Goal: Use online tool/utility: Use online tool/utility

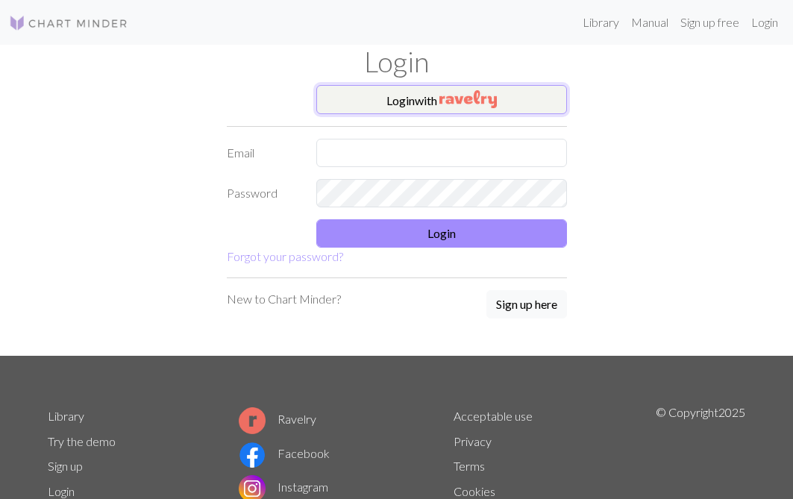
click at [358, 97] on button "Login with" at bounding box center [441, 100] width 251 height 30
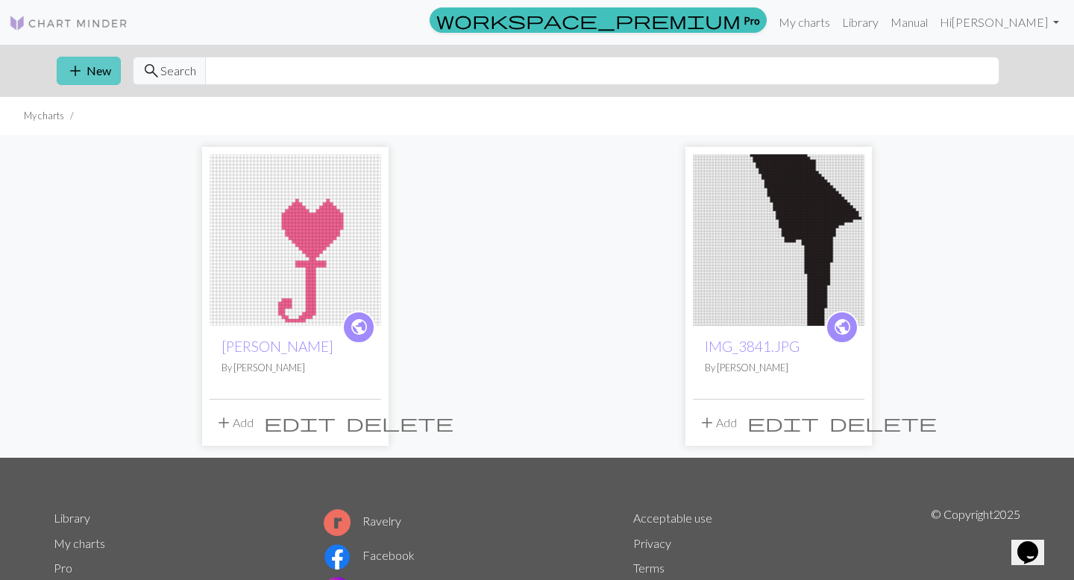
click at [93, 72] on button "add New" at bounding box center [89, 71] width 64 height 28
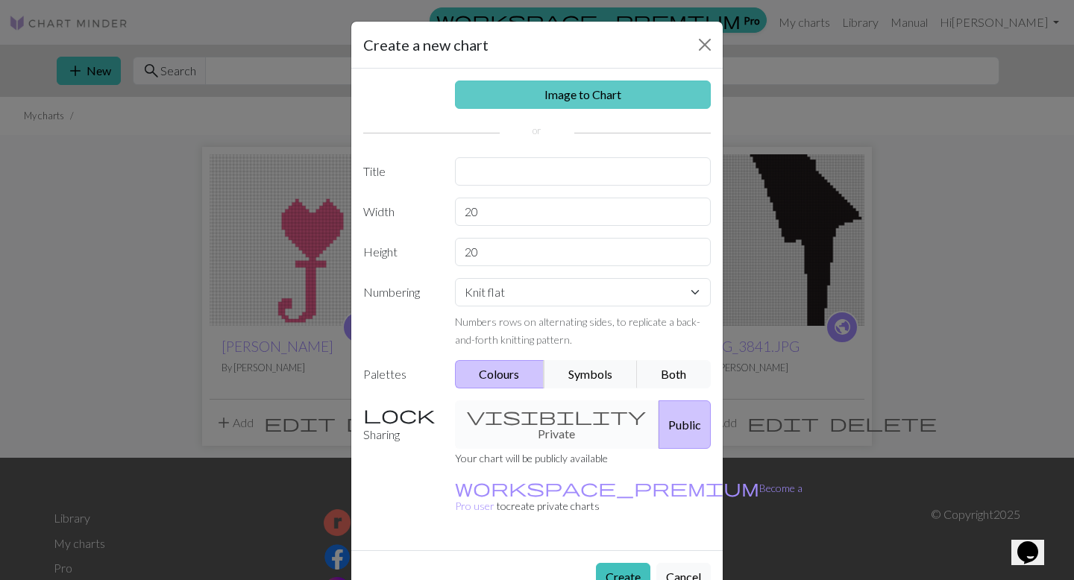
click at [565, 98] on link "Image to Chart" at bounding box center [583, 95] width 257 height 28
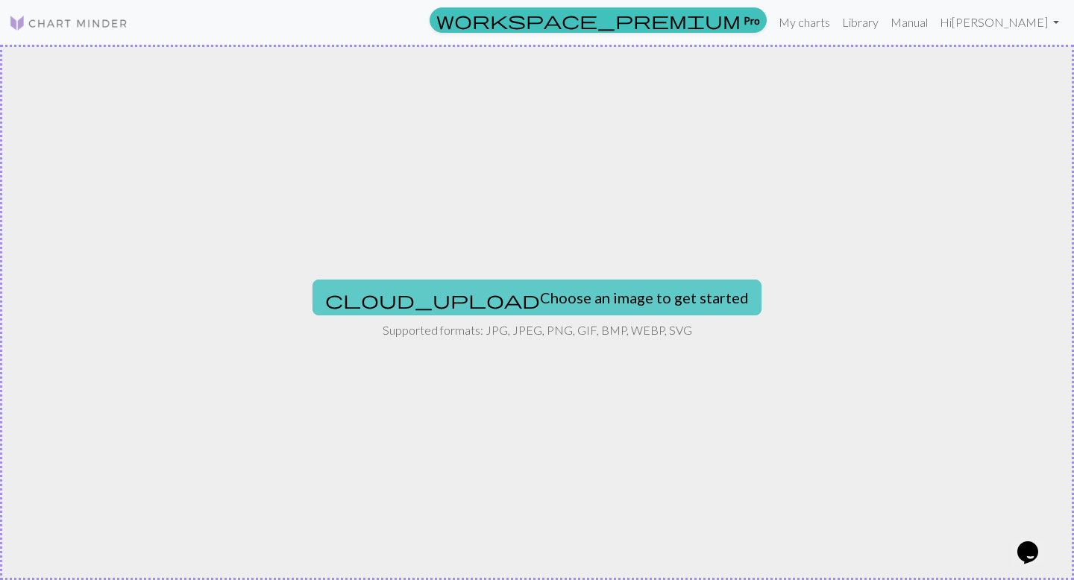
click at [538, 293] on button "cloud_upload Choose an image to get started" at bounding box center [537, 298] width 449 height 36
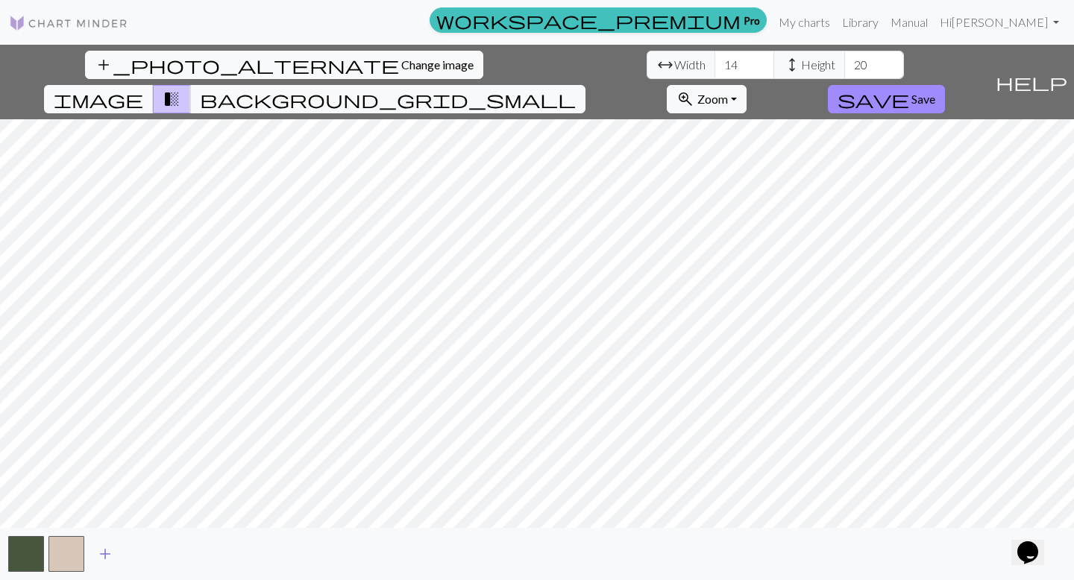
click at [107, 498] on span "add" at bounding box center [105, 554] width 18 height 21
click at [140, 498] on span "add" at bounding box center [145, 554] width 18 height 21
click at [186, 498] on span "add" at bounding box center [186, 554] width 18 height 21
click at [715, 59] on input "14" at bounding box center [745, 65] width 60 height 28
type input "40"
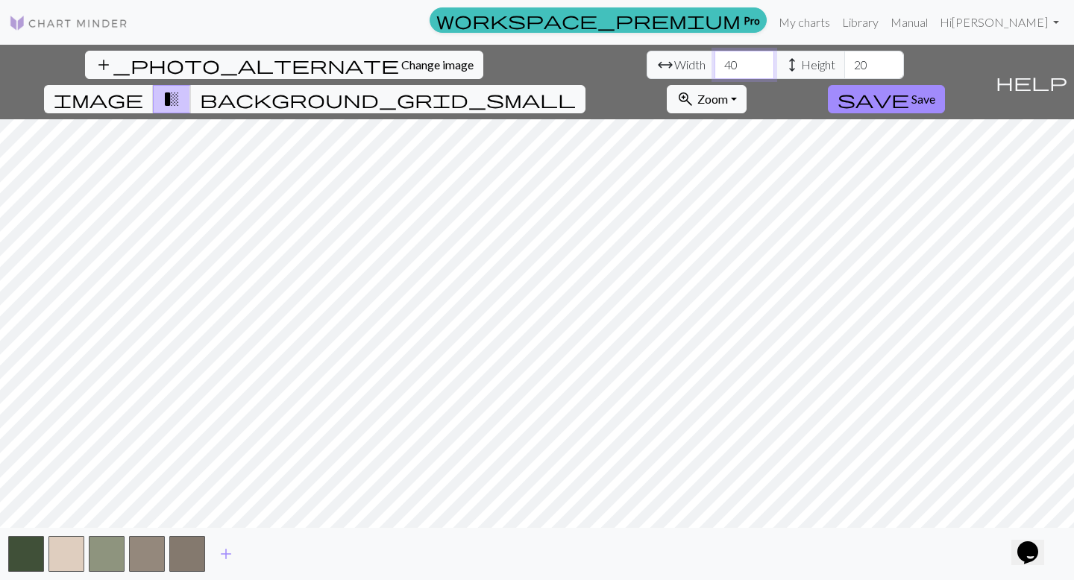
click at [715, 59] on input "40" at bounding box center [745, 65] width 60 height 28
click at [792, 61] on input "78" at bounding box center [874, 65] width 60 height 28
click at [792, 61] on input "83" at bounding box center [874, 65] width 60 height 28
click at [792, 61] on input "84" at bounding box center [874, 65] width 60 height 28
click at [792, 61] on input "85" at bounding box center [874, 65] width 60 height 28
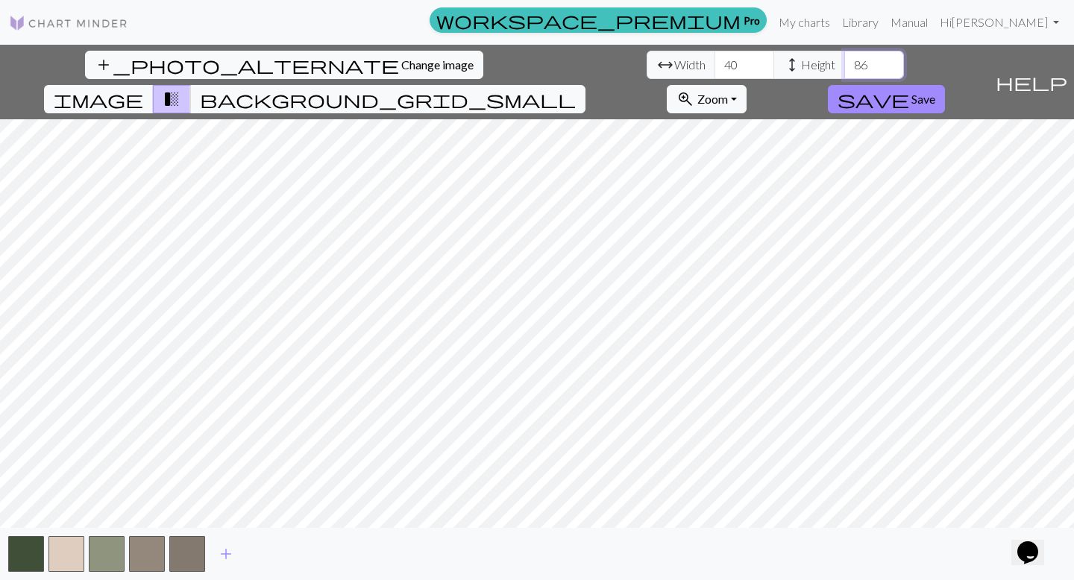
click at [792, 61] on input "86" at bounding box center [874, 65] width 60 height 28
click at [792, 61] on input "87" at bounding box center [874, 65] width 60 height 28
click at [792, 61] on input "88" at bounding box center [874, 65] width 60 height 28
click at [792, 61] on input "89" at bounding box center [874, 65] width 60 height 28
click at [792, 61] on input "90" at bounding box center [874, 65] width 60 height 28
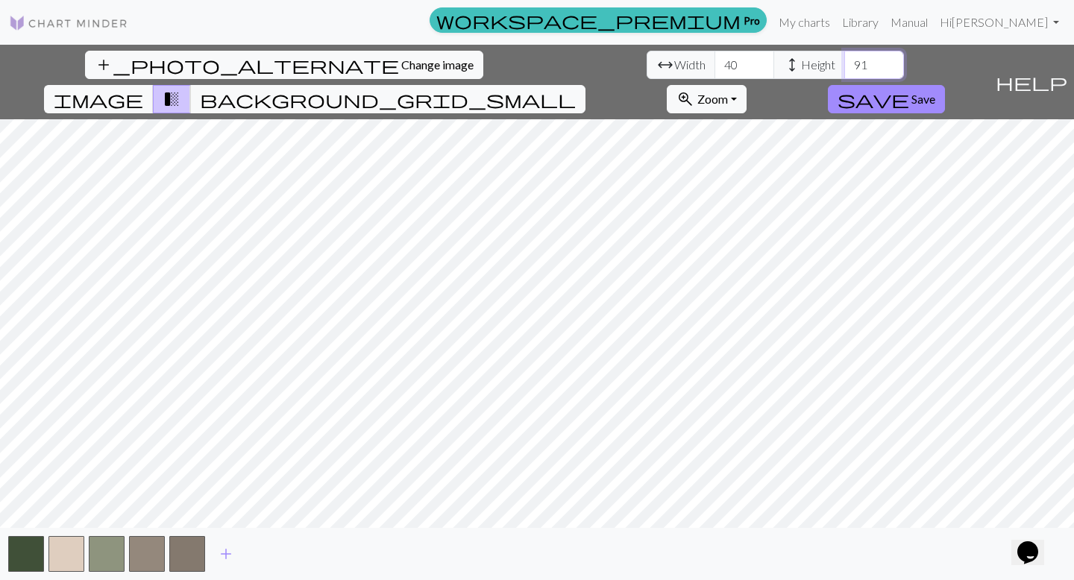
click at [792, 61] on input "91" at bounding box center [874, 65] width 60 height 28
click at [792, 61] on input "92" at bounding box center [874, 65] width 60 height 28
click at [792, 61] on input "93" at bounding box center [874, 65] width 60 height 28
click at [792, 61] on input "94" at bounding box center [874, 65] width 60 height 28
click at [792, 61] on input "95" at bounding box center [874, 65] width 60 height 28
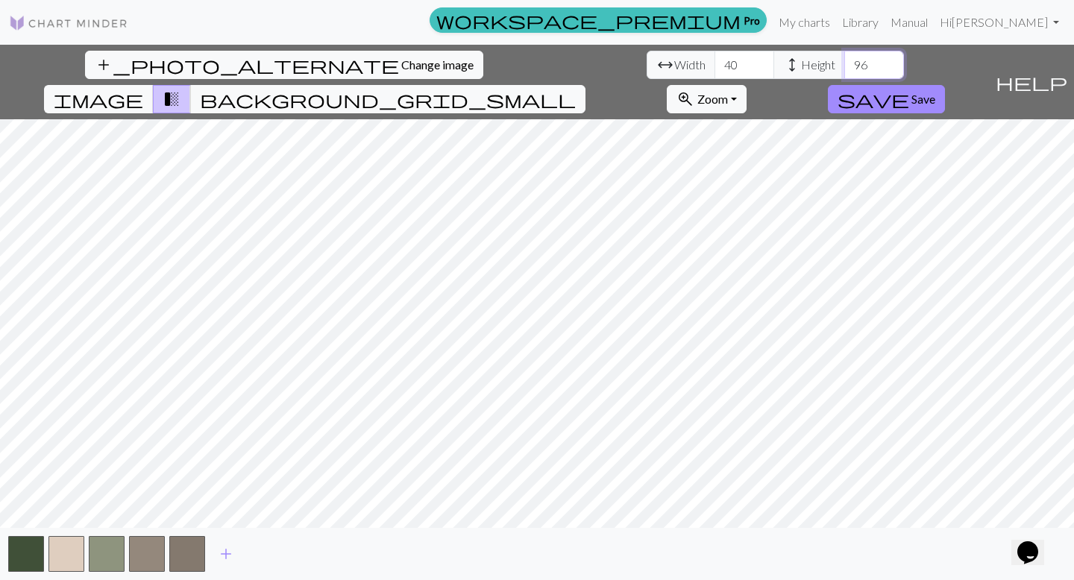
click at [792, 61] on input "96" at bounding box center [874, 65] width 60 height 28
click at [792, 61] on input "97" at bounding box center [874, 65] width 60 height 28
click at [792, 61] on input "98" at bounding box center [874, 65] width 60 height 28
click at [792, 61] on input "99" at bounding box center [874, 65] width 60 height 28
type input "100"
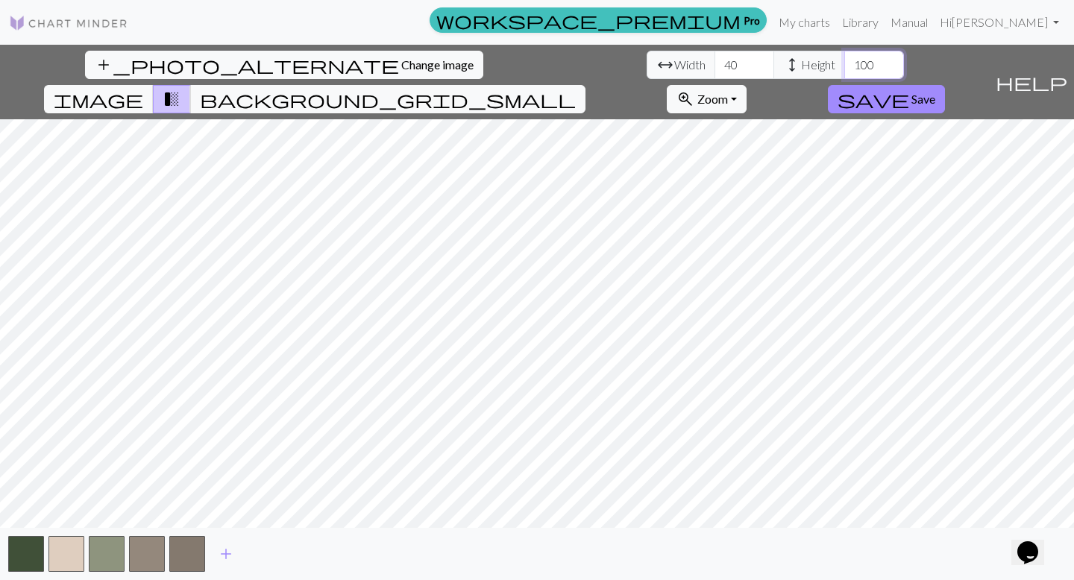
click at [792, 61] on input "100" at bounding box center [874, 65] width 60 height 28
click at [715, 57] on input "90" at bounding box center [745, 65] width 60 height 28
click at [715, 57] on input "91" at bounding box center [745, 65] width 60 height 28
click at [715, 57] on input "92" at bounding box center [745, 65] width 60 height 28
click at [715, 57] on input "93" at bounding box center [745, 65] width 60 height 28
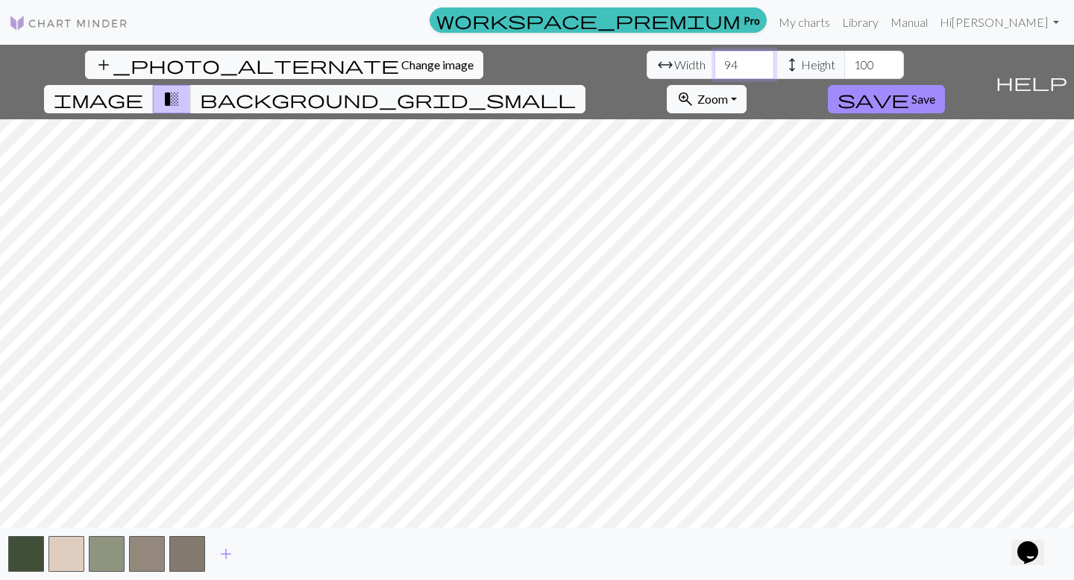
click at [715, 57] on input "94" at bounding box center [745, 65] width 60 height 28
click at [715, 57] on input "95" at bounding box center [745, 65] width 60 height 28
click at [715, 57] on input "96" at bounding box center [745, 65] width 60 height 28
click at [715, 57] on input "97" at bounding box center [745, 65] width 60 height 28
click at [715, 57] on input "98" at bounding box center [745, 65] width 60 height 28
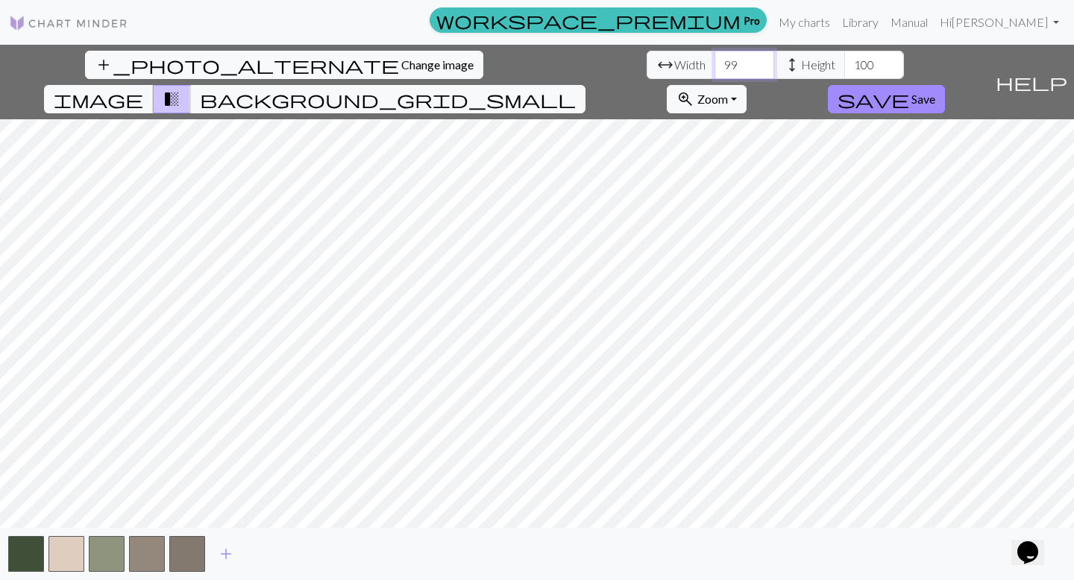
click at [715, 57] on input "99" at bounding box center [745, 65] width 60 height 28
click at [715, 57] on input "100" at bounding box center [745, 65] width 60 height 28
click at [715, 57] on input "101" at bounding box center [745, 65] width 60 height 28
click at [715, 76] on input "101" at bounding box center [745, 65] width 60 height 28
type input "100"
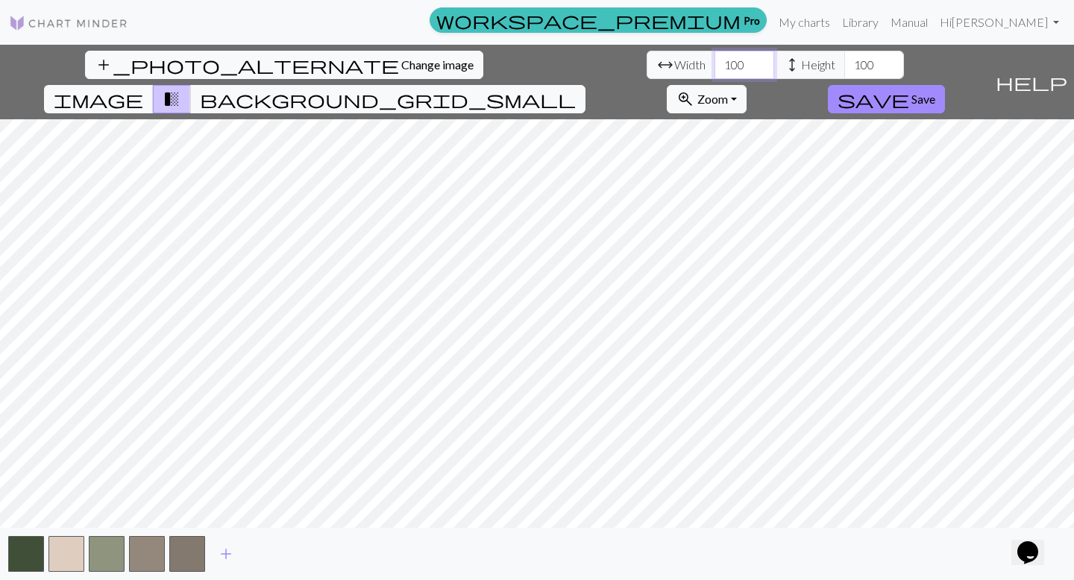
click at [715, 72] on input "100" at bounding box center [745, 65] width 60 height 28
click at [143, 89] on span "image" at bounding box center [99, 99] width 90 height 21
click at [576, 89] on span "background_grid_small" at bounding box center [388, 99] width 376 height 21
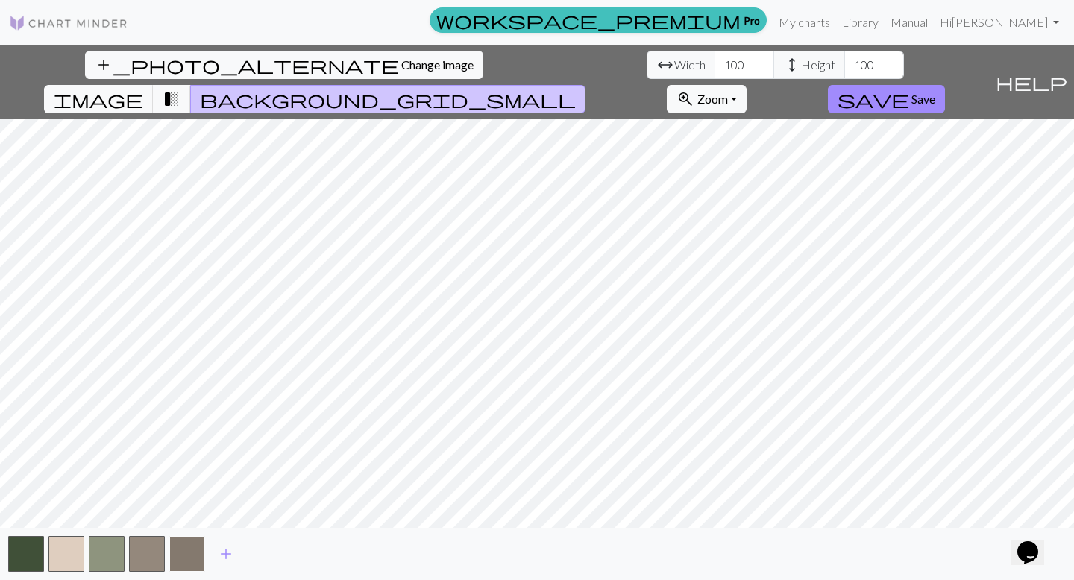
click at [189, 498] on button "button" at bounding box center [187, 554] width 36 height 36
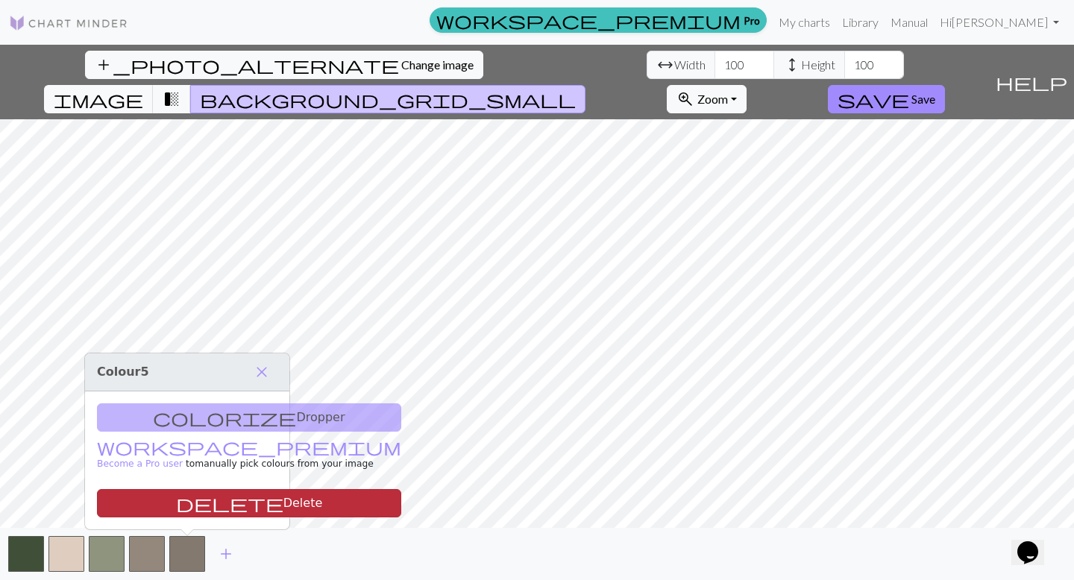
click at [189, 498] on button "delete Delete" at bounding box center [249, 503] width 304 height 28
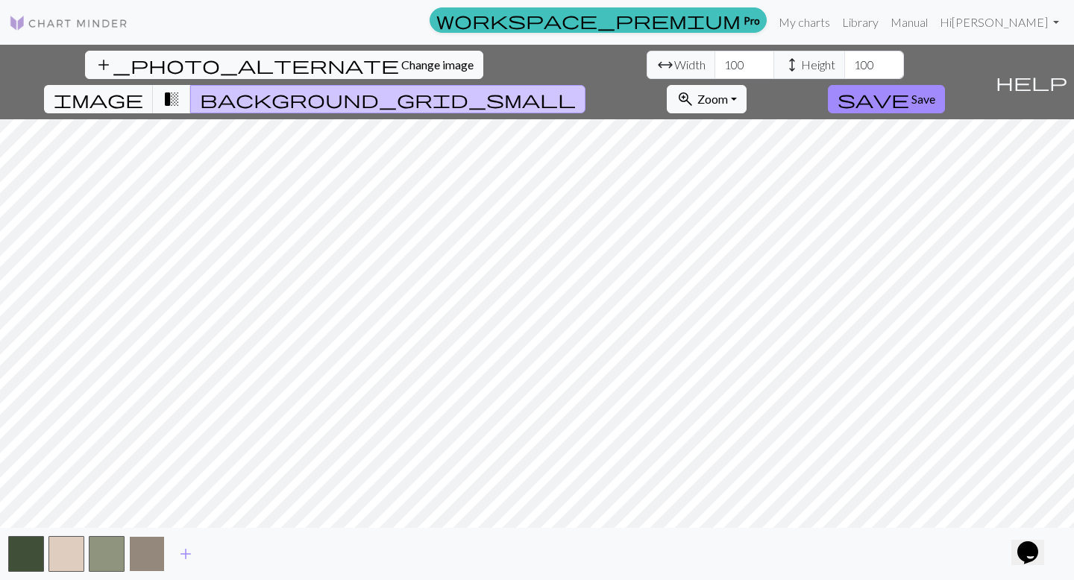
click at [152, 498] on button "button" at bounding box center [147, 554] width 36 height 36
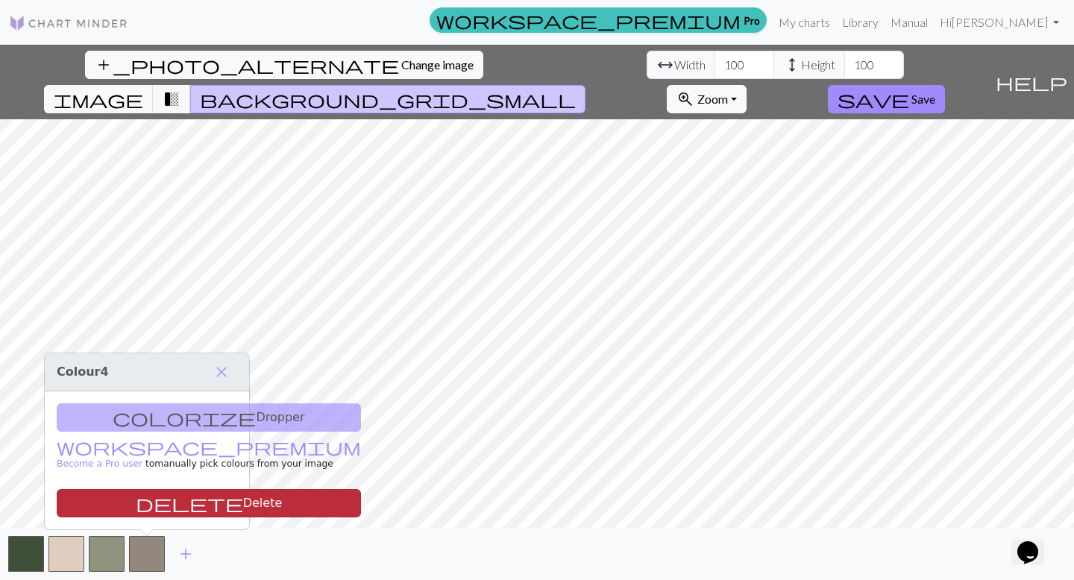
click at [176, 492] on button "delete Delete" at bounding box center [209, 503] width 304 height 28
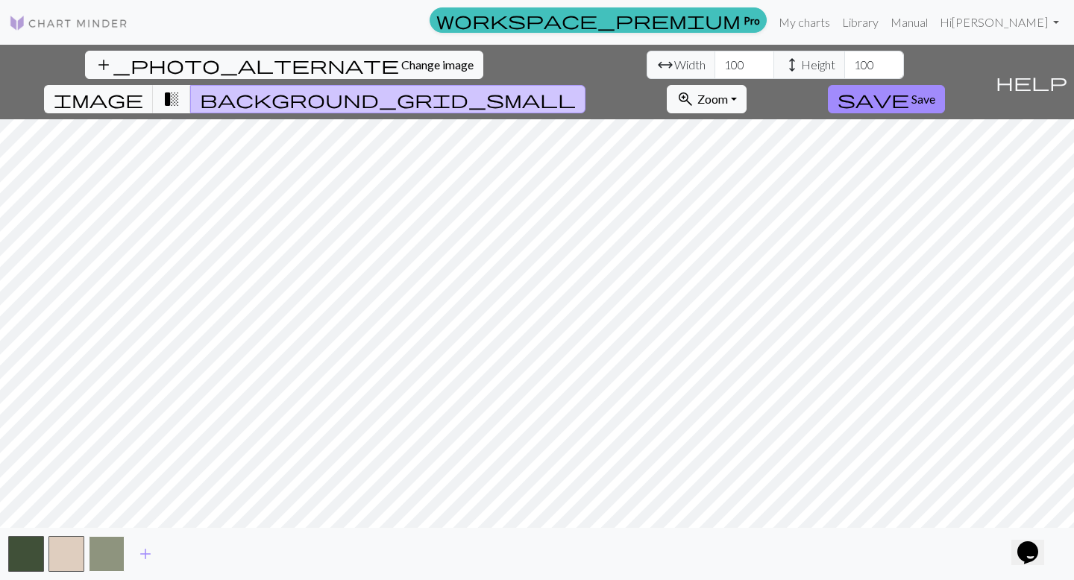
click at [114, 498] on button "button" at bounding box center [107, 554] width 36 height 36
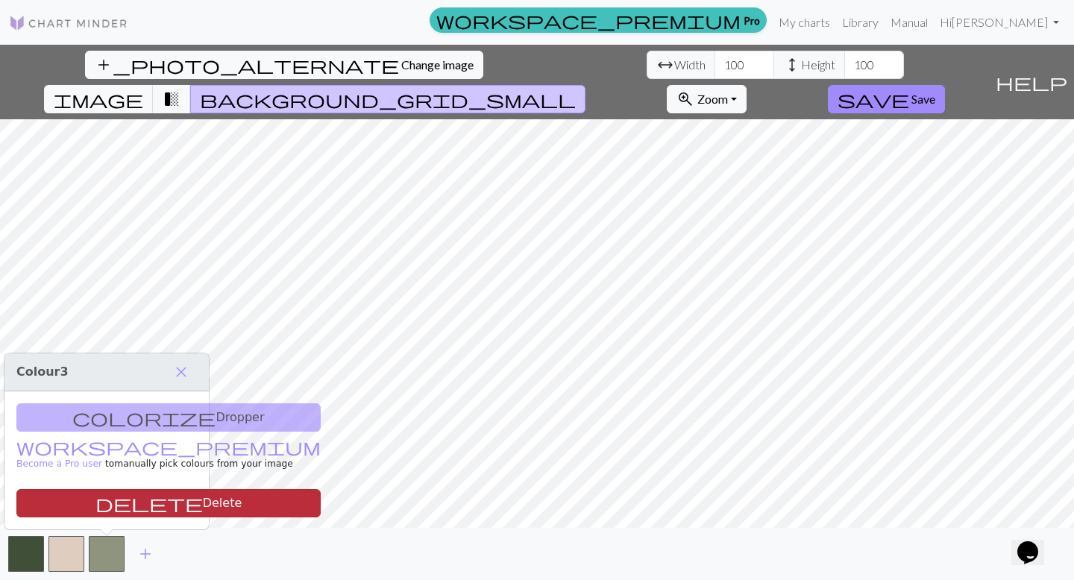
click at [121, 495] on button "delete Delete" at bounding box center [168, 503] width 304 height 28
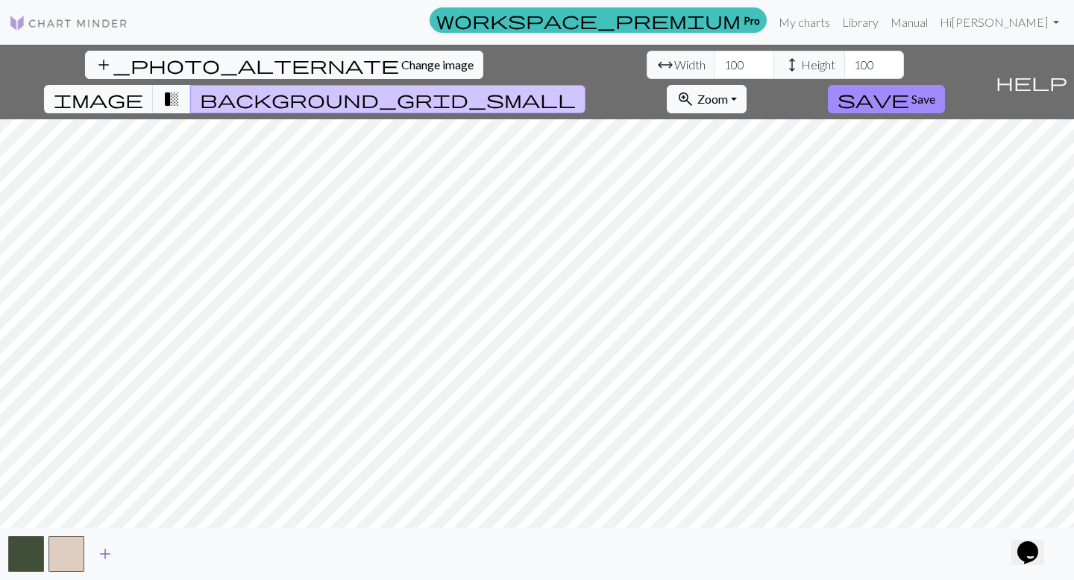
click at [107, 498] on span "add" at bounding box center [105, 554] width 18 height 21
click at [139, 498] on span "add" at bounding box center [145, 554] width 18 height 21
click at [186, 498] on span "add" at bounding box center [186, 554] width 18 height 21
click at [225, 498] on span "add" at bounding box center [226, 554] width 18 height 21
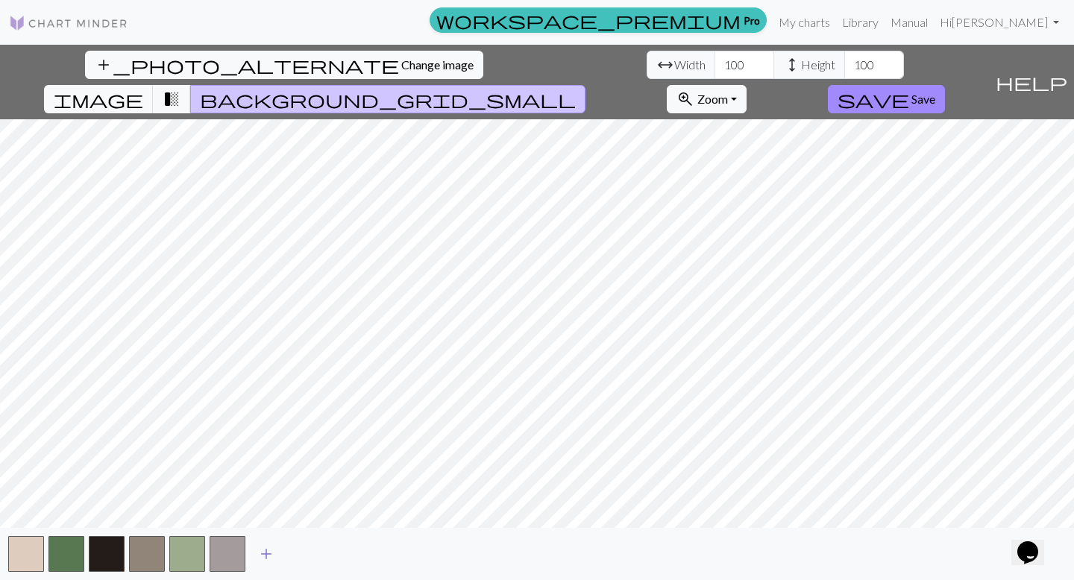
click at [267, 498] on span "add" at bounding box center [266, 554] width 18 height 21
click at [308, 498] on span "add" at bounding box center [307, 554] width 18 height 21
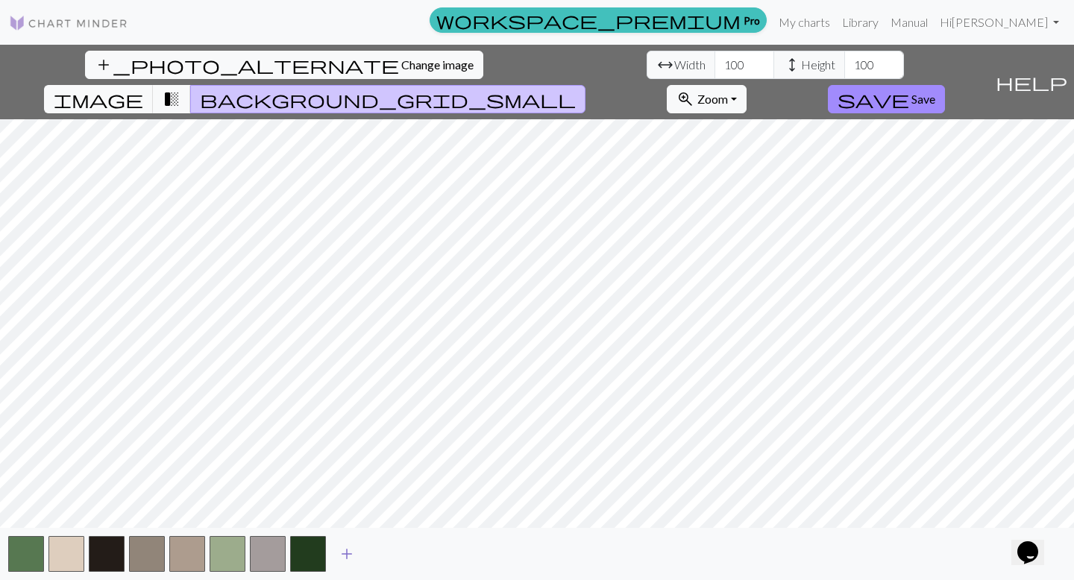
click at [348, 498] on span "add" at bounding box center [347, 554] width 18 height 21
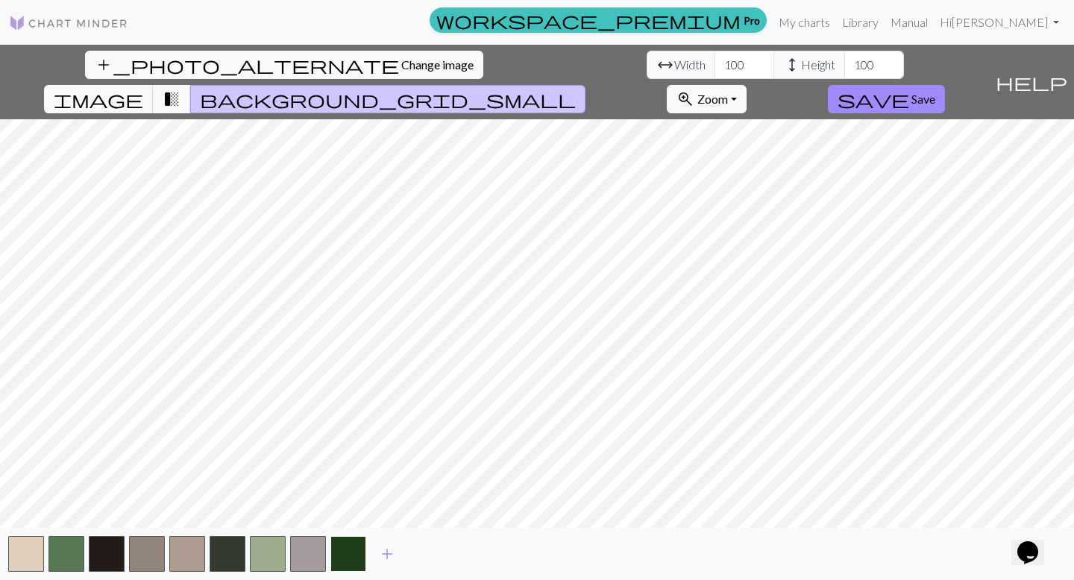
click at [349, 498] on button "button" at bounding box center [348, 554] width 36 height 36
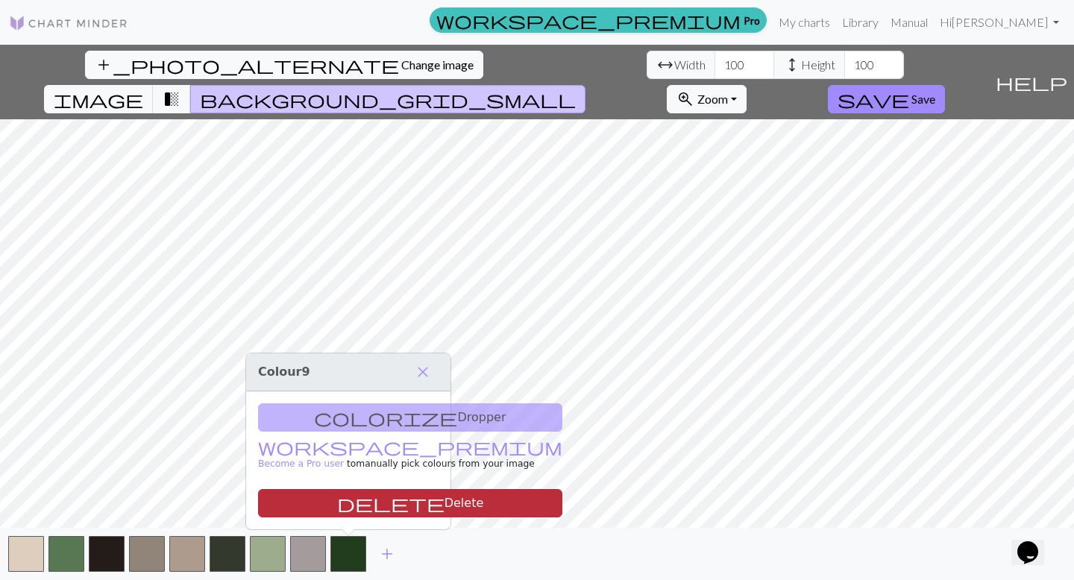
click at [346, 498] on button "delete Delete" at bounding box center [410, 503] width 304 height 28
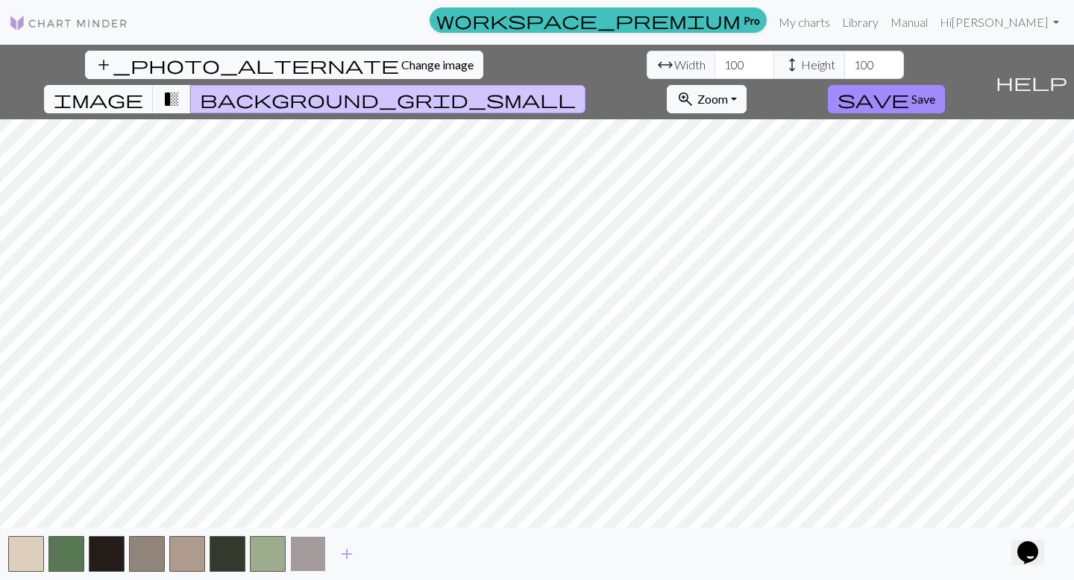
click at [319, 498] on button "button" at bounding box center [308, 554] width 36 height 36
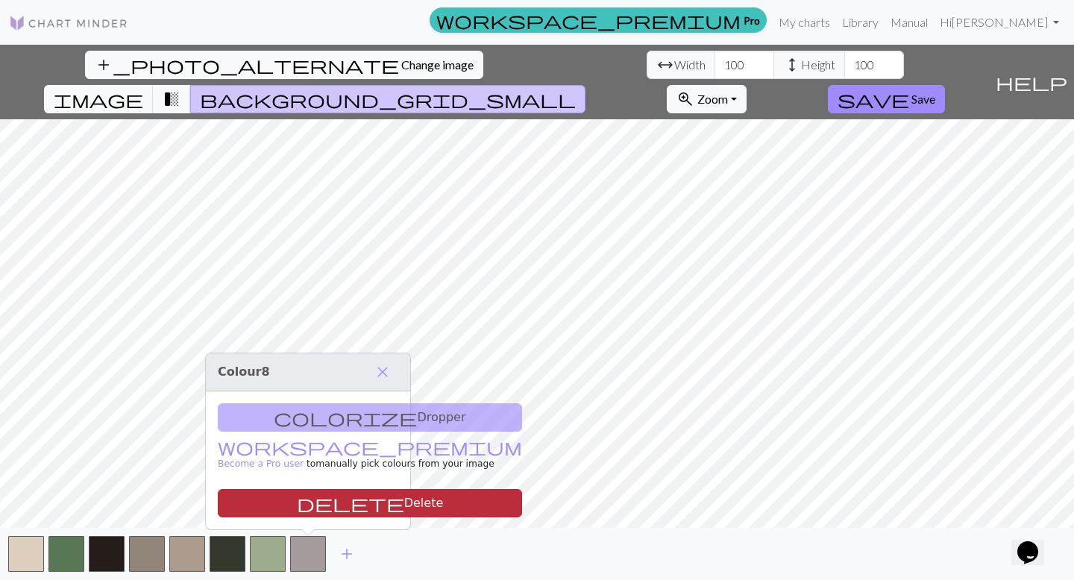
click at [360, 496] on button "delete Delete" at bounding box center [370, 503] width 304 height 28
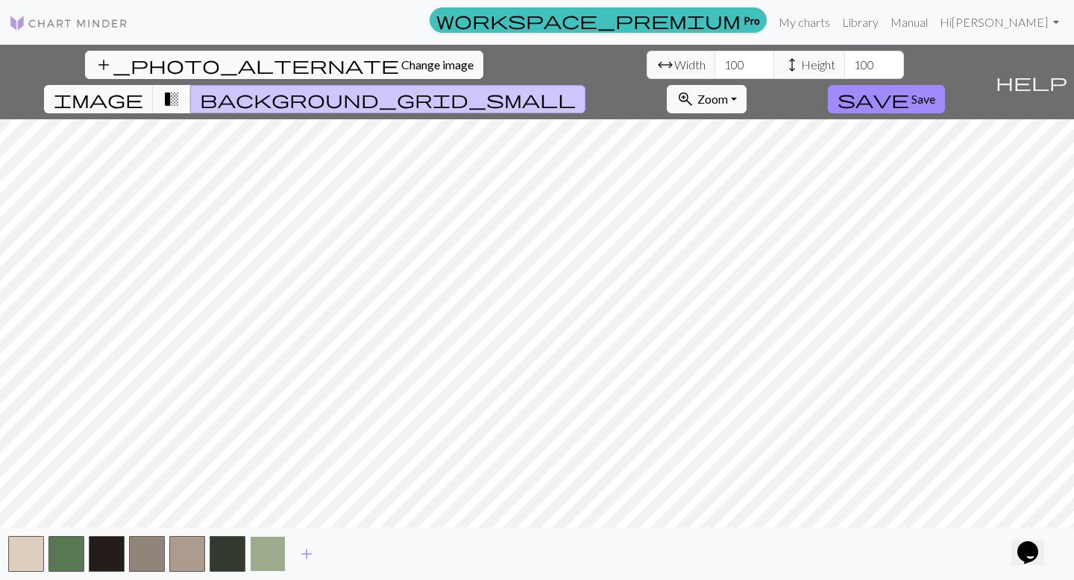
click at [283, 498] on button "button" at bounding box center [268, 554] width 36 height 36
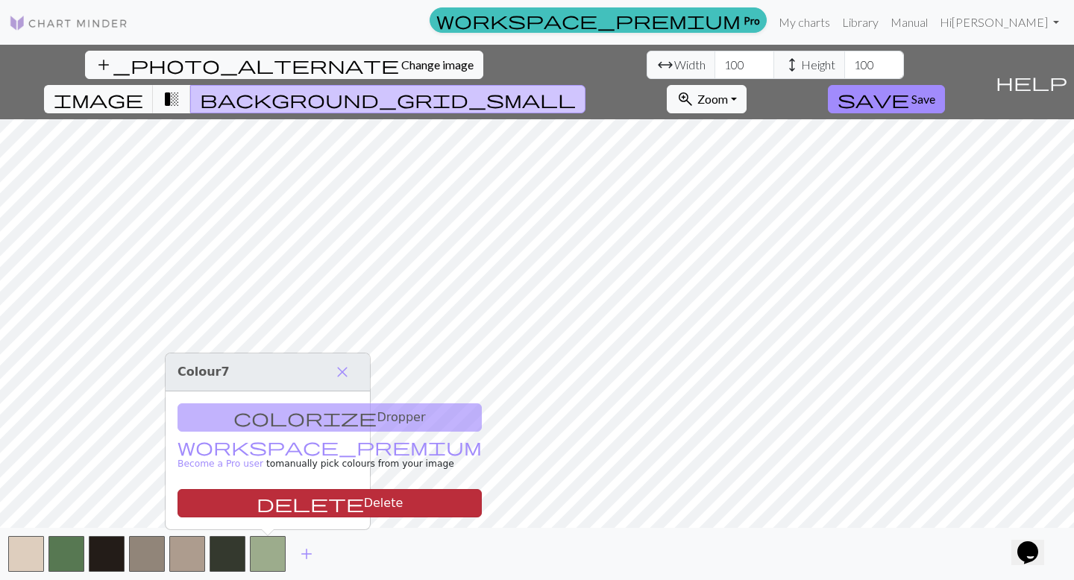
click at [292, 493] on button "delete Delete" at bounding box center [330, 503] width 304 height 28
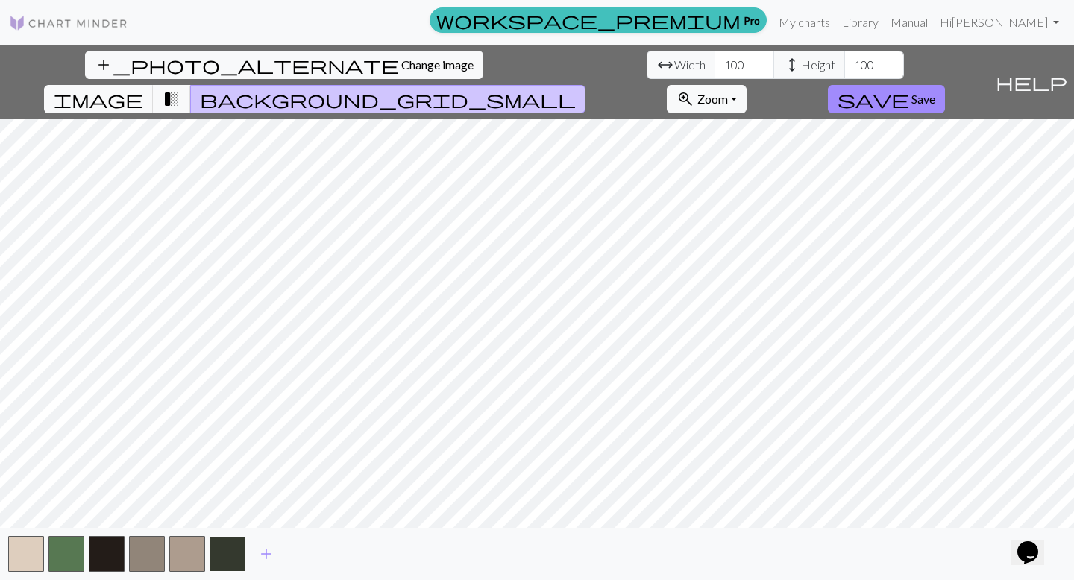
click at [225, 498] on button "button" at bounding box center [228, 554] width 36 height 36
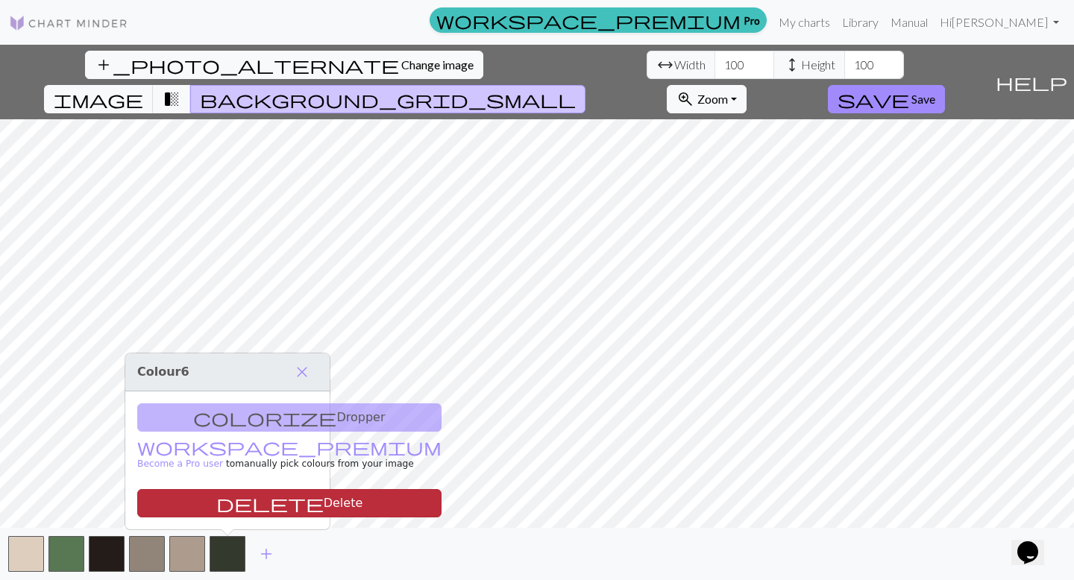
click at [251, 498] on button "delete Delete" at bounding box center [289, 503] width 304 height 28
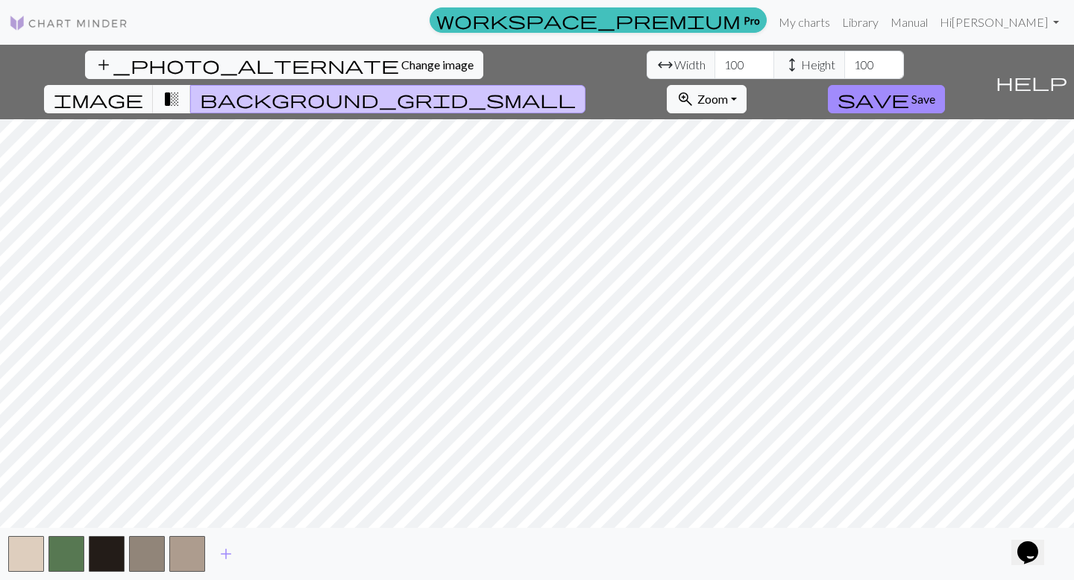
click at [181, 89] on span "transition_fade" at bounding box center [172, 99] width 18 height 21
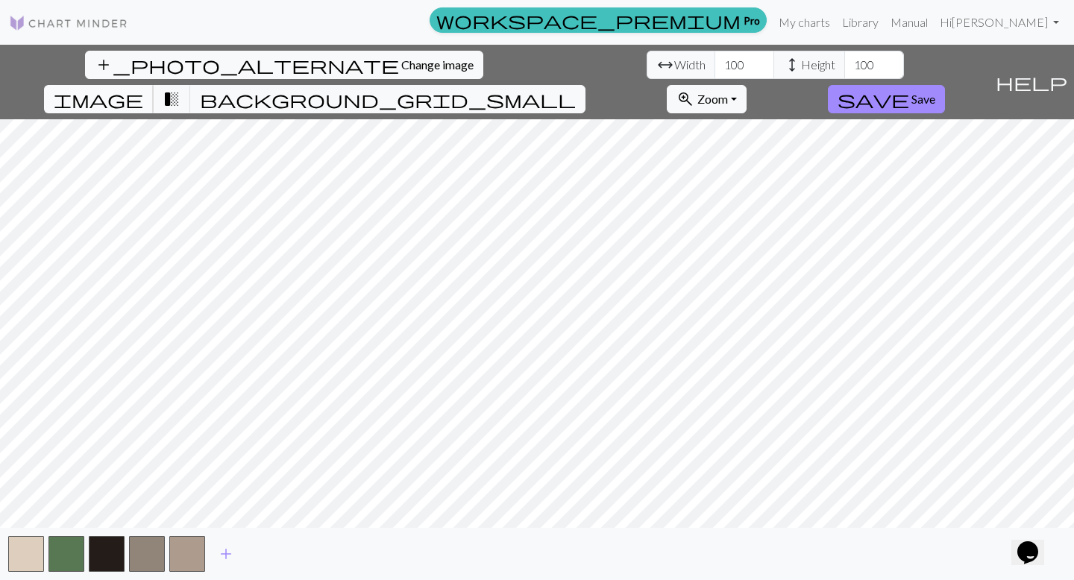
click at [154, 85] on button "image" at bounding box center [99, 99] width 110 height 28
click at [576, 89] on span "background_grid_small" at bounding box center [388, 99] width 376 height 21
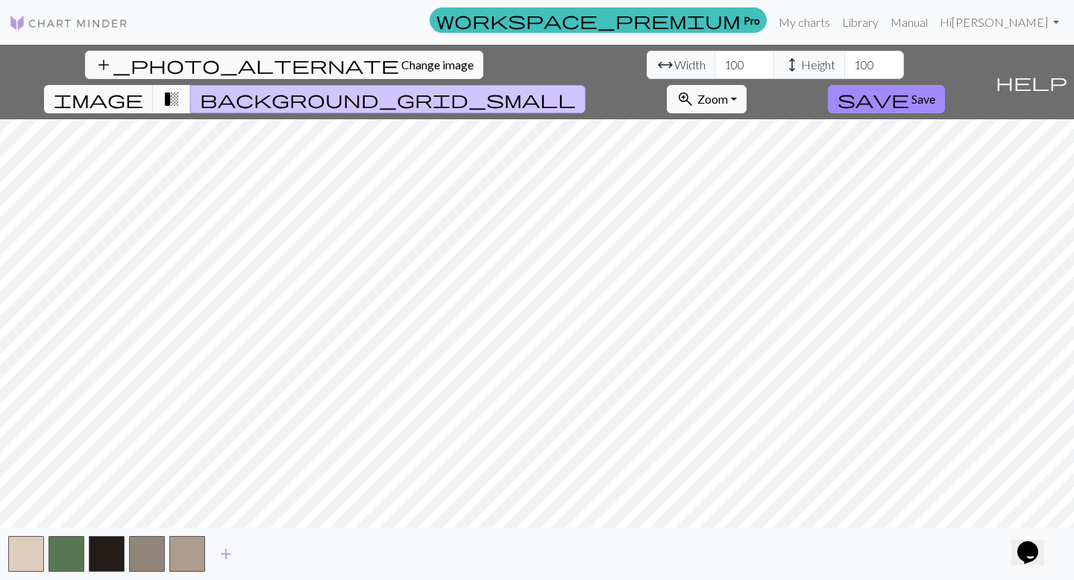
click at [181, 89] on span "transition_fade" at bounding box center [172, 99] width 18 height 21
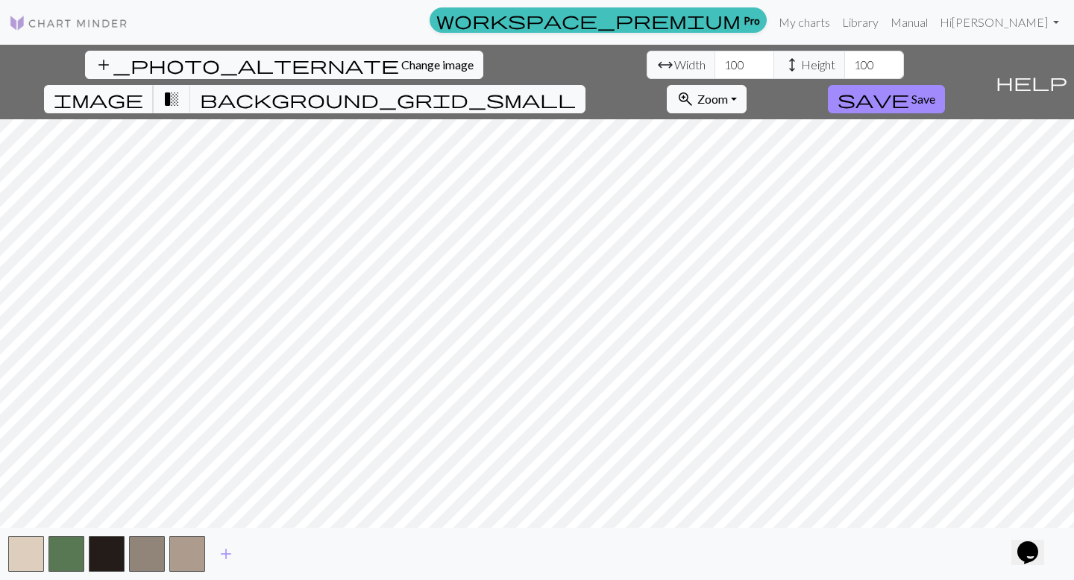
click at [143, 89] on span "image" at bounding box center [99, 99] width 90 height 21
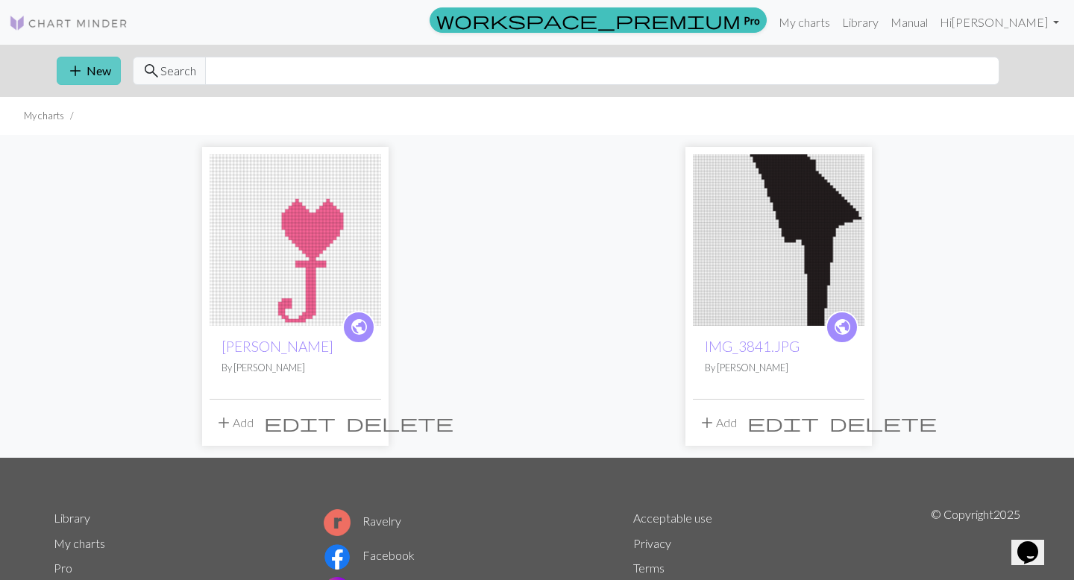
click at [87, 69] on button "add New" at bounding box center [89, 71] width 64 height 28
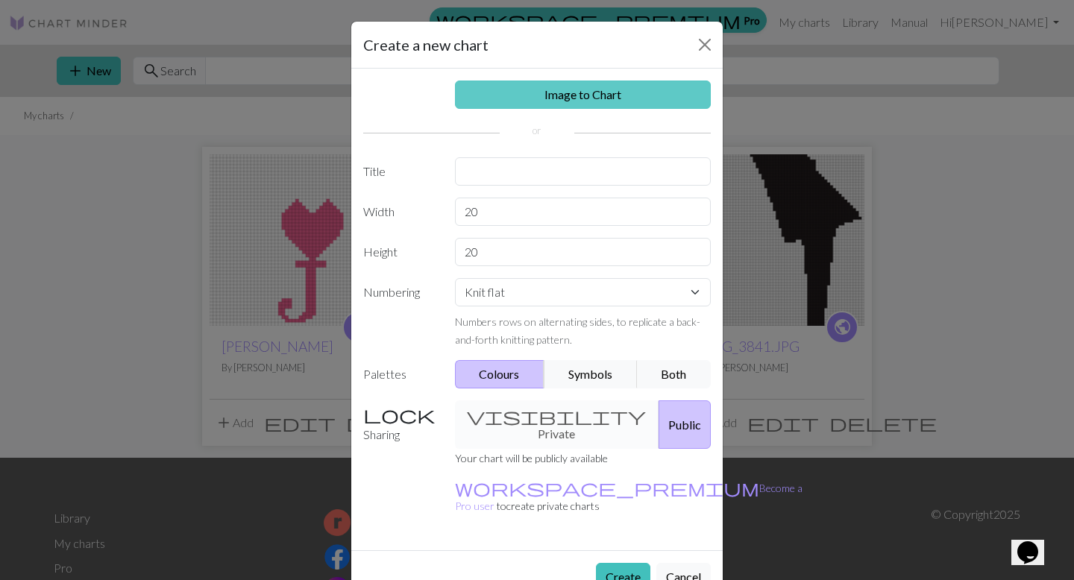
click at [529, 103] on link "Image to Chart" at bounding box center [583, 95] width 257 height 28
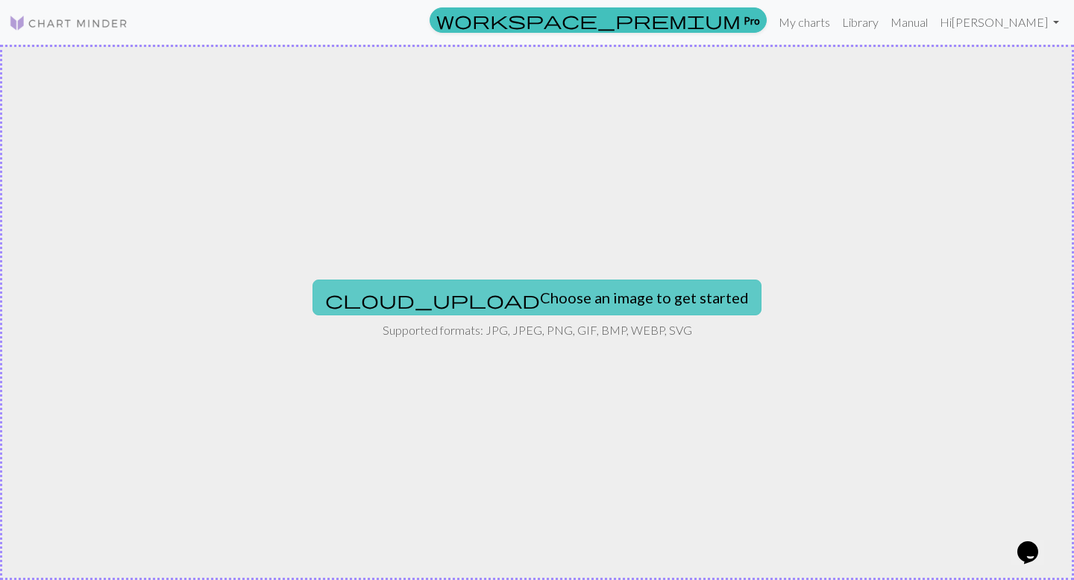
click at [444, 289] on button "cloud_upload Choose an image to get started" at bounding box center [537, 298] width 449 height 36
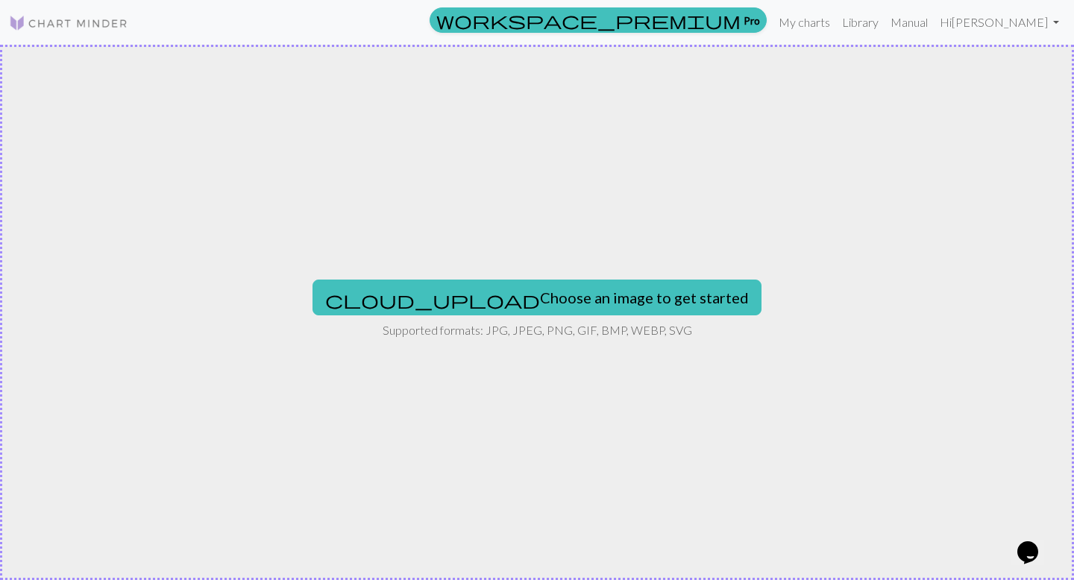
type input "C:\fakepath\IMG_3604.jpeg"
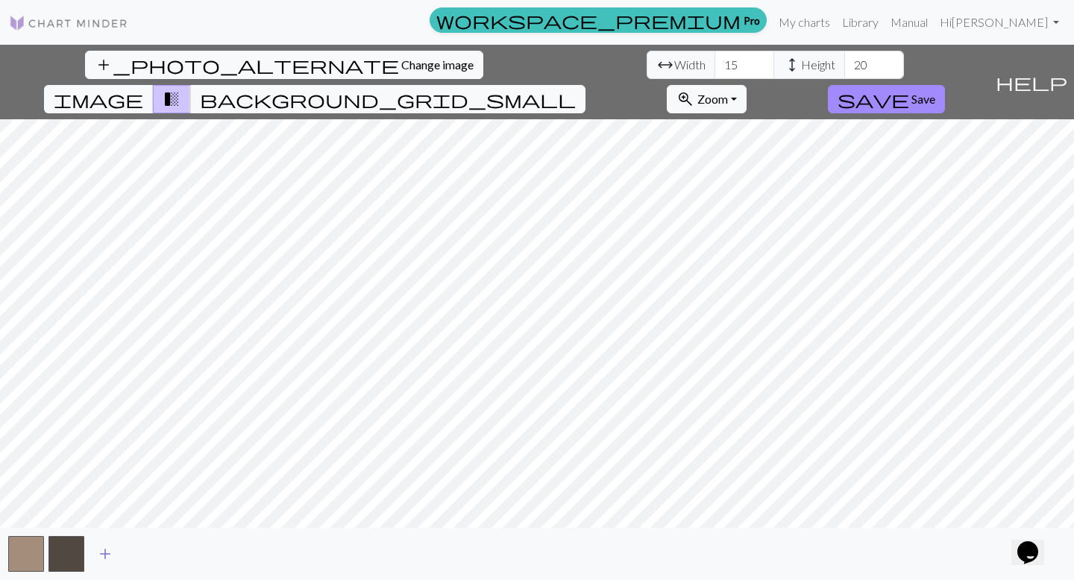
click at [107, 498] on span "add" at bounding box center [105, 554] width 18 height 21
click at [107, 498] on button "button" at bounding box center [107, 554] width 36 height 36
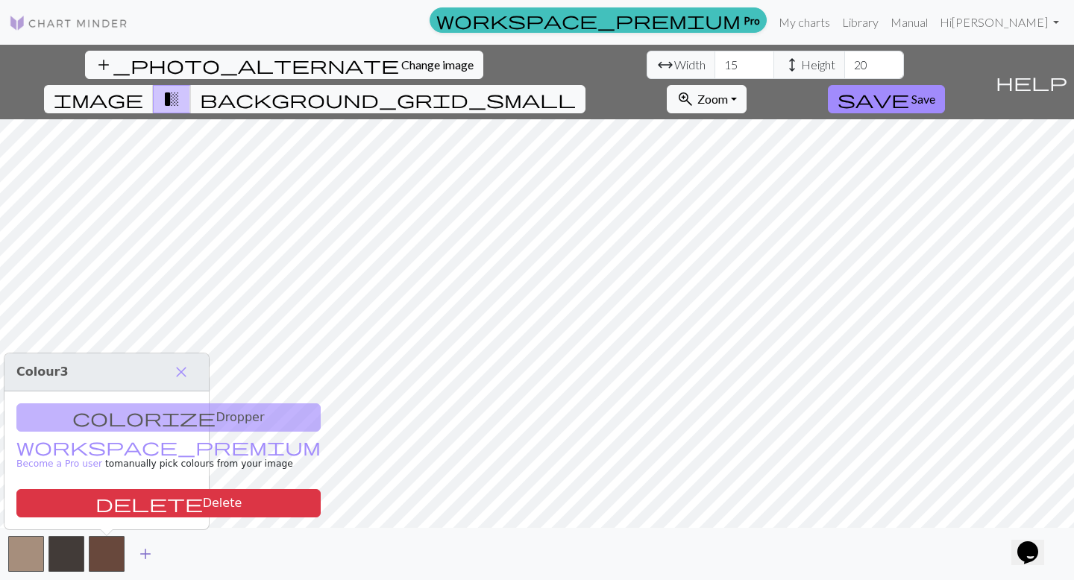
click at [142, 498] on span "add" at bounding box center [145, 554] width 18 height 21
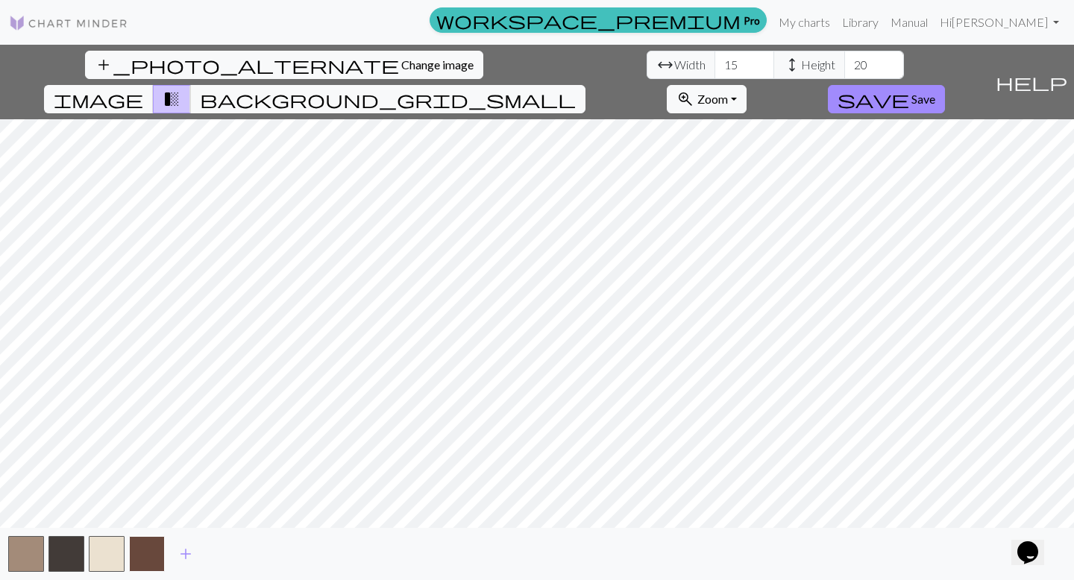
click at [143, 498] on button "button" at bounding box center [147, 554] width 36 height 36
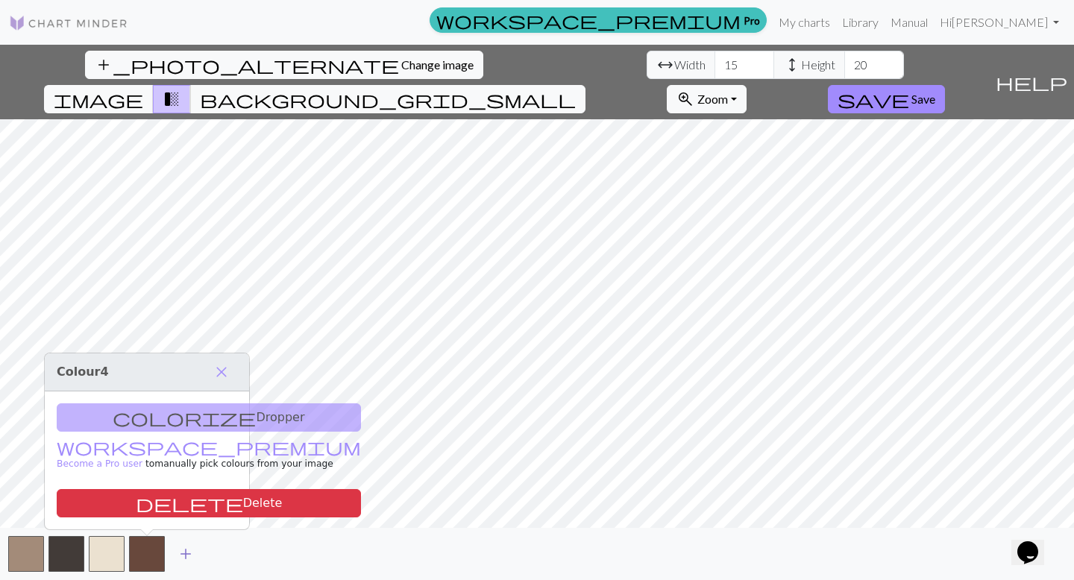
click at [189, 498] on span "add" at bounding box center [186, 554] width 18 height 21
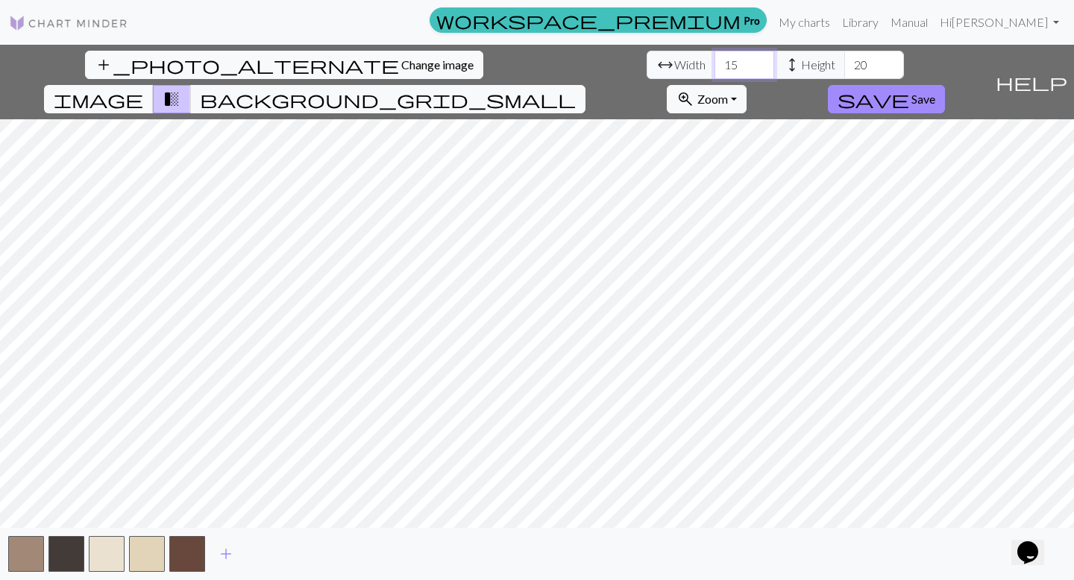
click at [715, 63] on input "15" at bounding box center [745, 65] width 60 height 28
type input "100"
click at [792, 63] on input "20" at bounding box center [874, 65] width 60 height 28
type input "2"
type input "100"
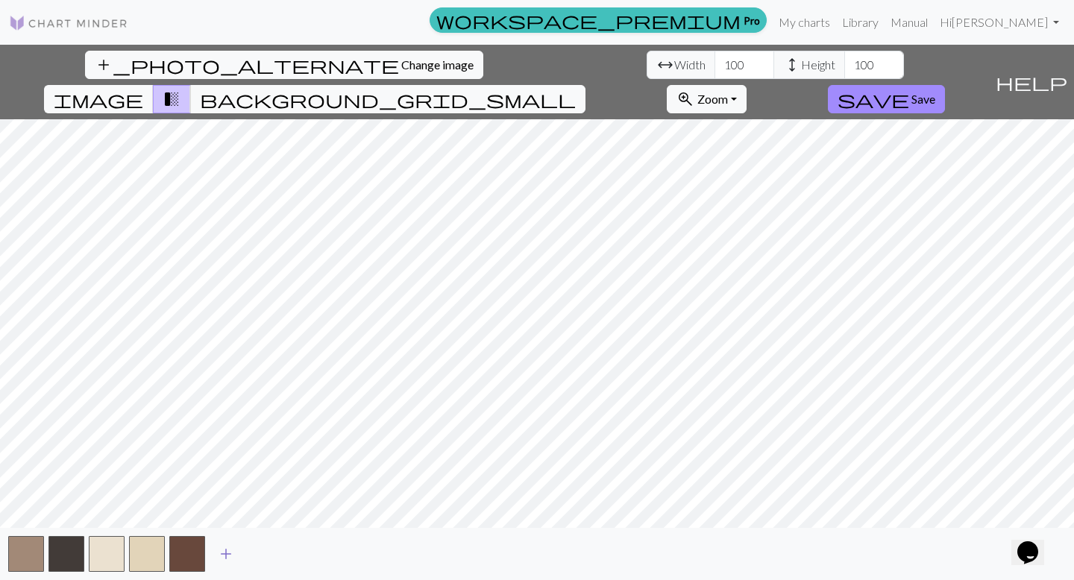
click at [227, 498] on span "add" at bounding box center [226, 554] width 18 height 21
click at [227, 498] on button "button" at bounding box center [228, 554] width 36 height 36
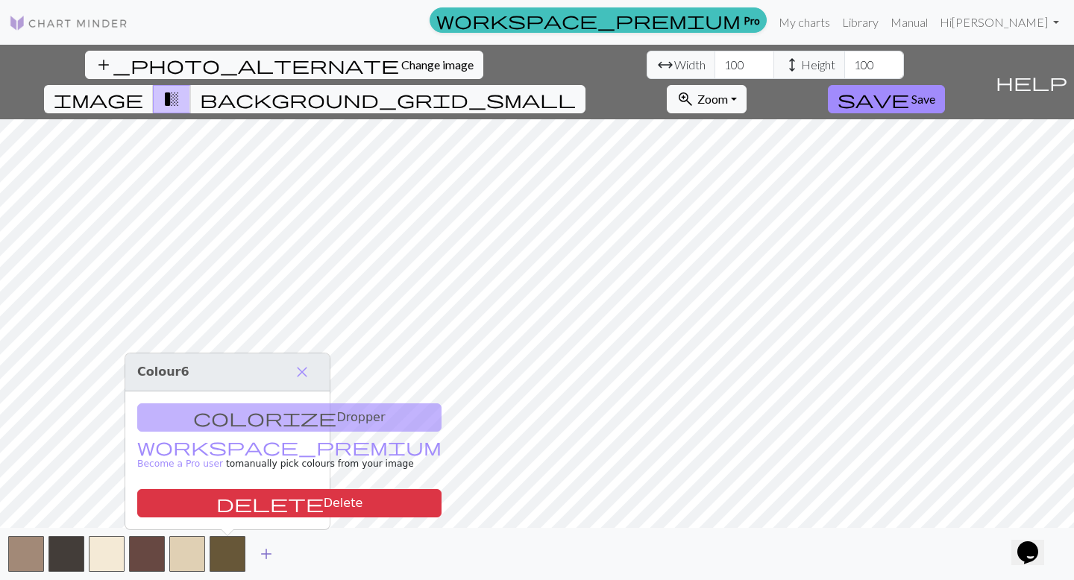
click at [269, 498] on span "add" at bounding box center [266, 554] width 18 height 21
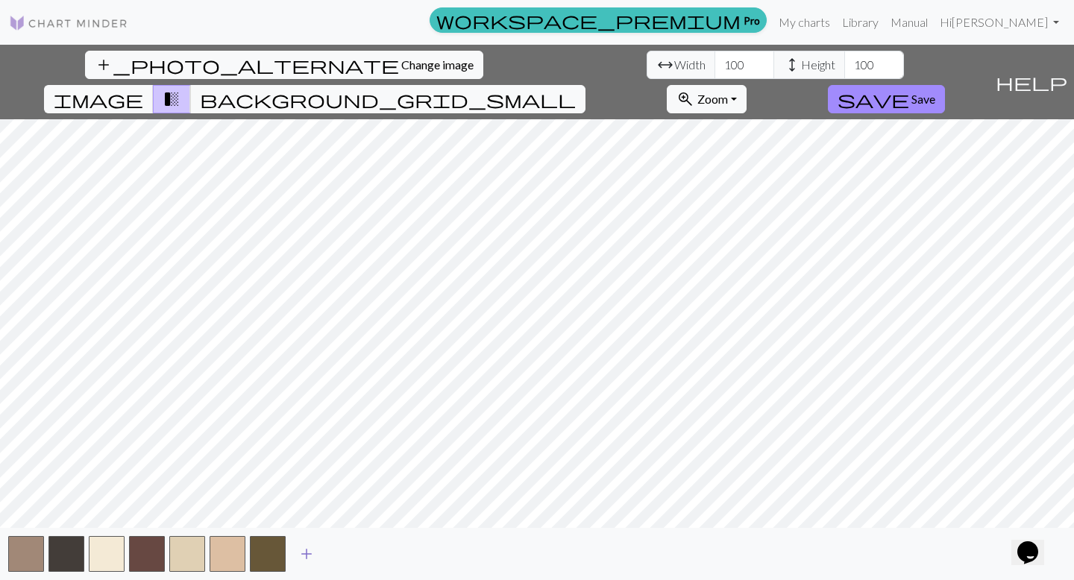
click at [316, 498] on button "add" at bounding box center [306, 554] width 37 height 28
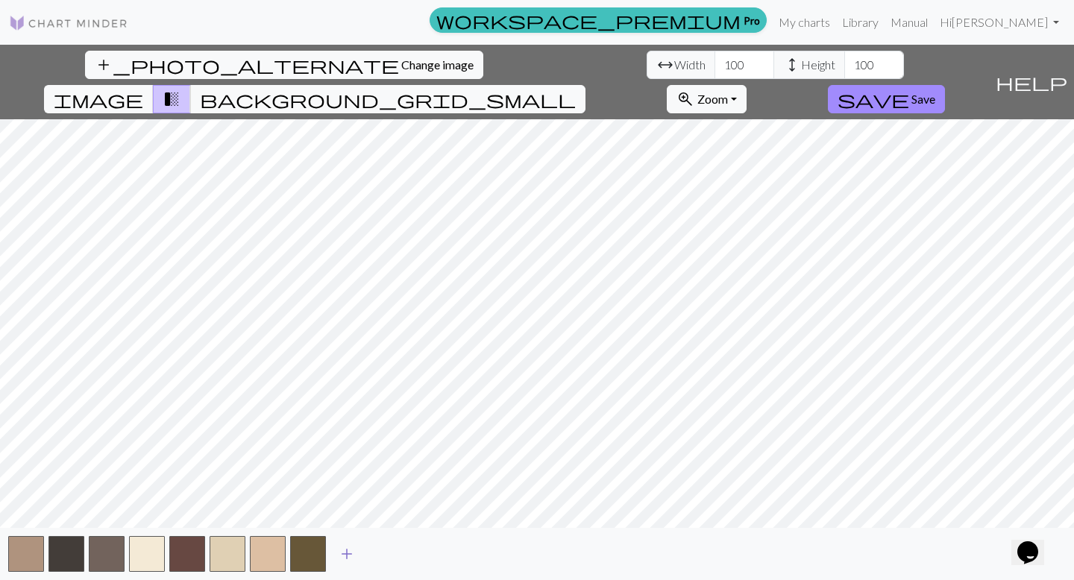
click at [355, 498] on span "add" at bounding box center [347, 554] width 18 height 21
click at [390, 498] on span "add" at bounding box center [387, 554] width 18 height 21
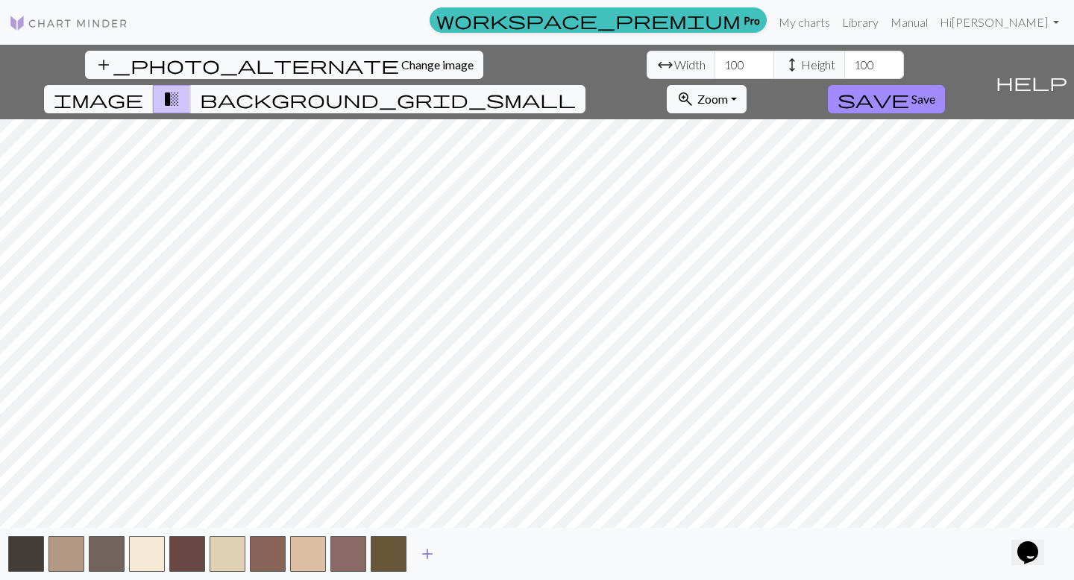
click at [435, 498] on span "add" at bounding box center [427, 554] width 18 height 21
click at [475, 498] on span "add" at bounding box center [468, 554] width 18 height 21
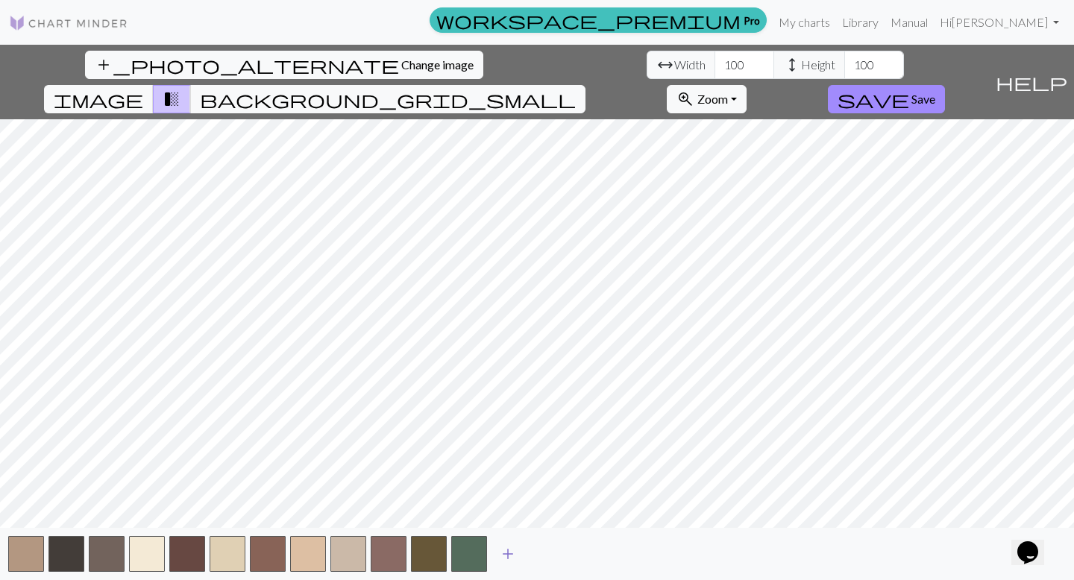
click at [509, 498] on span "add" at bounding box center [508, 554] width 18 height 21
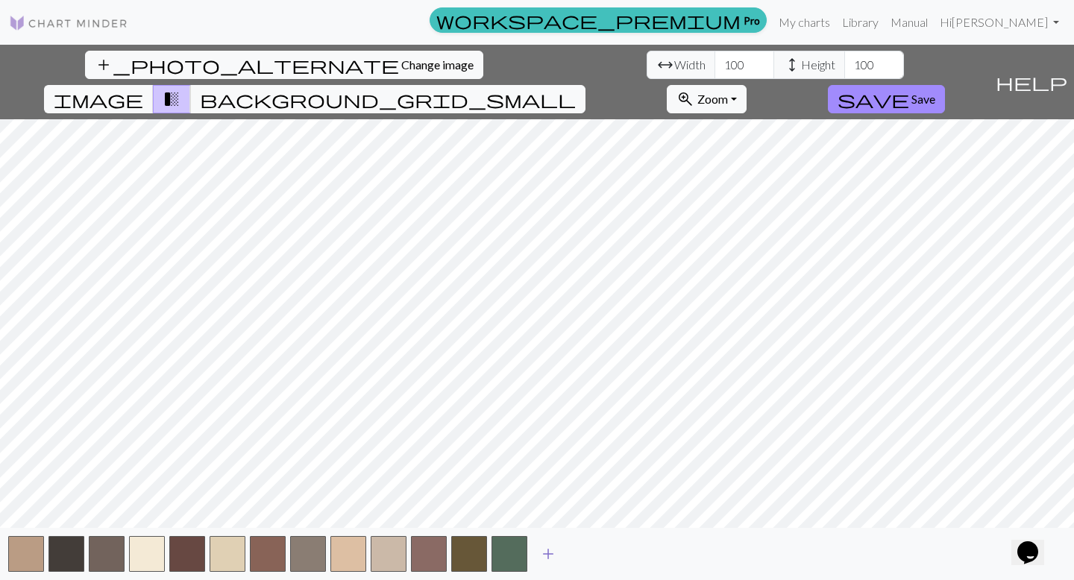
click at [555, 498] on span "add" at bounding box center [548, 554] width 18 height 21
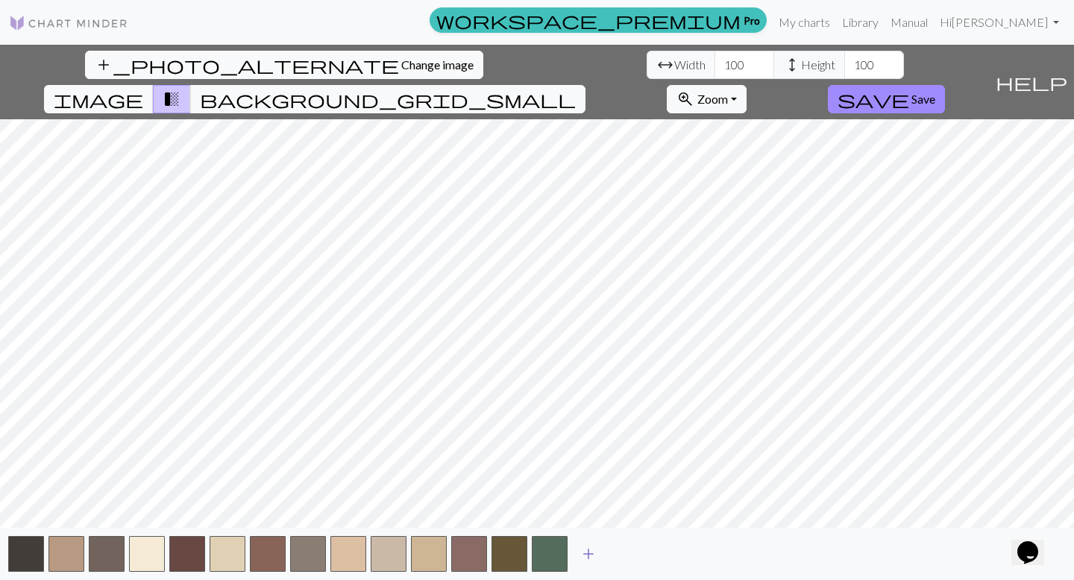
click at [591, 498] on span "add" at bounding box center [589, 554] width 18 height 21
click at [624, 498] on span "add" at bounding box center [629, 554] width 18 height 21
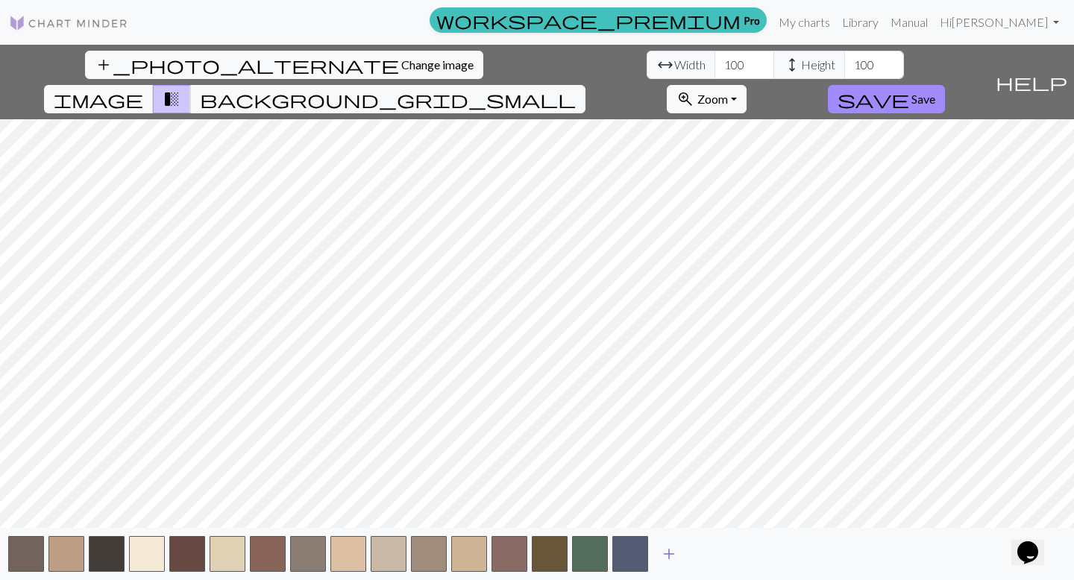
click at [665, 498] on span "add" at bounding box center [669, 554] width 18 height 21
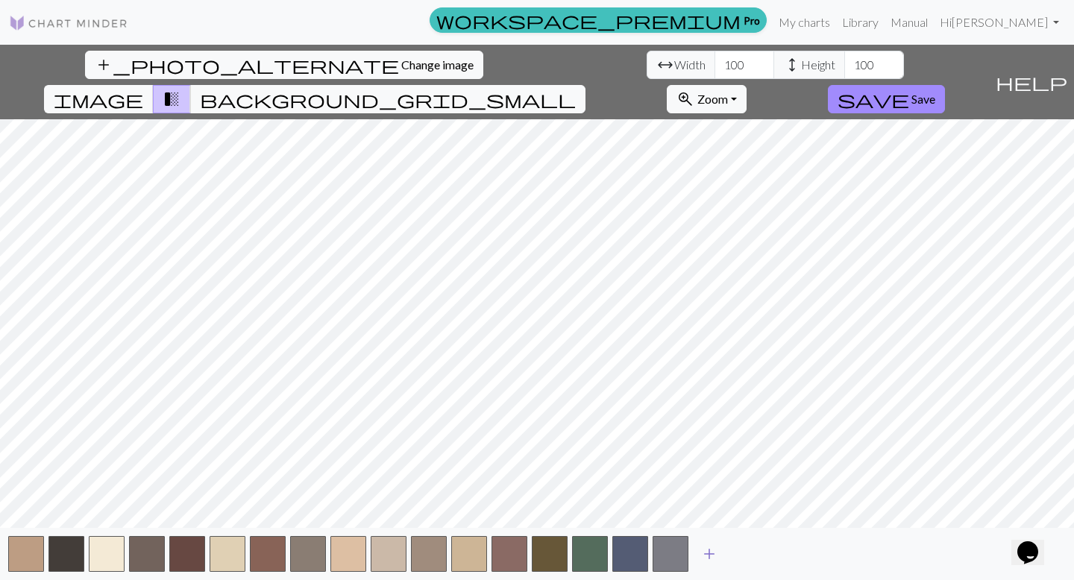
click at [700, 498] on span "add" at bounding box center [709, 554] width 18 height 21
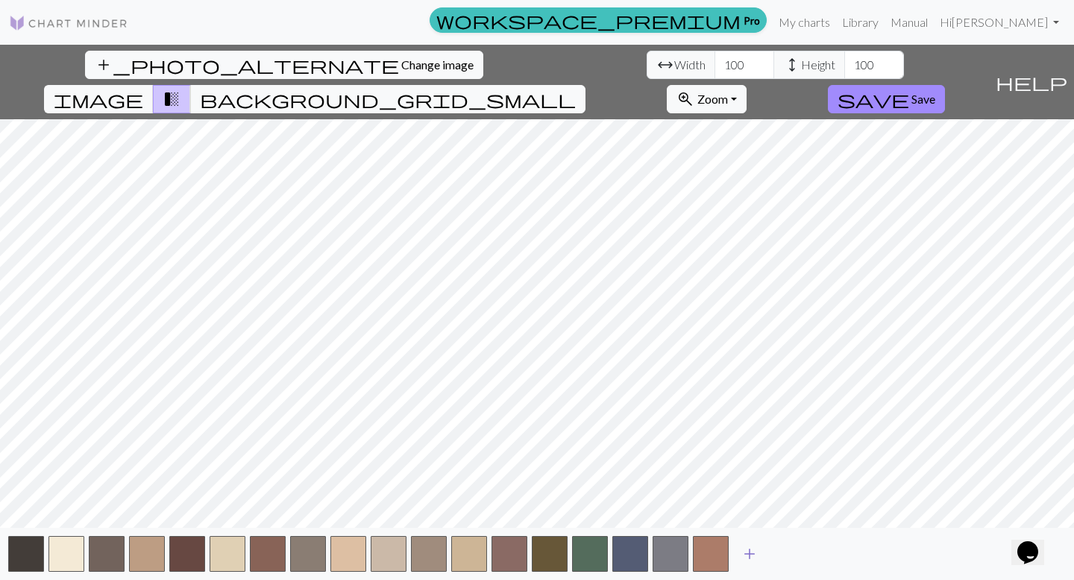
click at [738, 498] on button "add" at bounding box center [749, 554] width 37 height 28
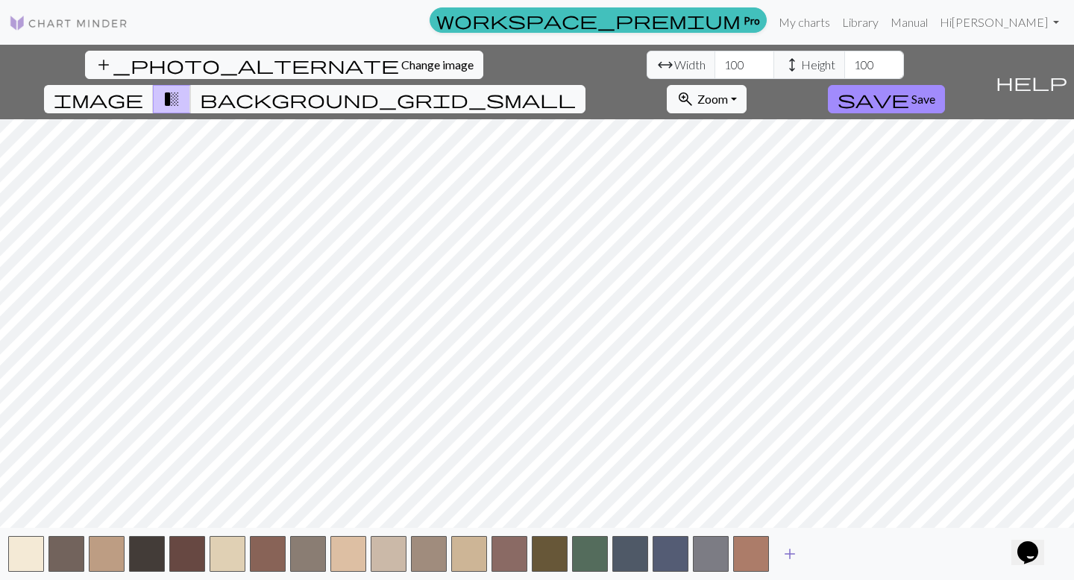
click at [784, 498] on span "add" at bounding box center [790, 554] width 18 height 21
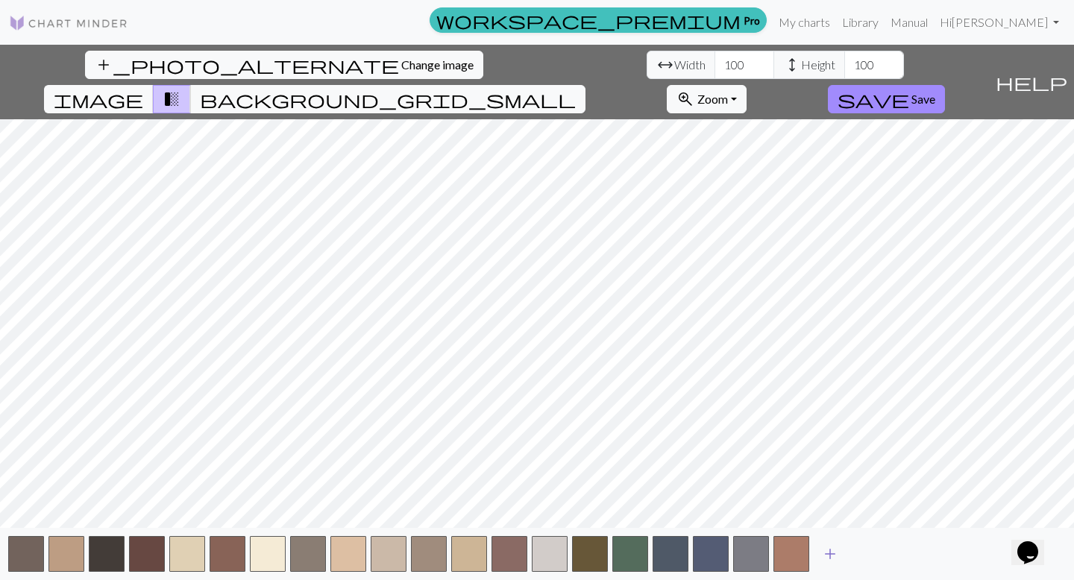
click at [792, 498] on span "add" at bounding box center [830, 554] width 18 height 21
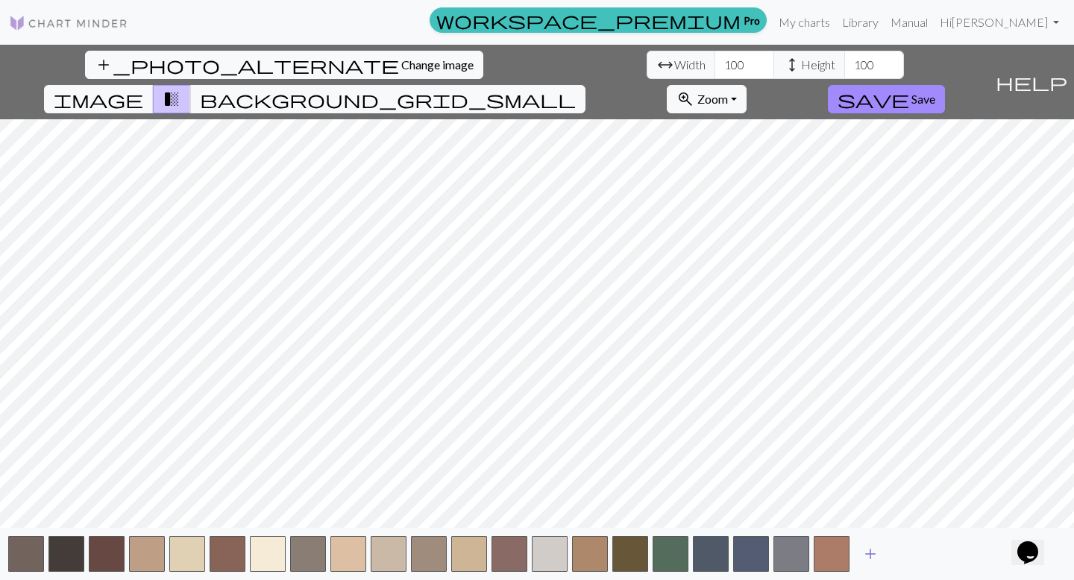
click at [792, 498] on span "add" at bounding box center [870, 554] width 18 height 21
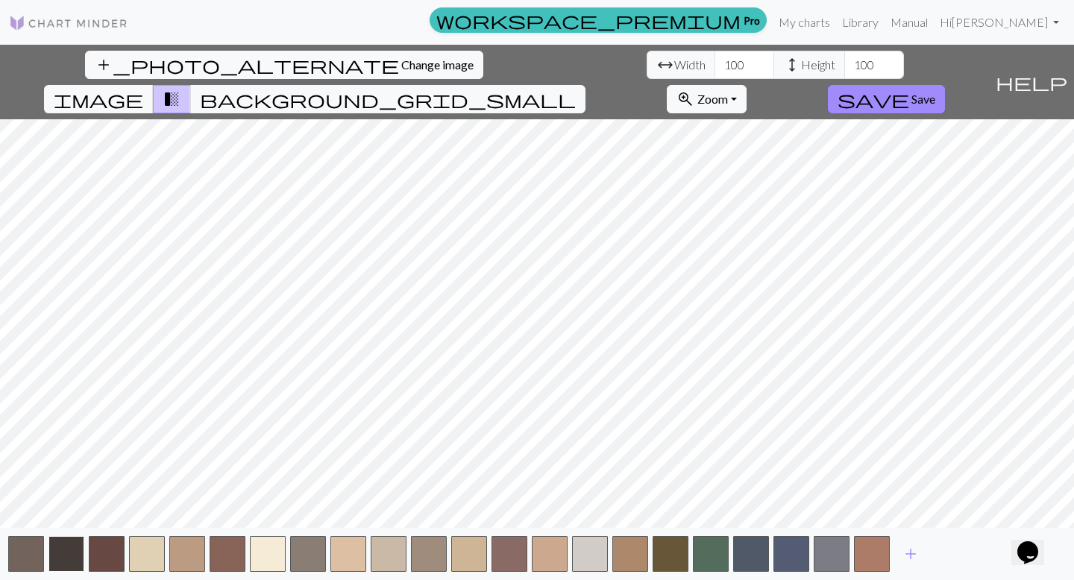
click at [51, 498] on button "button" at bounding box center [66, 554] width 36 height 36
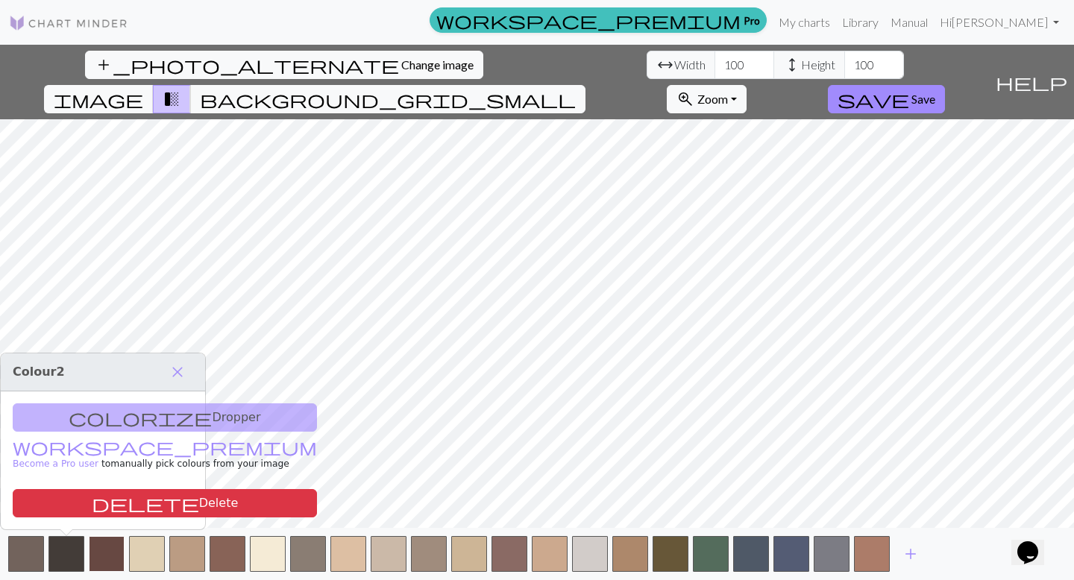
click at [109, 498] on button "button" at bounding box center [107, 554] width 36 height 36
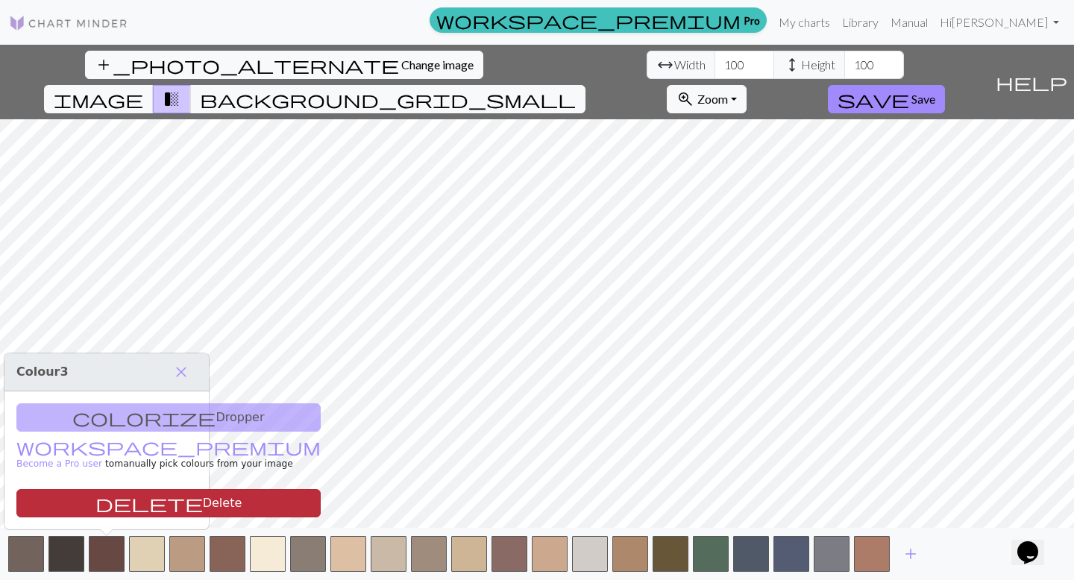
click at [121, 498] on button "delete Delete" at bounding box center [168, 503] width 304 height 28
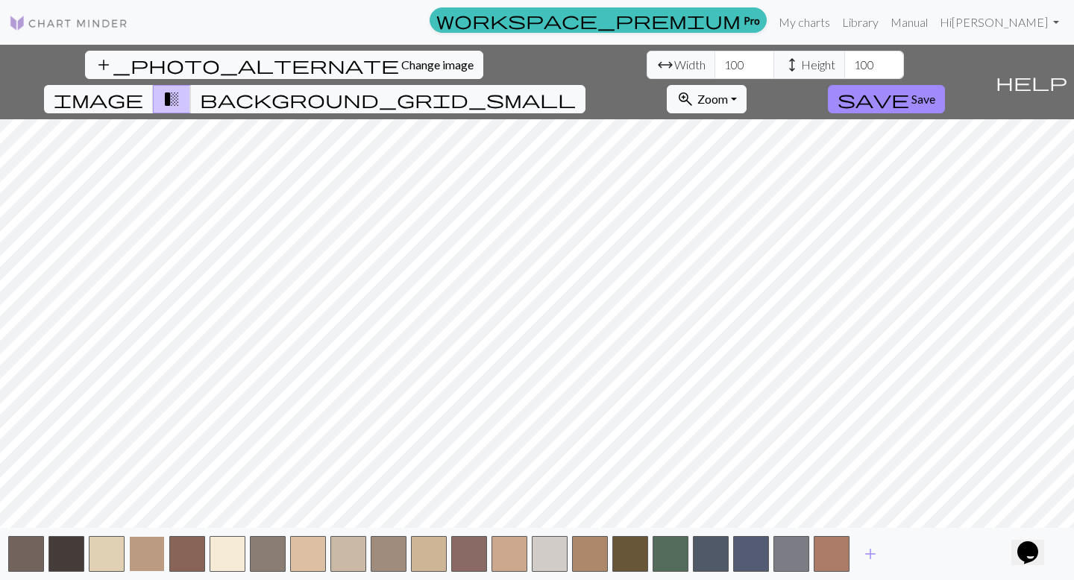
click at [135, 498] on button "button" at bounding box center [147, 554] width 36 height 36
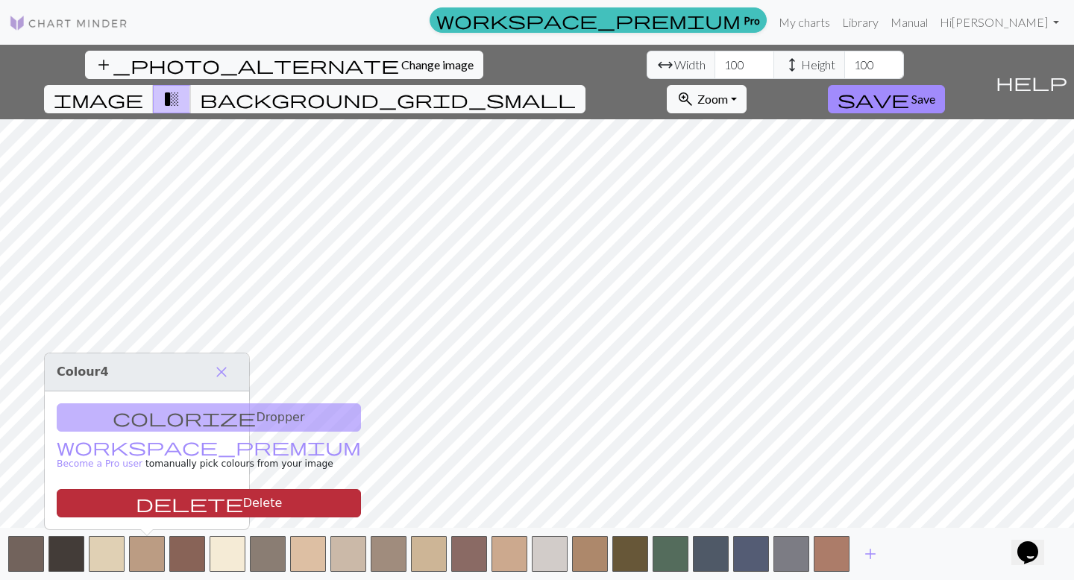
click at [137, 498] on span "delete" at bounding box center [189, 503] width 107 height 21
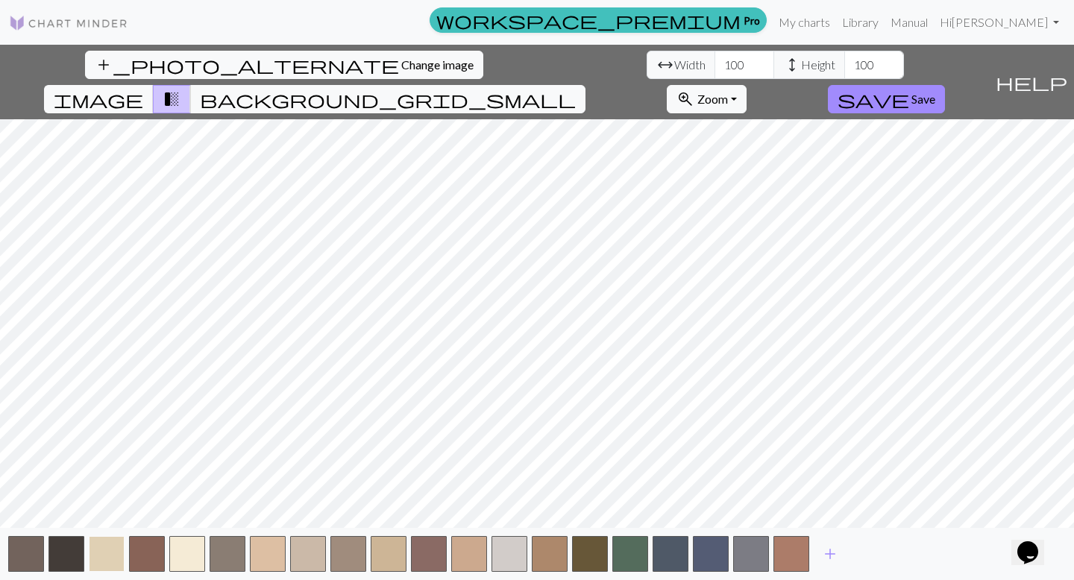
click at [116, 498] on button "button" at bounding box center [107, 554] width 36 height 36
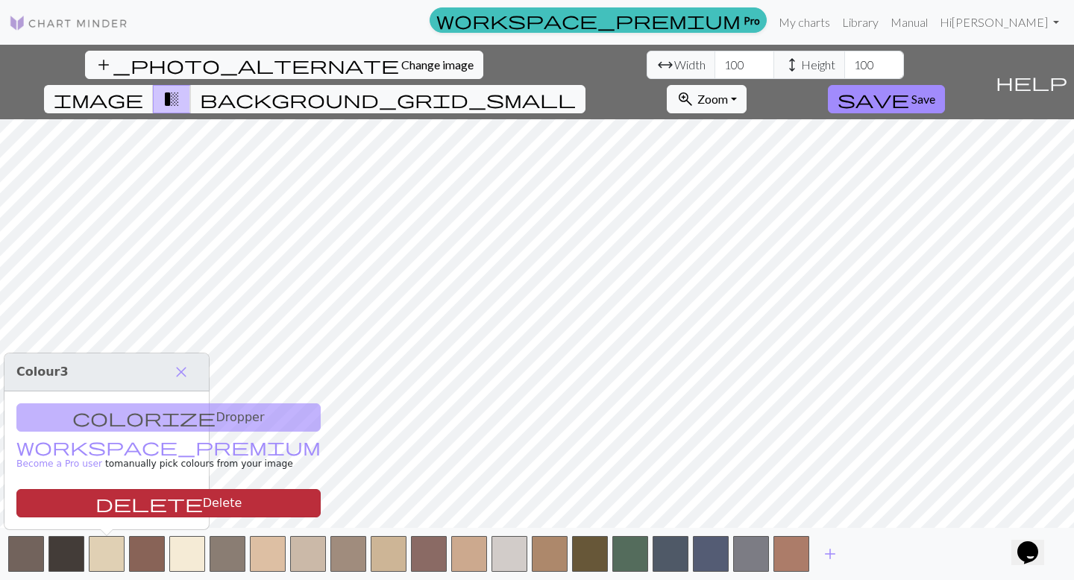
click at [135, 493] on button "delete Delete" at bounding box center [168, 503] width 304 height 28
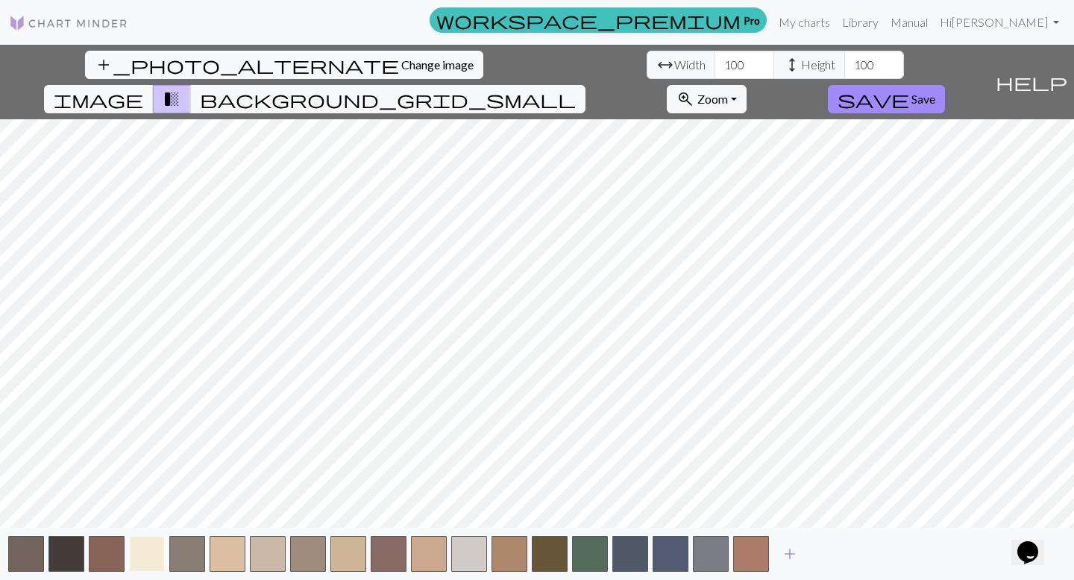
click at [160, 498] on button "button" at bounding box center [147, 554] width 36 height 36
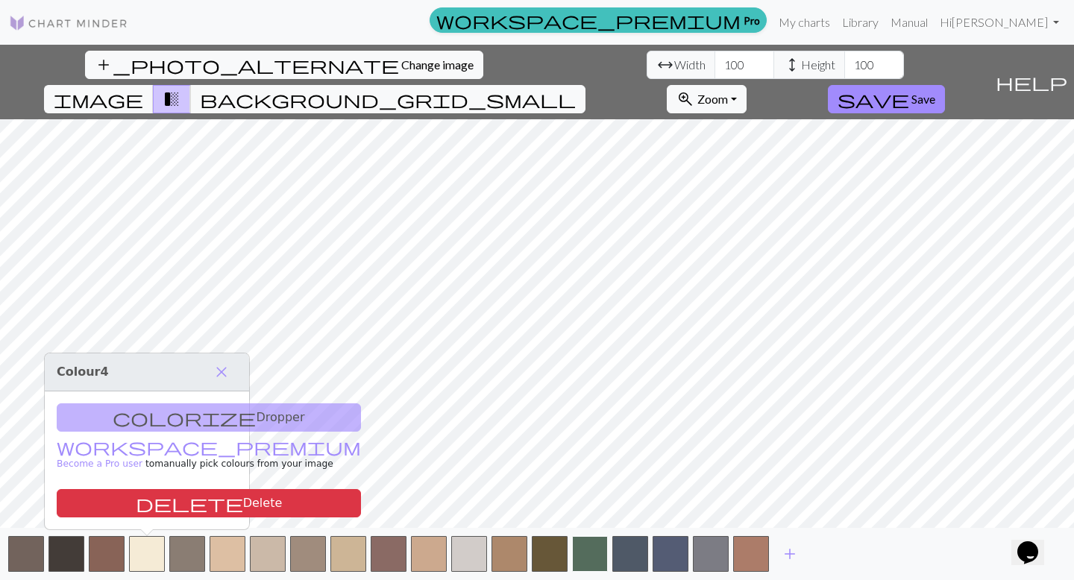
click at [586, 498] on button "button" at bounding box center [590, 554] width 36 height 36
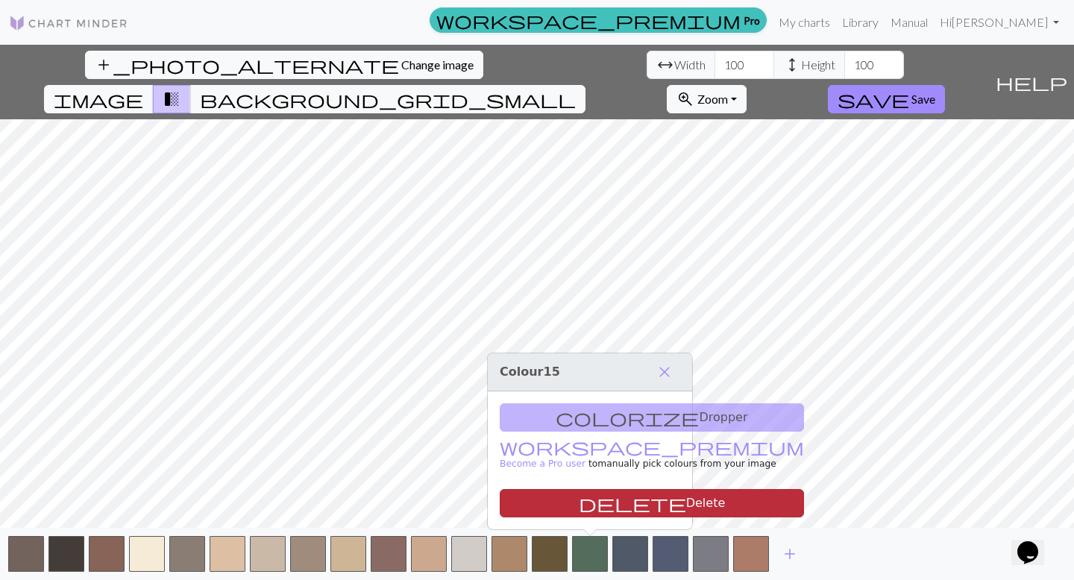
click at [547, 495] on button "delete Delete" at bounding box center [652, 503] width 304 height 28
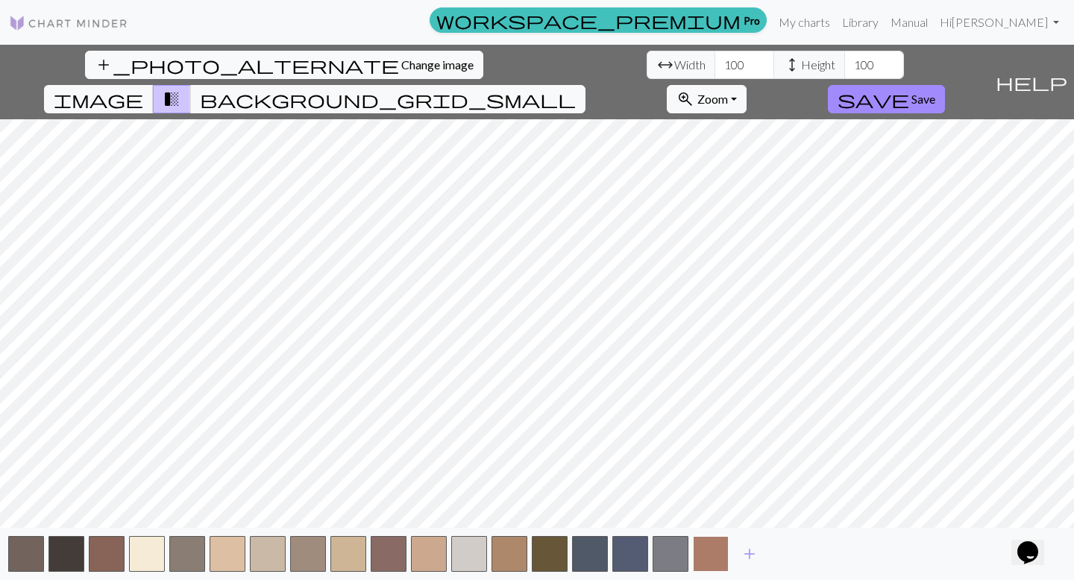
click at [710, 498] on button "button" at bounding box center [711, 554] width 36 height 36
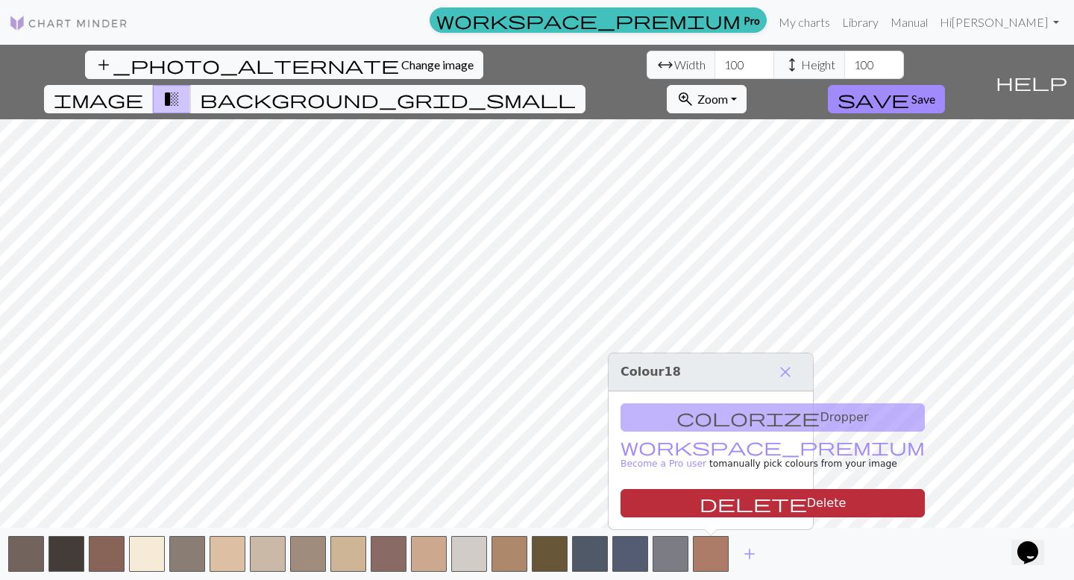
click at [632, 496] on button "delete Delete" at bounding box center [773, 503] width 304 height 28
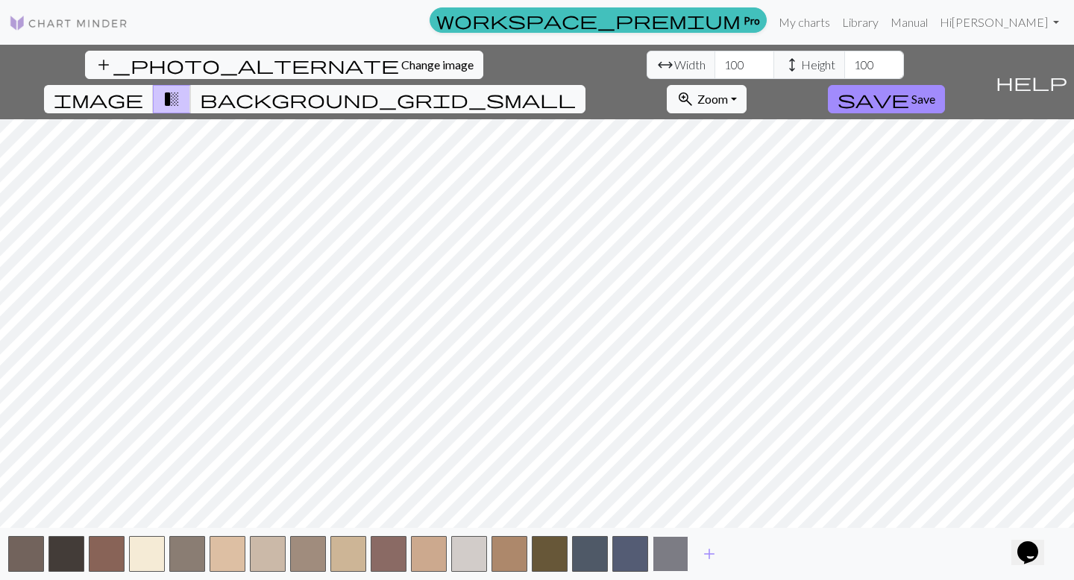
click at [669, 498] on button "button" at bounding box center [671, 554] width 36 height 36
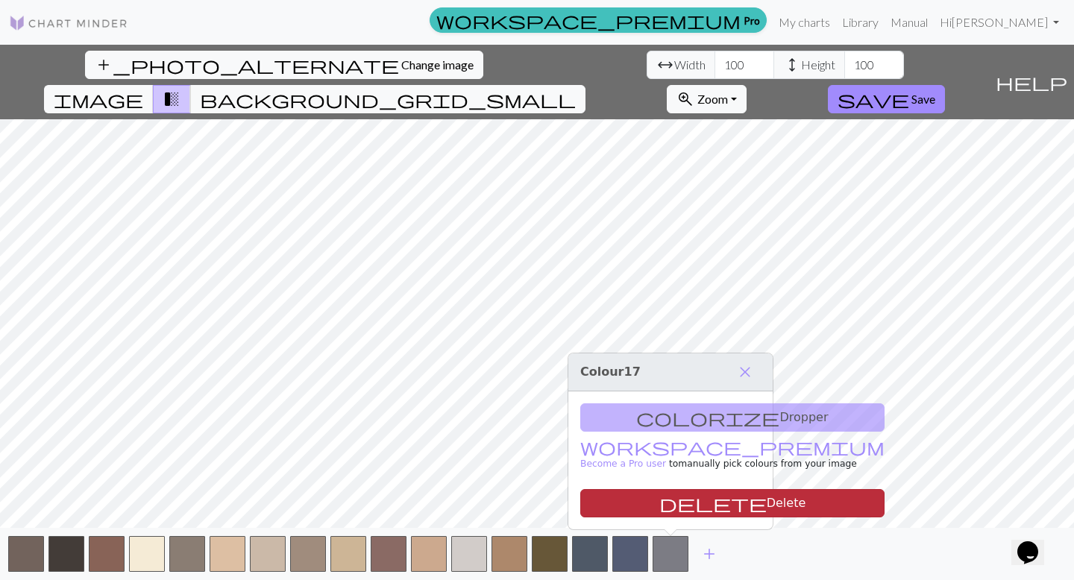
click at [622, 498] on button "delete Delete" at bounding box center [732, 503] width 304 height 28
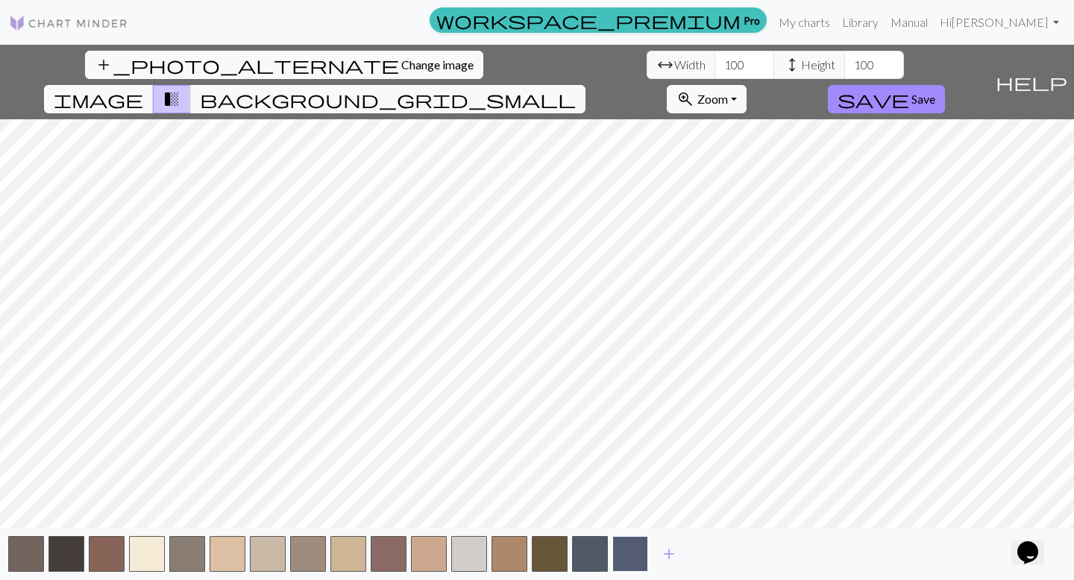
click at [635, 498] on button "button" at bounding box center [630, 554] width 36 height 36
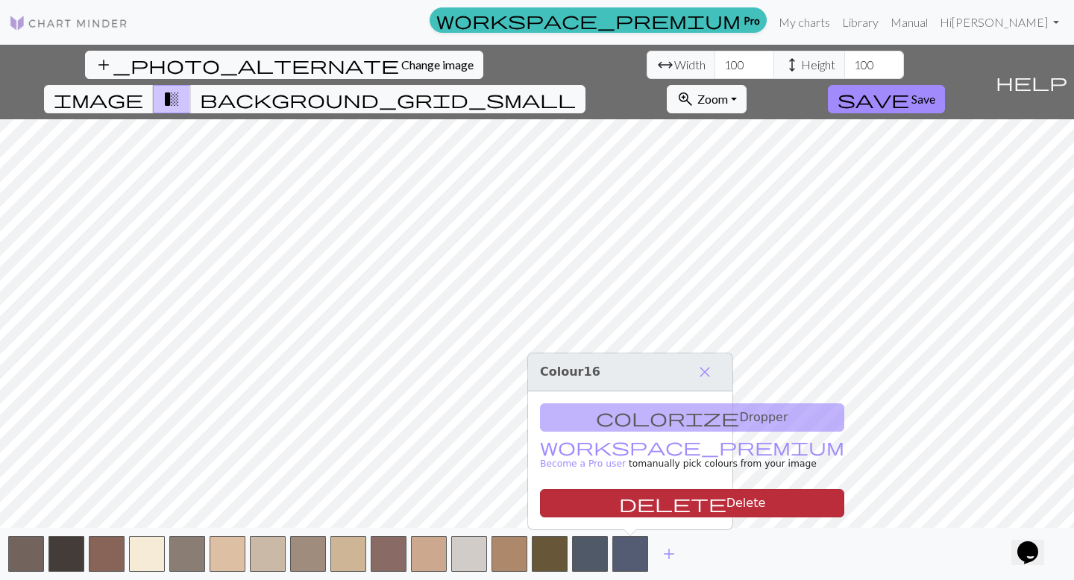
click at [619, 498] on span "delete" at bounding box center [672, 503] width 107 height 21
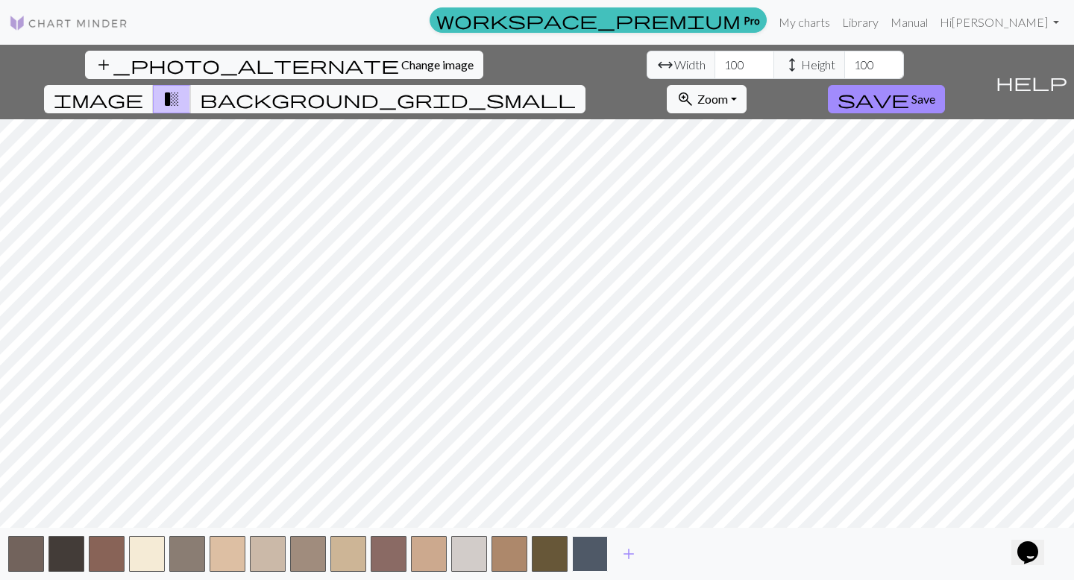
click at [597, 498] on button "button" at bounding box center [590, 554] width 36 height 36
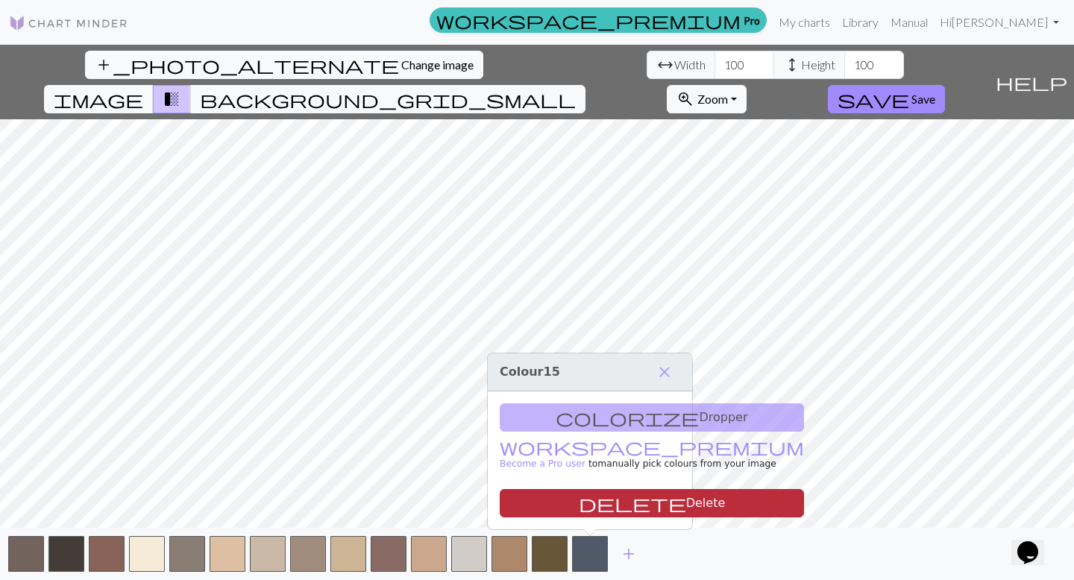
click at [579, 498] on span "delete" at bounding box center [632, 503] width 107 height 21
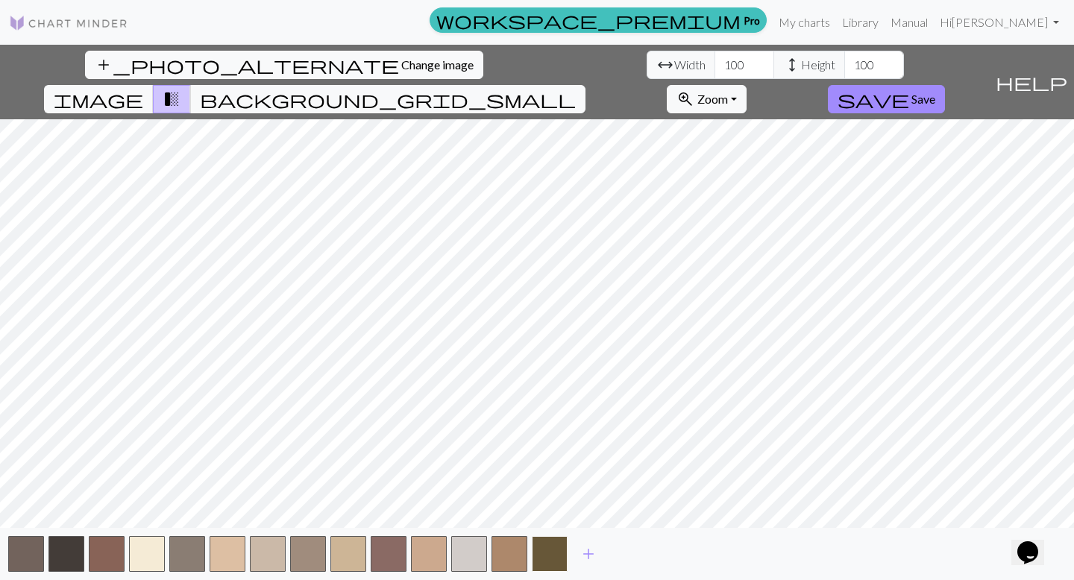
click at [559, 498] on button "button" at bounding box center [550, 554] width 36 height 36
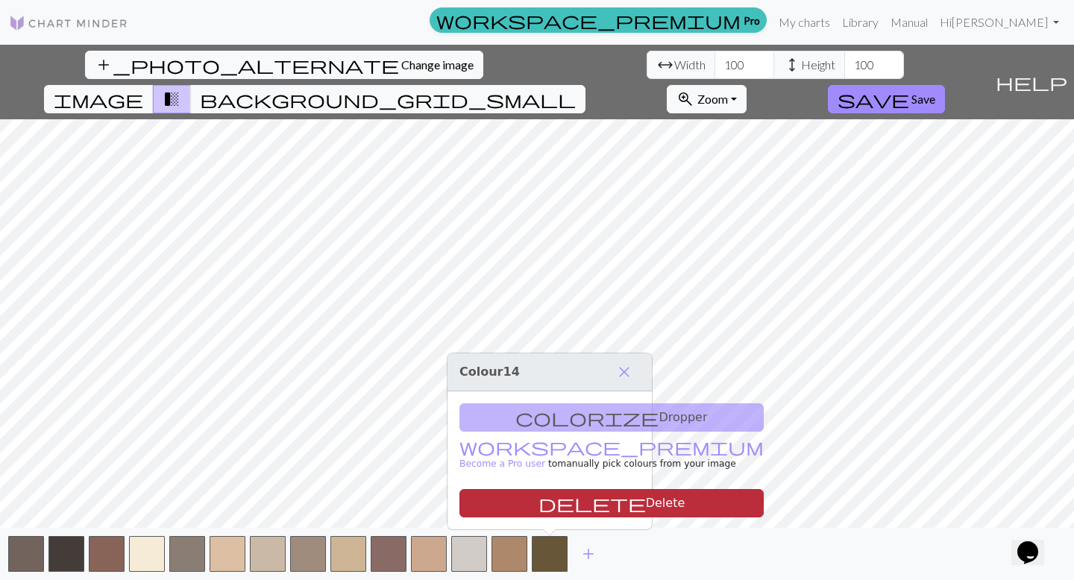
click at [539, 498] on span "delete" at bounding box center [592, 503] width 107 height 21
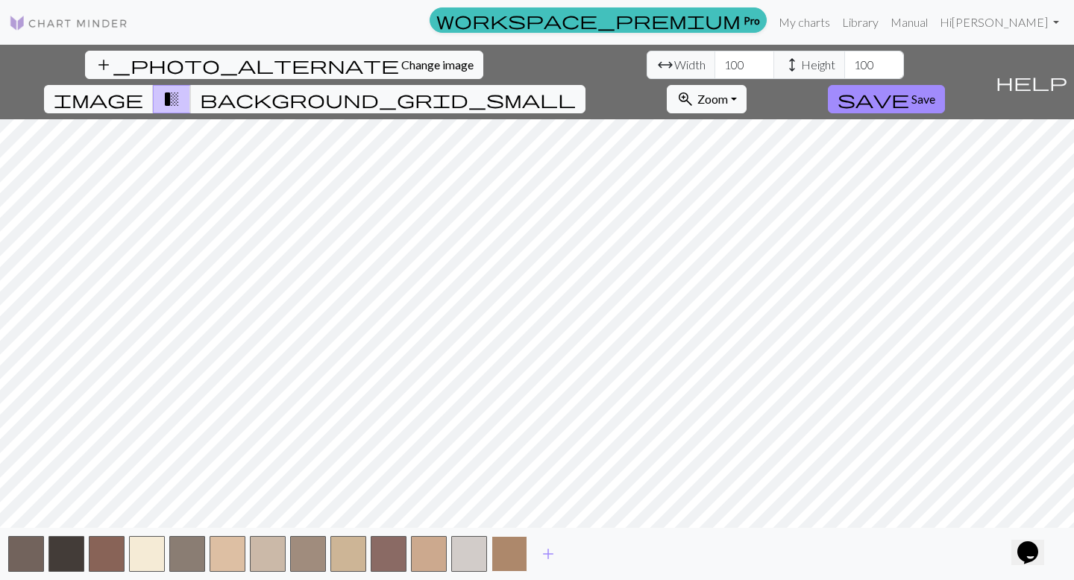
click at [516, 498] on button "button" at bounding box center [510, 554] width 36 height 36
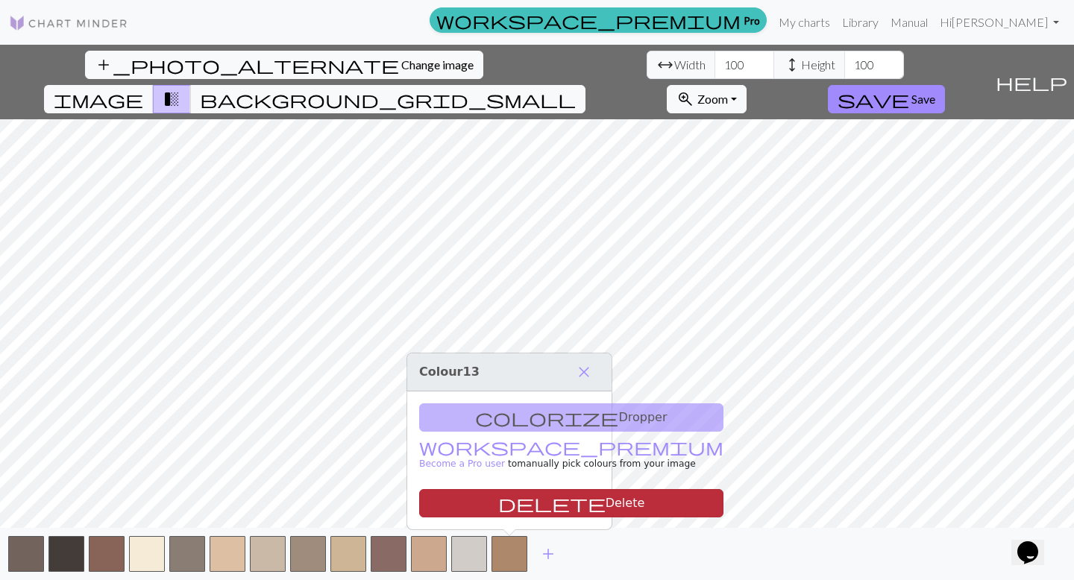
click at [498, 495] on span "delete" at bounding box center [551, 503] width 107 height 21
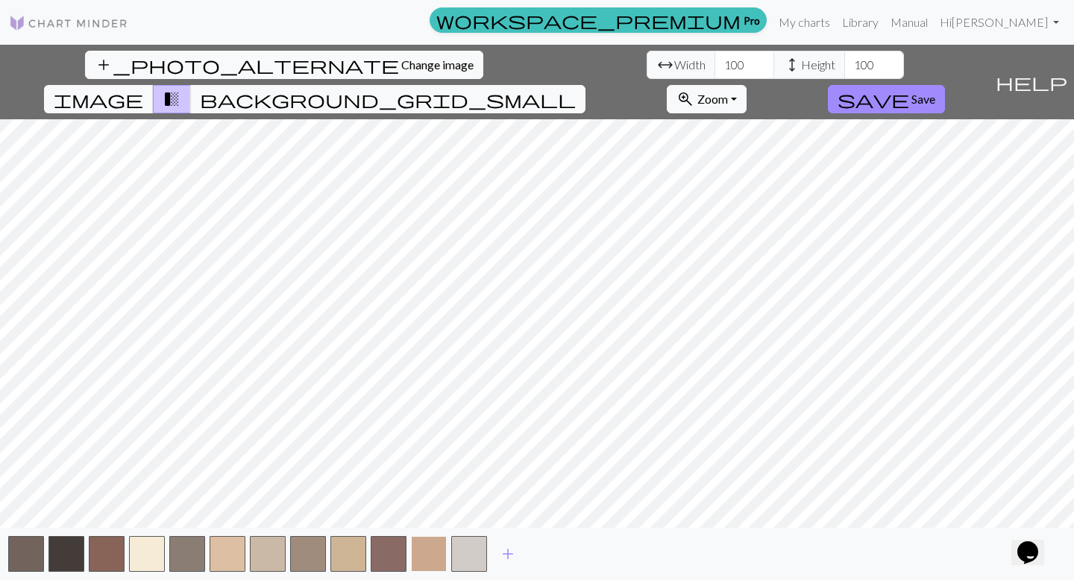
click at [430, 498] on button "button" at bounding box center [429, 554] width 36 height 36
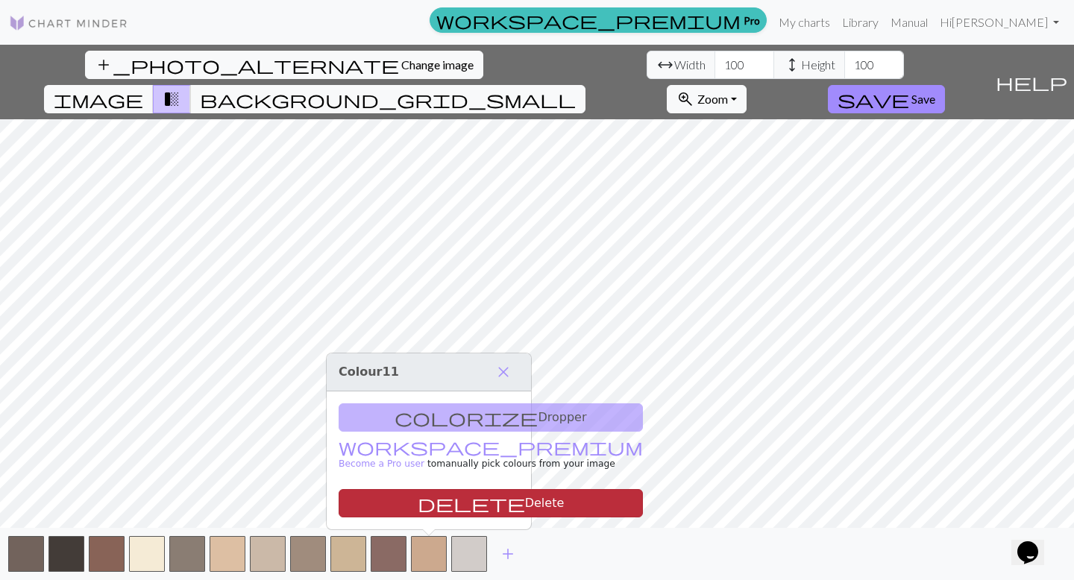
click at [430, 493] on button "delete Delete" at bounding box center [491, 503] width 304 height 28
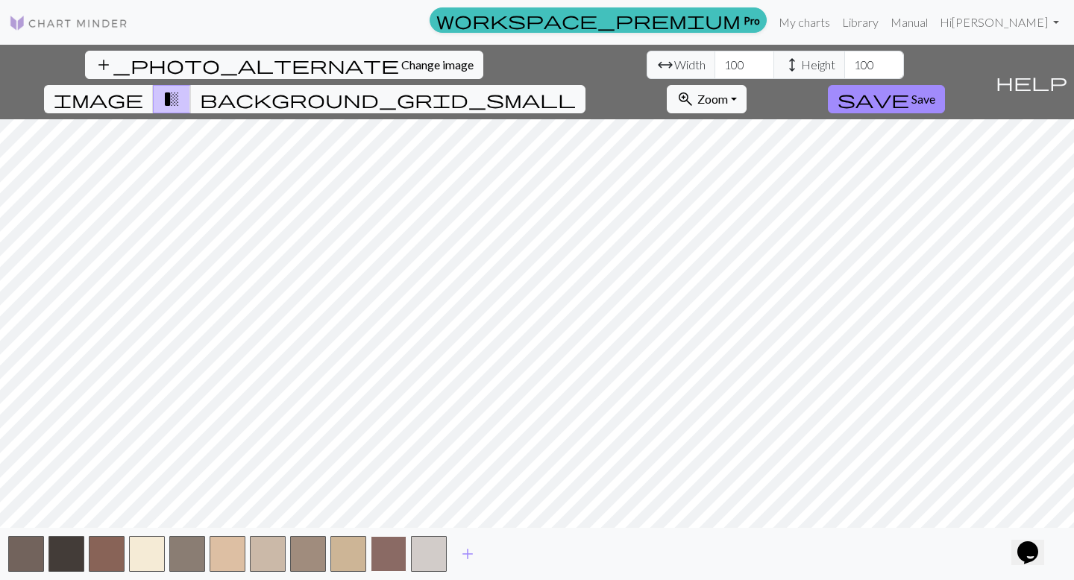
click at [386, 498] on button "button" at bounding box center [389, 554] width 36 height 36
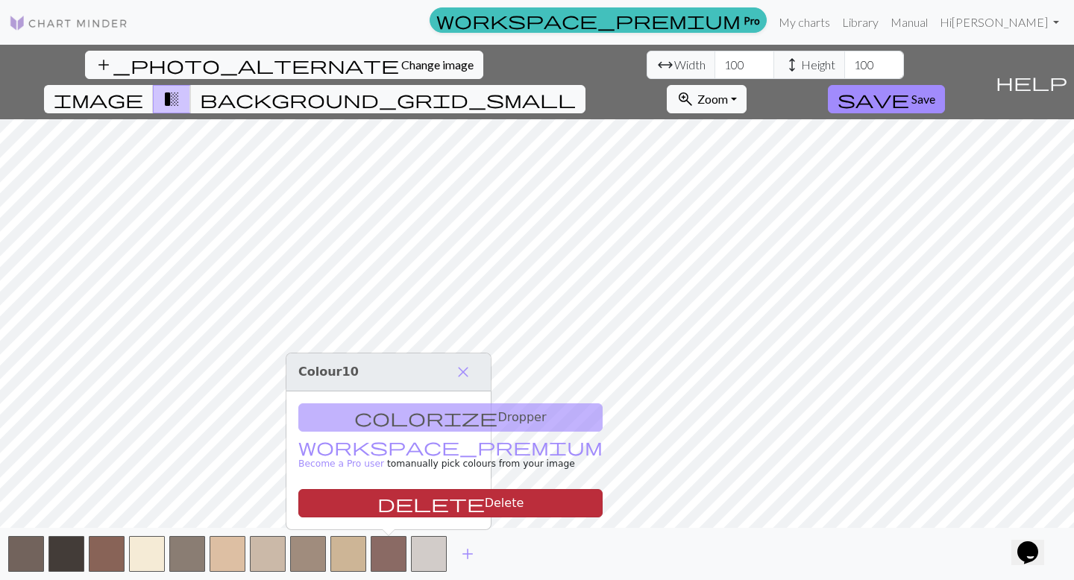
click at [395, 498] on button "delete Delete" at bounding box center [450, 503] width 304 height 28
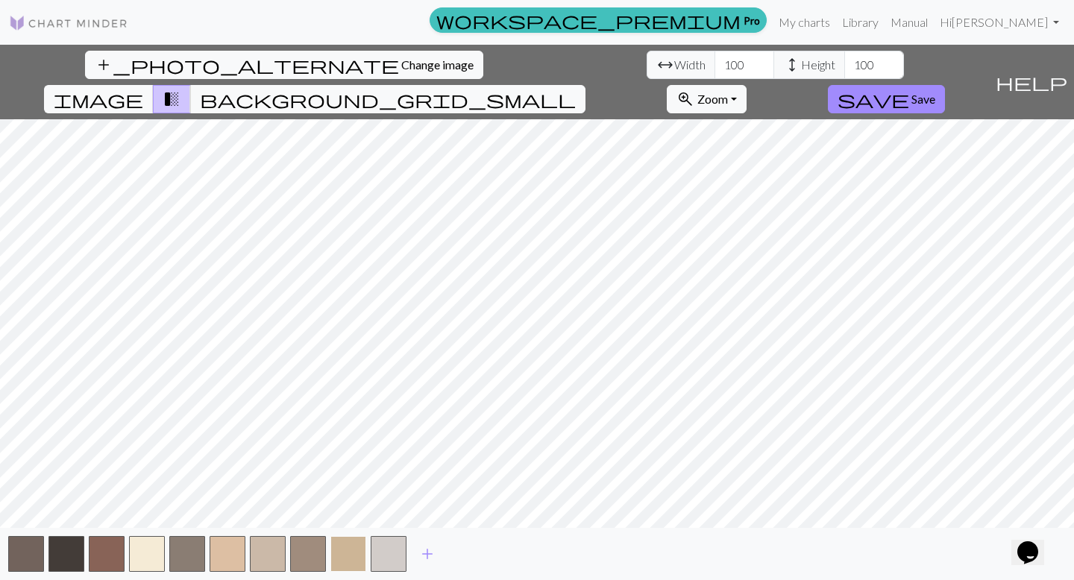
click at [348, 498] on button "button" at bounding box center [348, 554] width 36 height 36
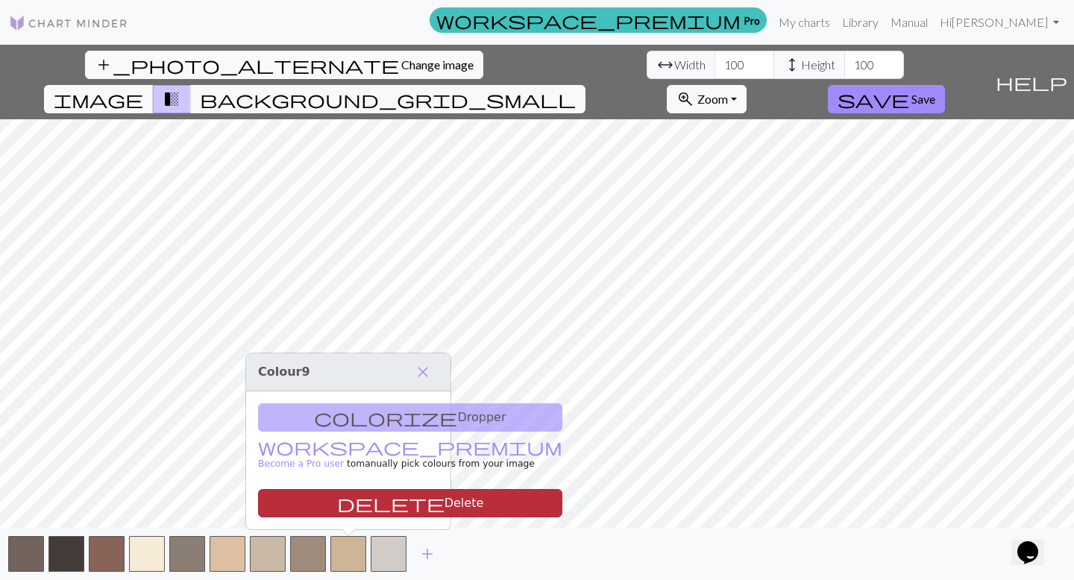
click at [337, 498] on span "delete" at bounding box center [390, 503] width 107 height 21
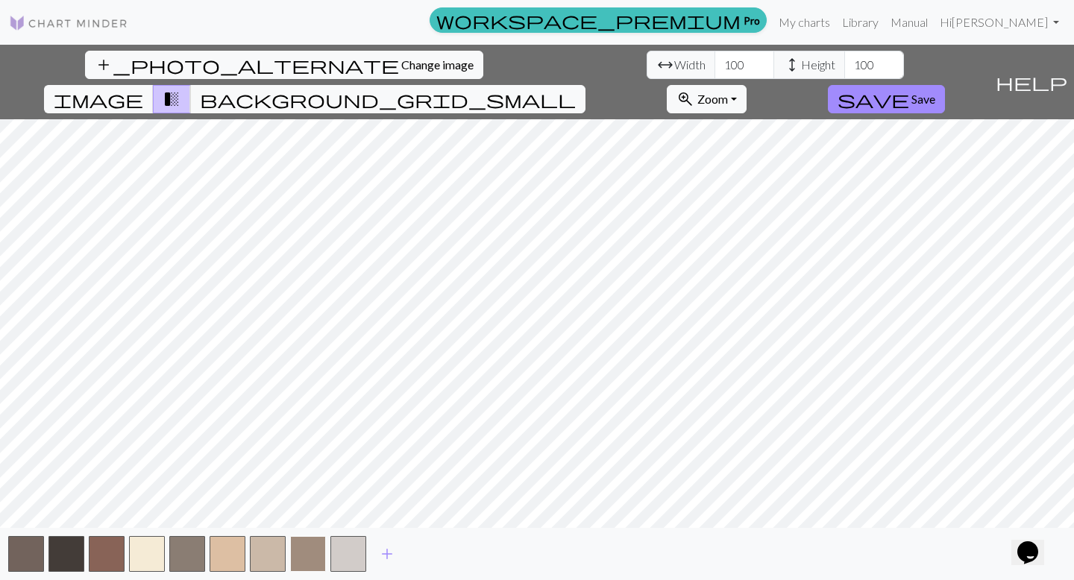
click at [305, 498] on button "button" at bounding box center [308, 554] width 36 height 36
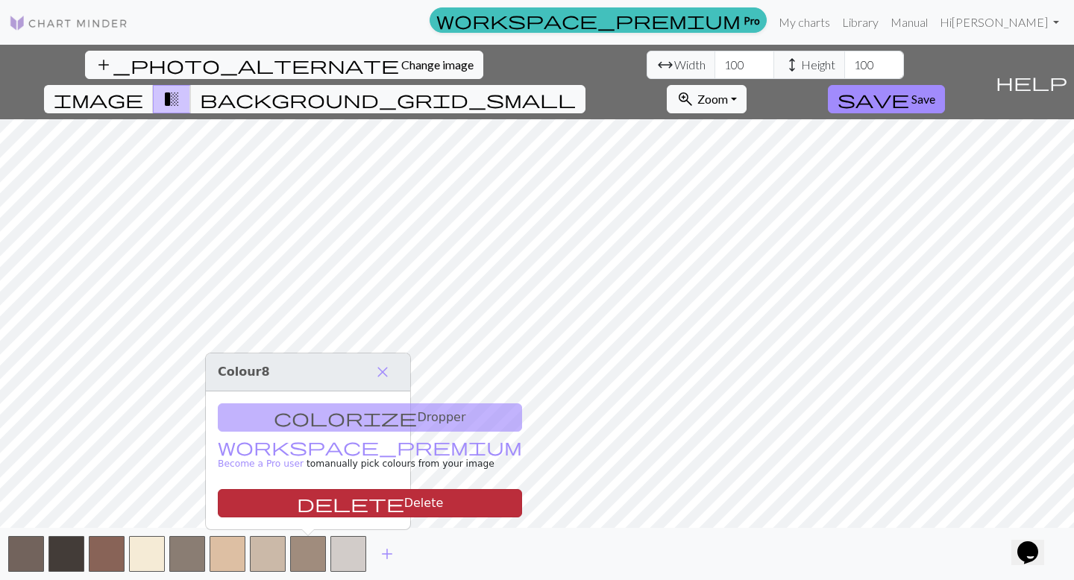
click at [322, 498] on button "delete Delete" at bounding box center [370, 503] width 304 height 28
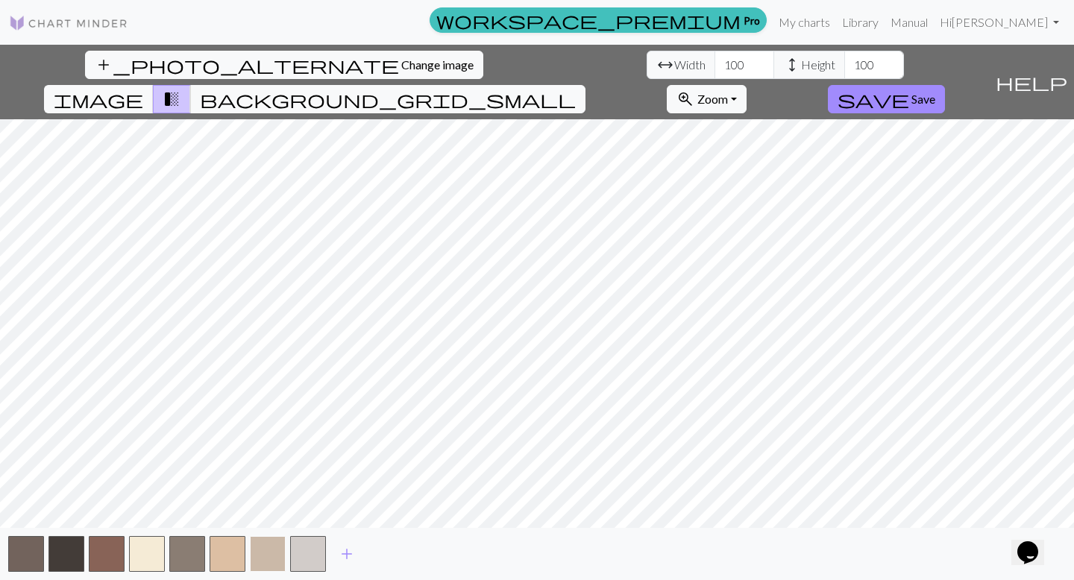
click at [274, 498] on button "button" at bounding box center [268, 554] width 36 height 36
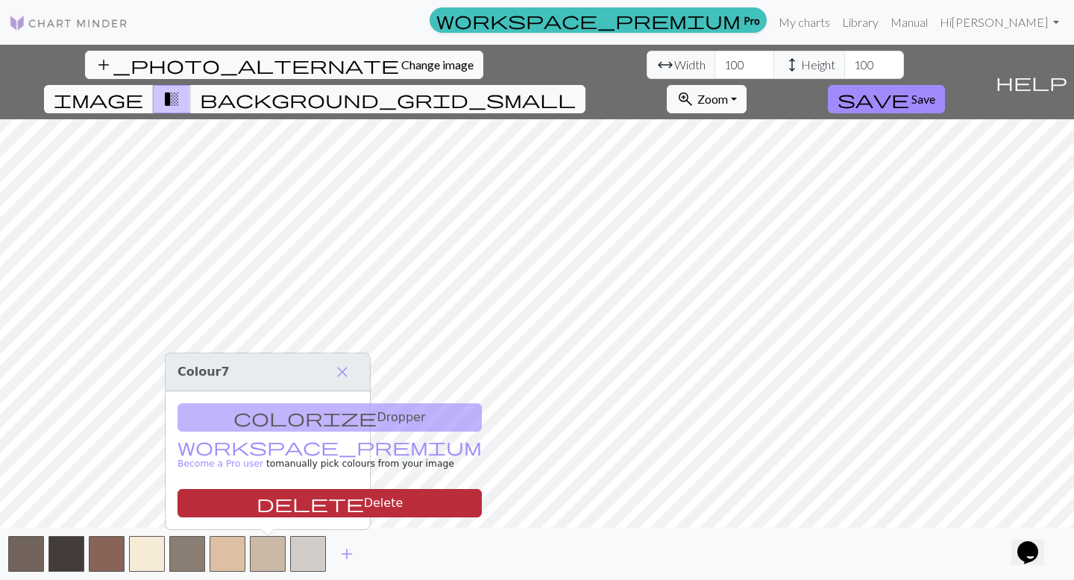
click at [283, 498] on button "delete Delete" at bounding box center [330, 503] width 304 height 28
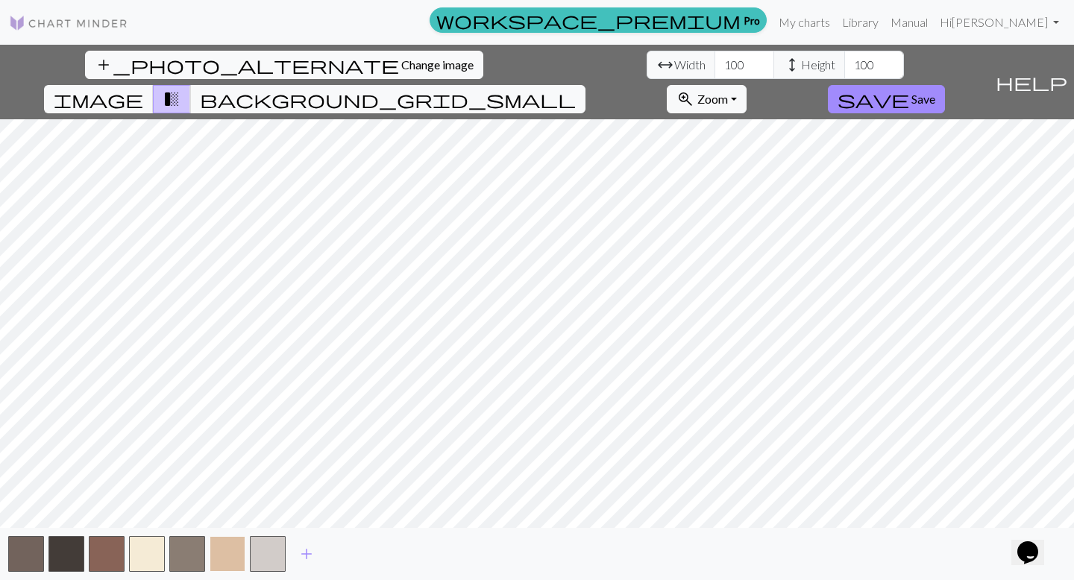
click at [229, 498] on button "button" at bounding box center [228, 554] width 36 height 36
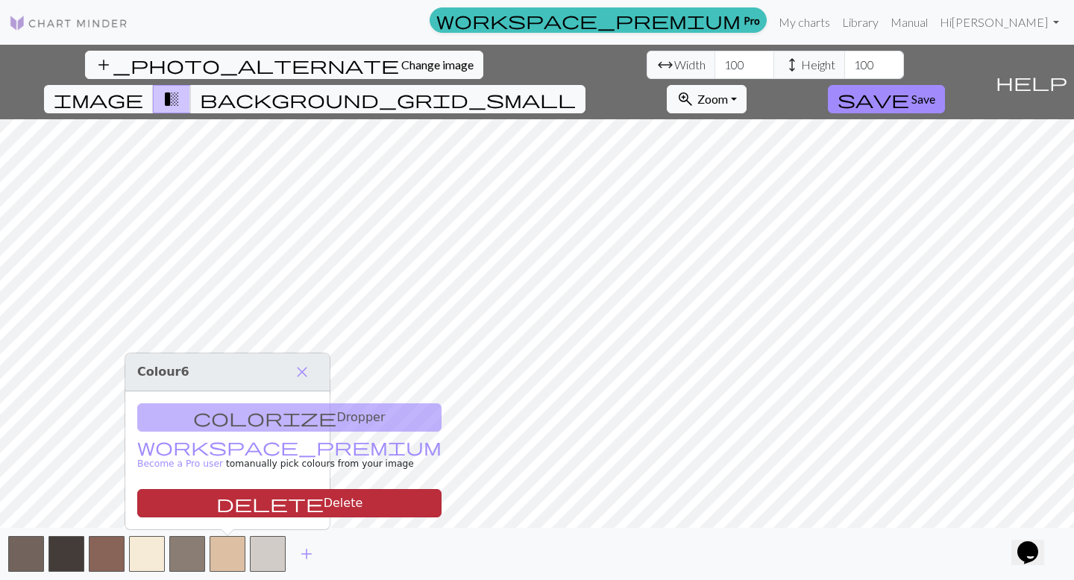
click at [241, 498] on button "delete Delete" at bounding box center [289, 503] width 304 height 28
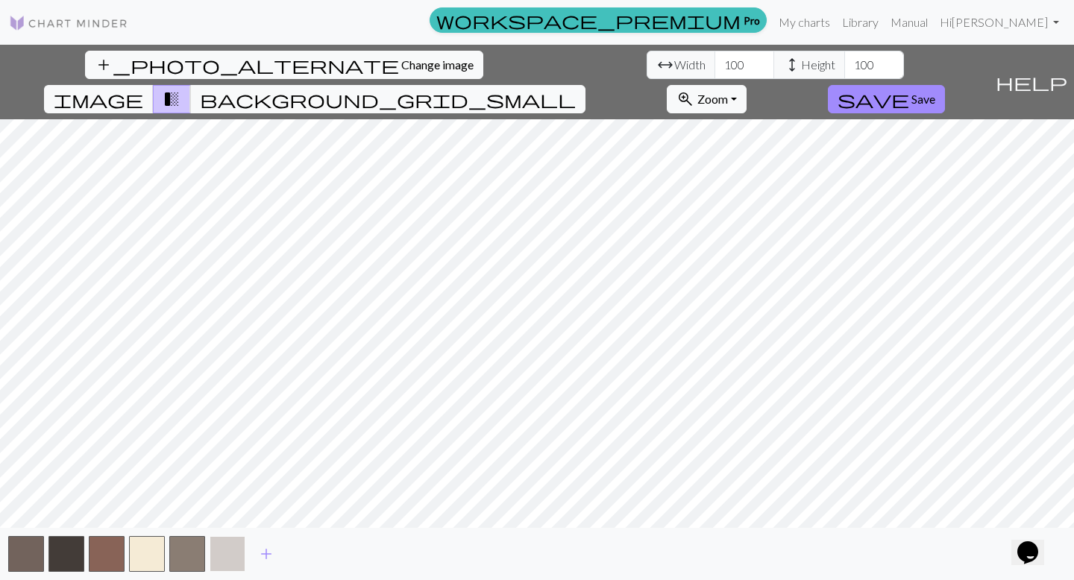
click at [232, 498] on button "button" at bounding box center [228, 554] width 36 height 36
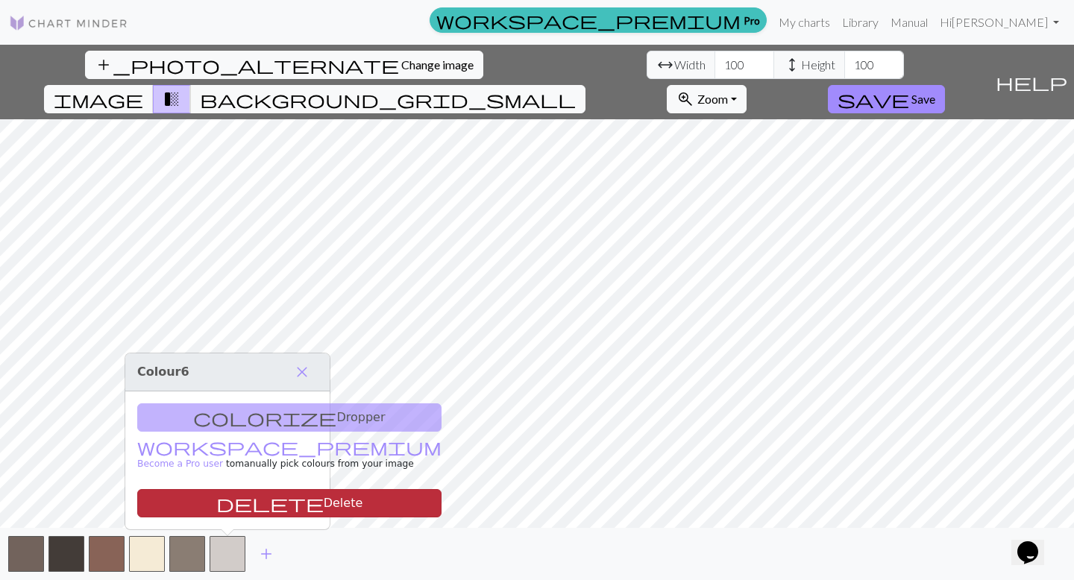
click at [269, 498] on button "delete Delete" at bounding box center [289, 503] width 304 height 28
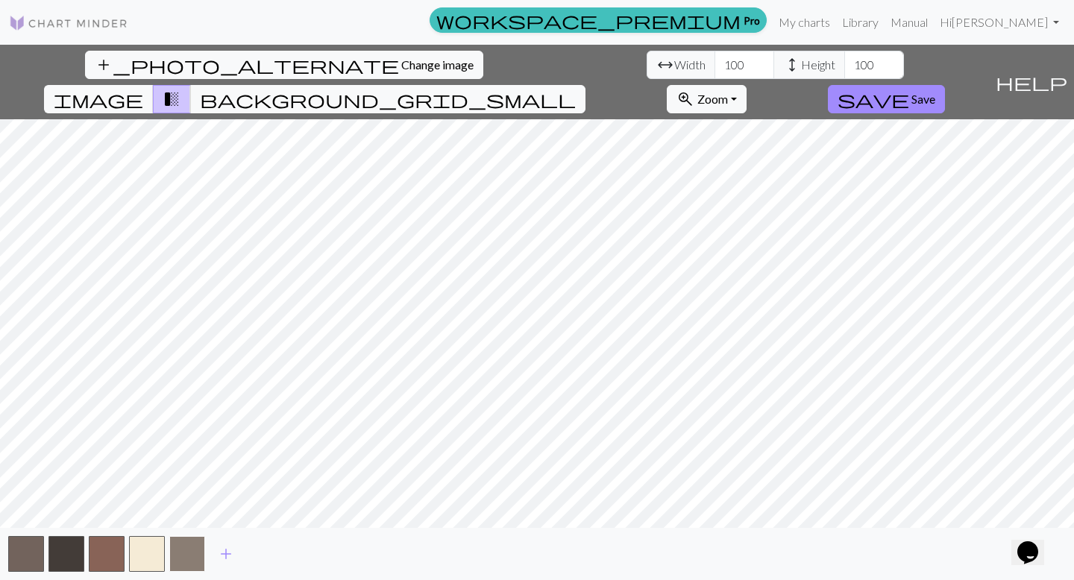
click at [185, 498] on button "button" at bounding box center [187, 554] width 36 height 36
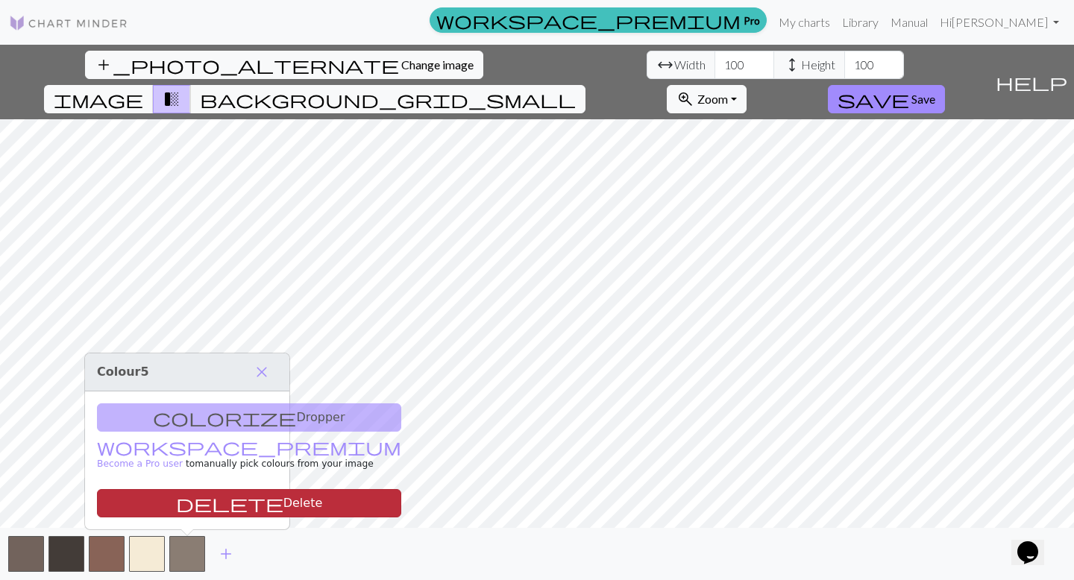
click at [198, 498] on button "delete Delete" at bounding box center [249, 503] width 304 height 28
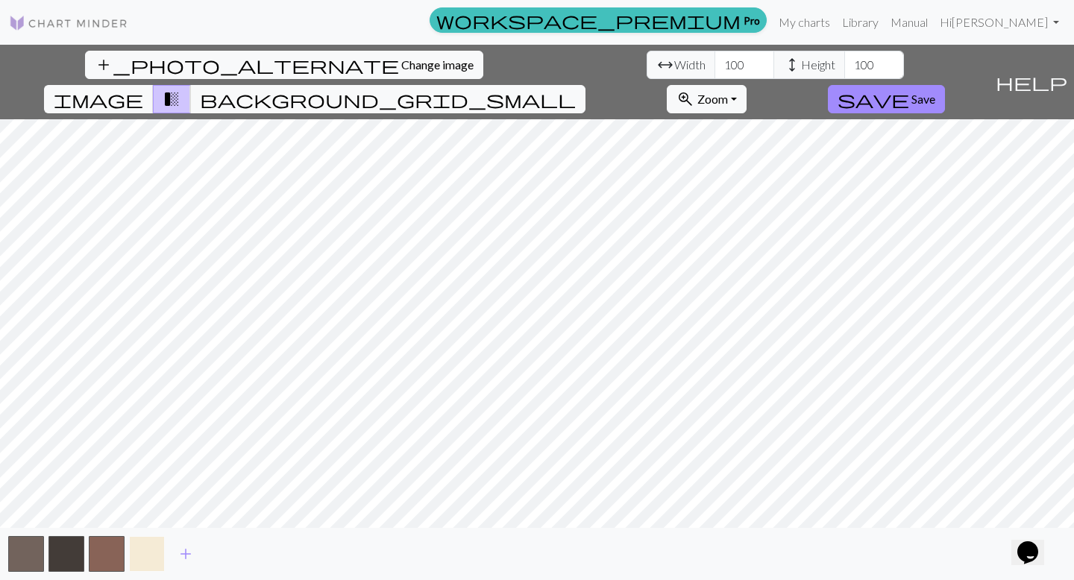
click at [149, 498] on button "button" at bounding box center [147, 554] width 36 height 36
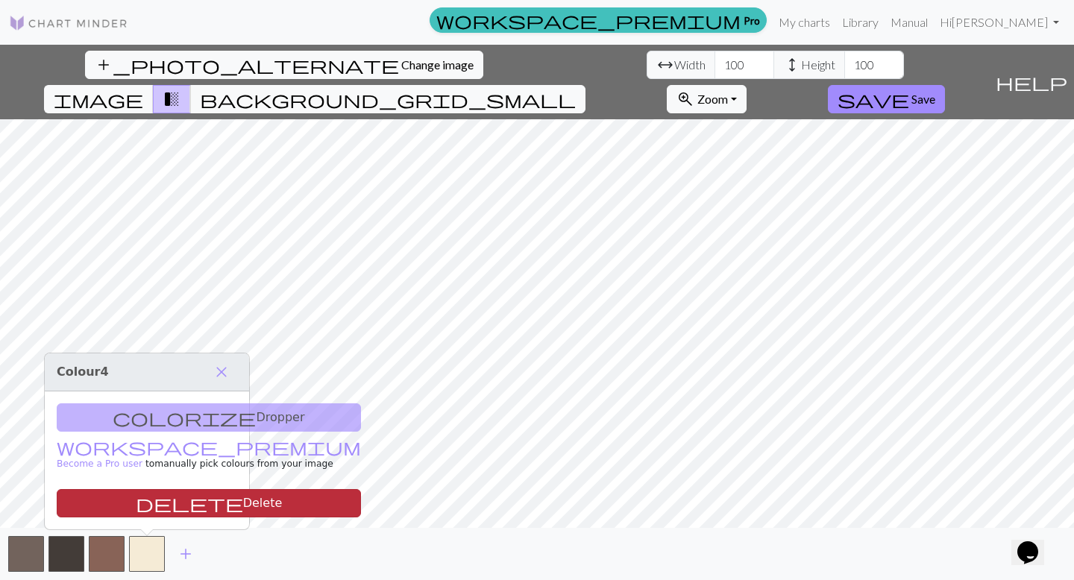
click at [175, 495] on button "delete Delete" at bounding box center [209, 503] width 304 height 28
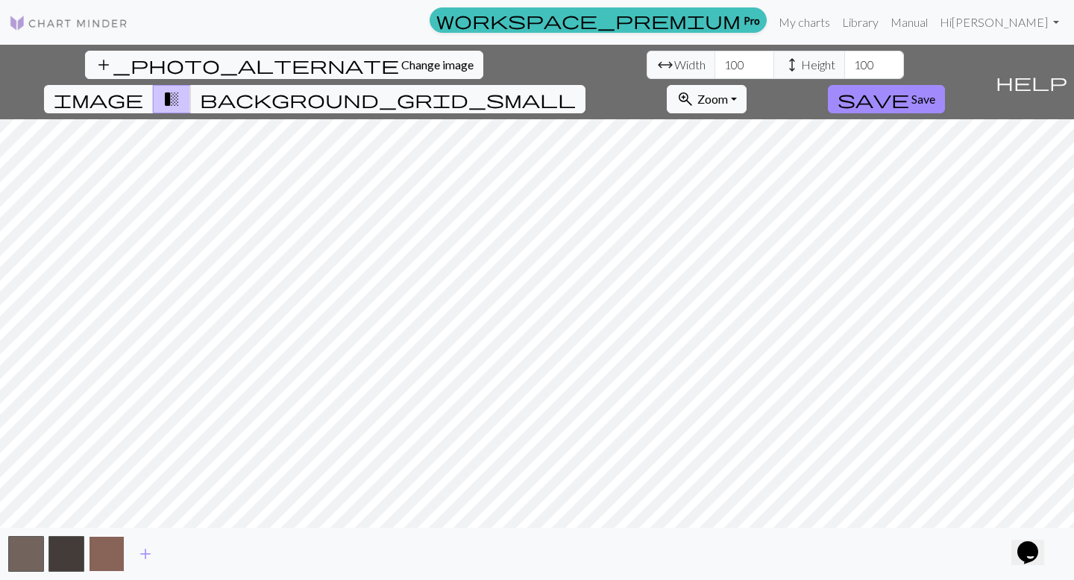
click at [112, 498] on button "button" at bounding box center [107, 554] width 36 height 36
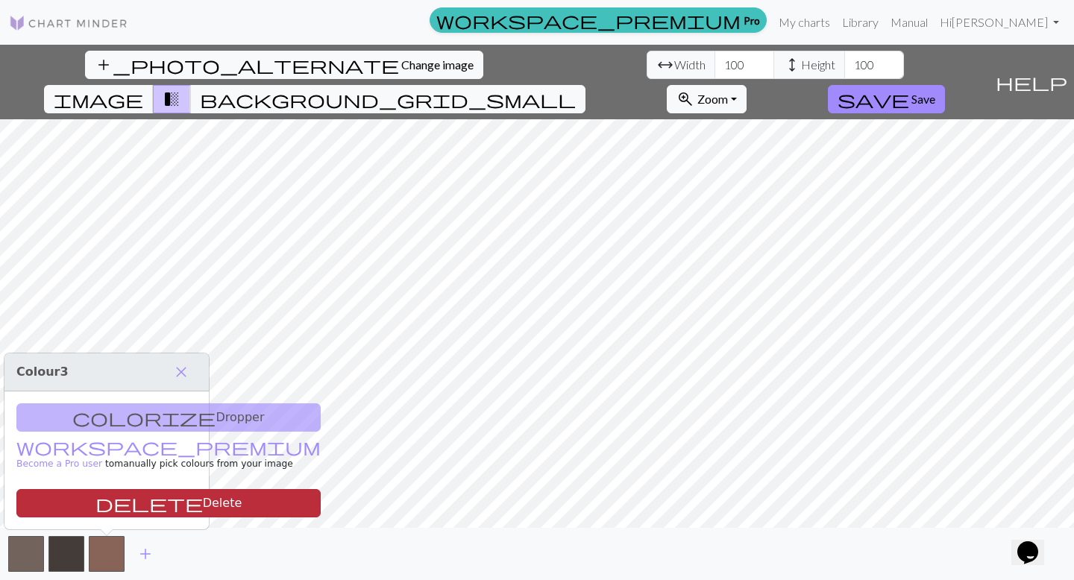
click at [133, 498] on button "delete Delete" at bounding box center [168, 503] width 304 height 28
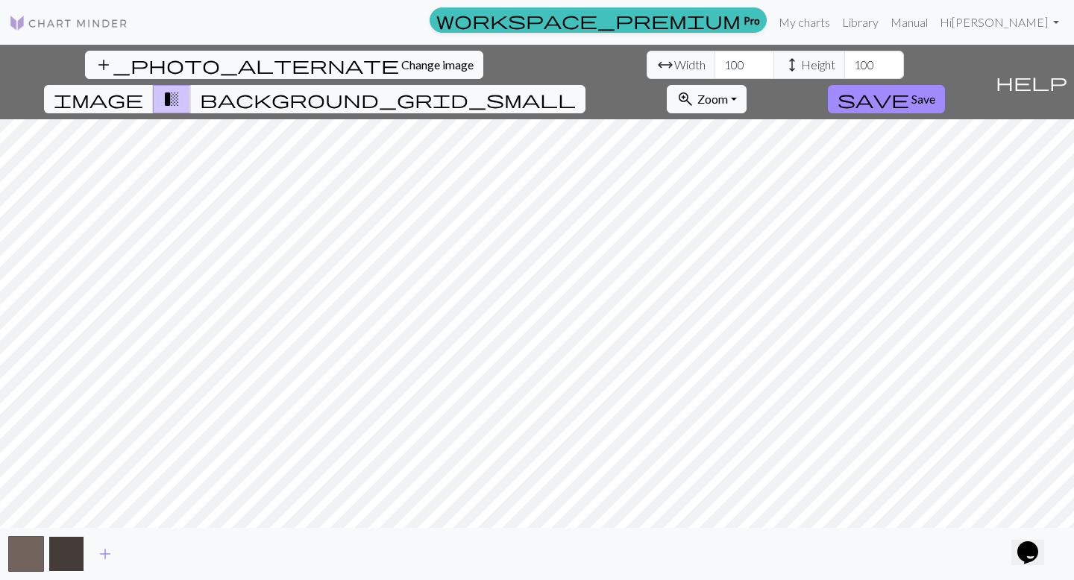
click at [78, 498] on button "button" at bounding box center [66, 554] width 36 height 36
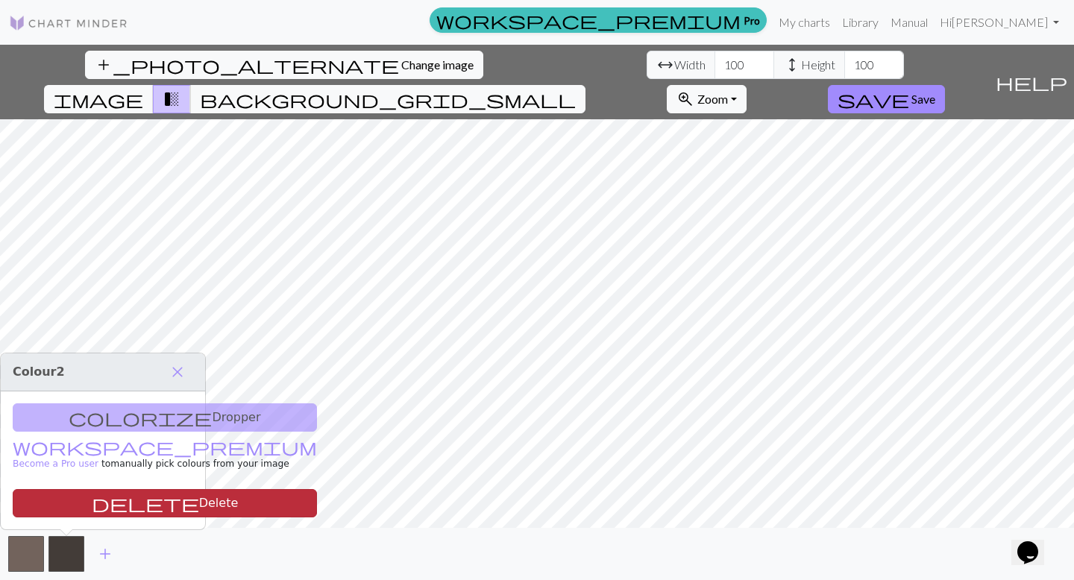
click at [91, 498] on button "delete Delete" at bounding box center [165, 503] width 304 height 28
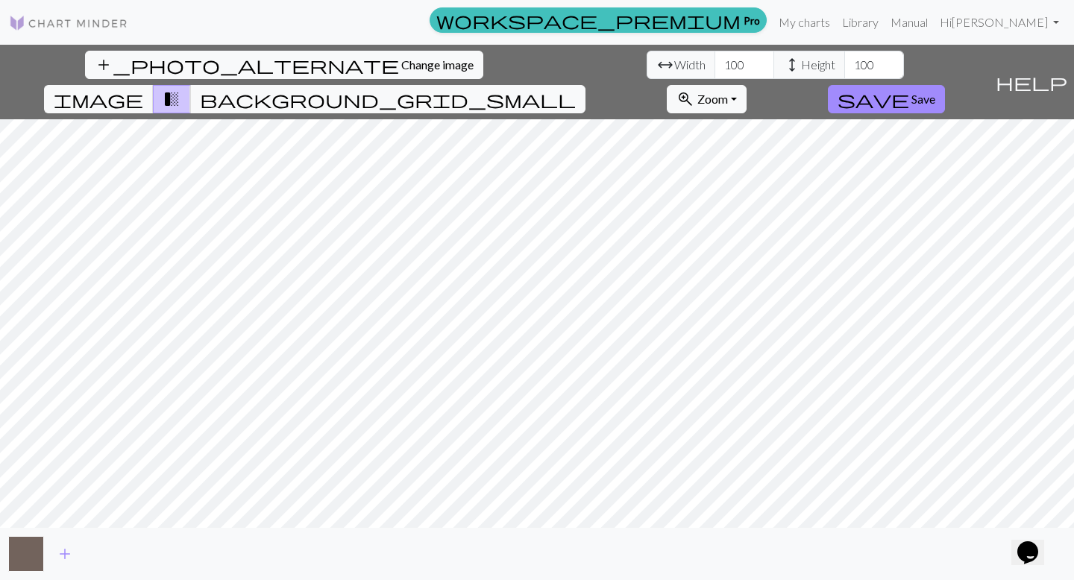
click at [28, 498] on button "button" at bounding box center [26, 554] width 36 height 36
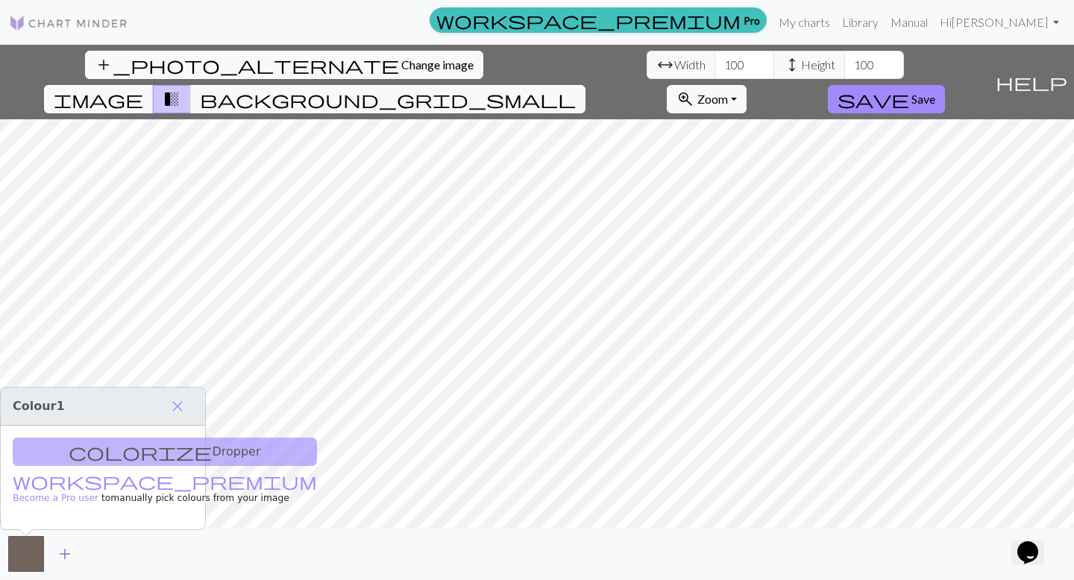
click at [71, 498] on button "add" at bounding box center [64, 554] width 37 height 28
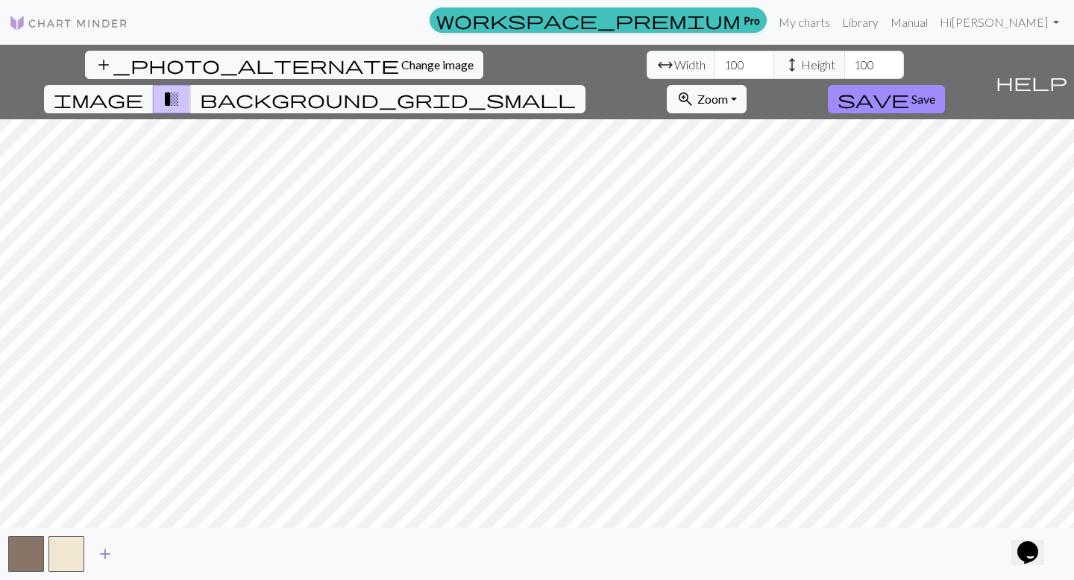
click at [106, 498] on span "add" at bounding box center [105, 554] width 18 height 21
click at [146, 498] on span "add" at bounding box center [145, 554] width 18 height 21
click at [183, 498] on span "add" at bounding box center [186, 554] width 18 height 21
click at [223, 498] on span "add" at bounding box center [226, 554] width 18 height 21
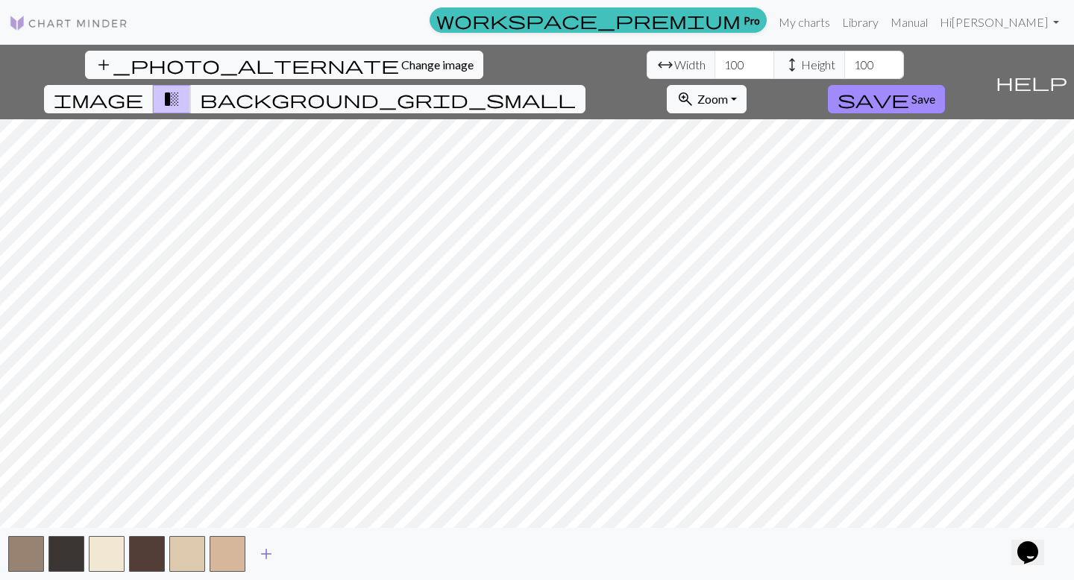
click at [260, 498] on span "add" at bounding box center [266, 554] width 18 height 21
click at [302, 498] on span "add" at bounding box center [307, 554] width 18 height 21
click at [338, 498] on span "add" at bounding box center [347, 554] width 18 height 21
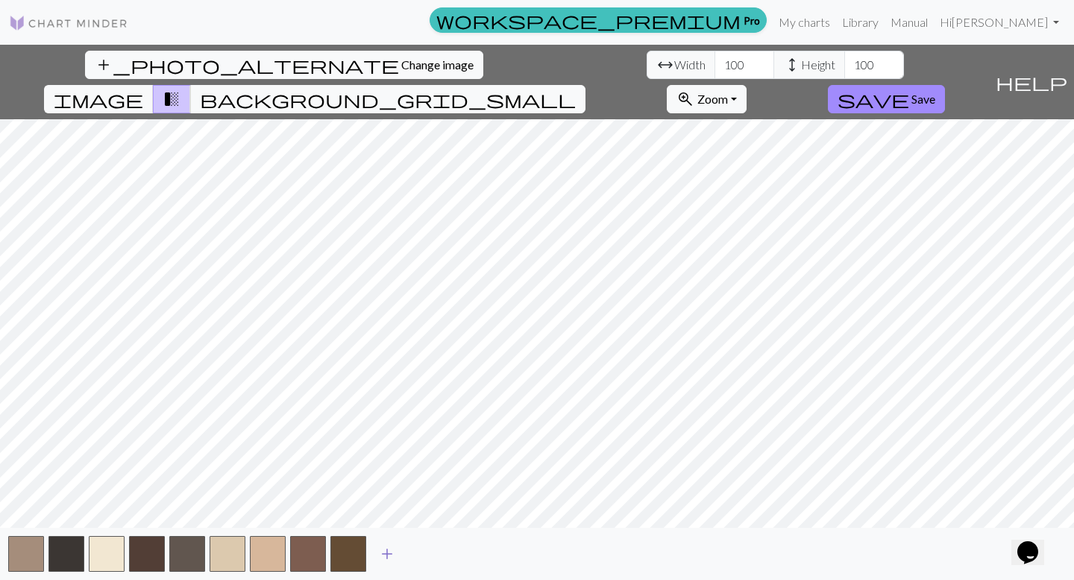
click at [380, 498] on span "add" at bounding box center [387, 554] width 18 height 21
click at [429, 498] on span "add" at bounding box center [427, 554] width 18 height 21
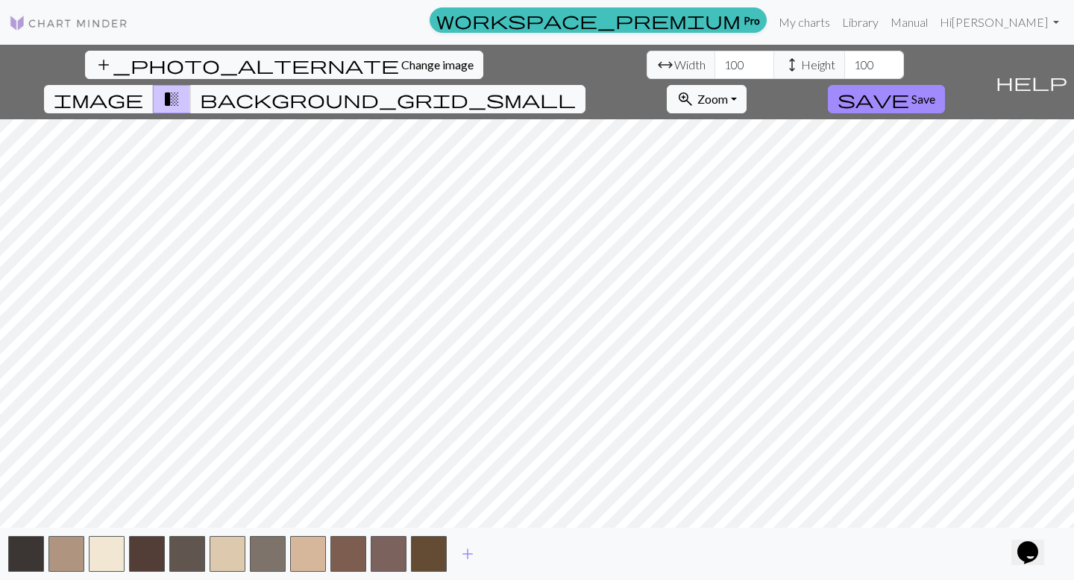
click at [489, 498] on div "add" at bounding box center [537, 554] width 1074 height 52
click at [471, 498] on span "add" at bounding box center [468, 554] width 18 height 21
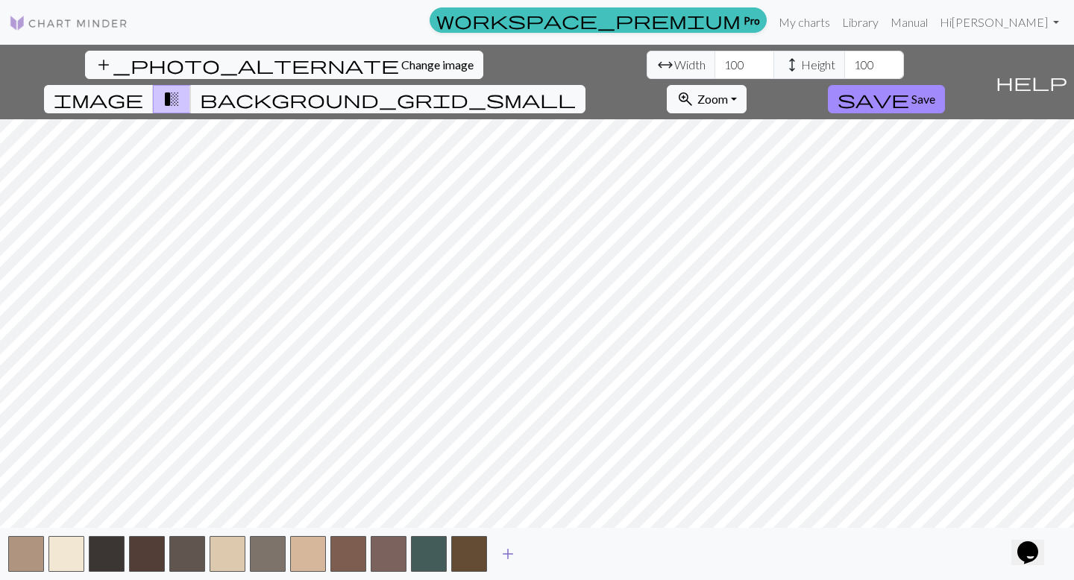
click at [522, 498] on button "add" at bounding box center [507, 554] width 37 height 28
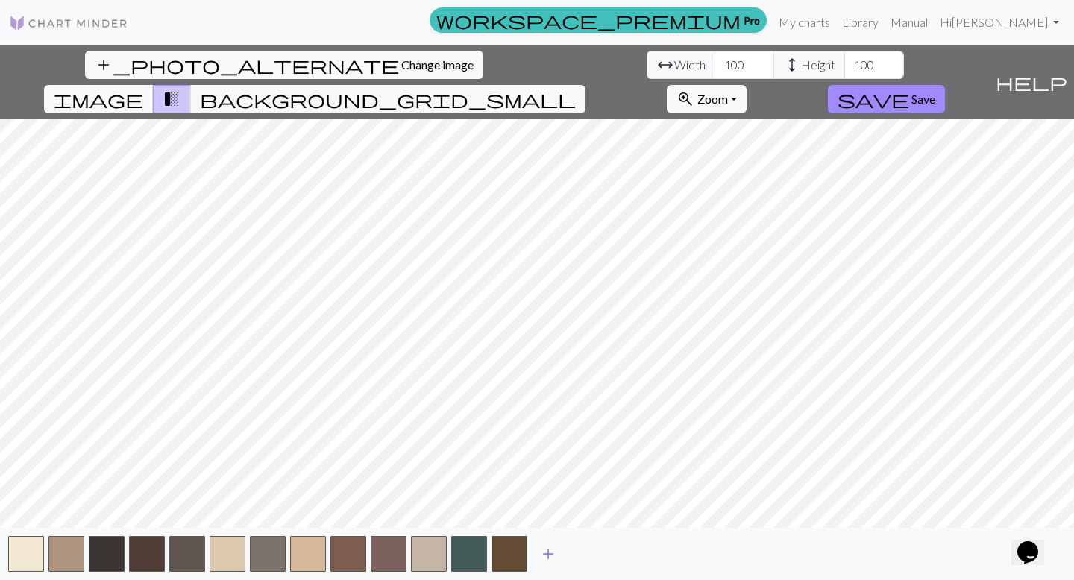
click at [550, 498] on span "add" at bounding box center [548, 554] width 18 height 21
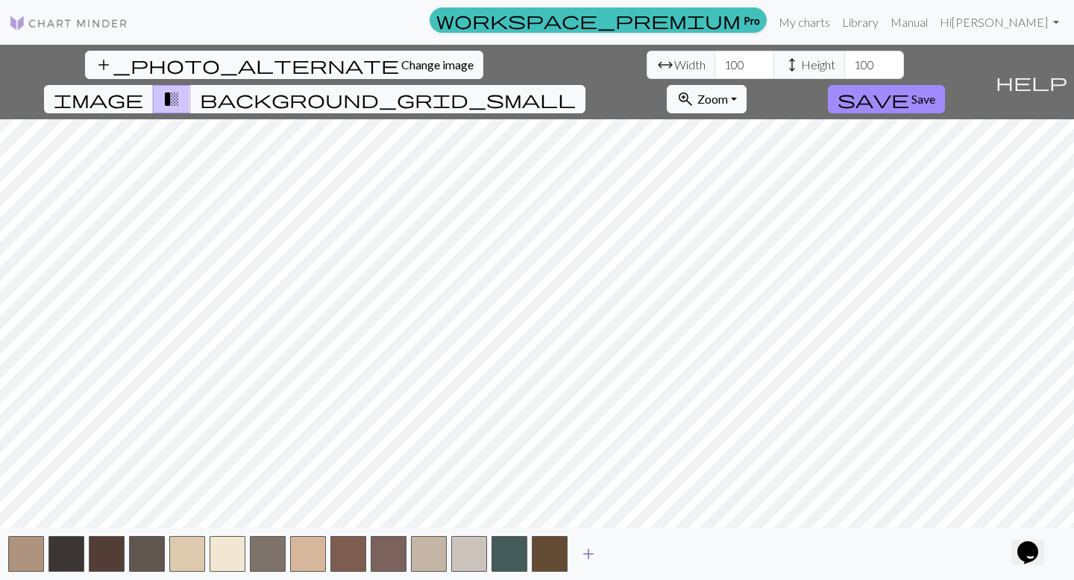
click at [584, 498] on span "add" at bounding box center [589, 554] width 18 height 21
click at [630, 498] on span "add" at bounding box center [629, 554] width 18 height 21
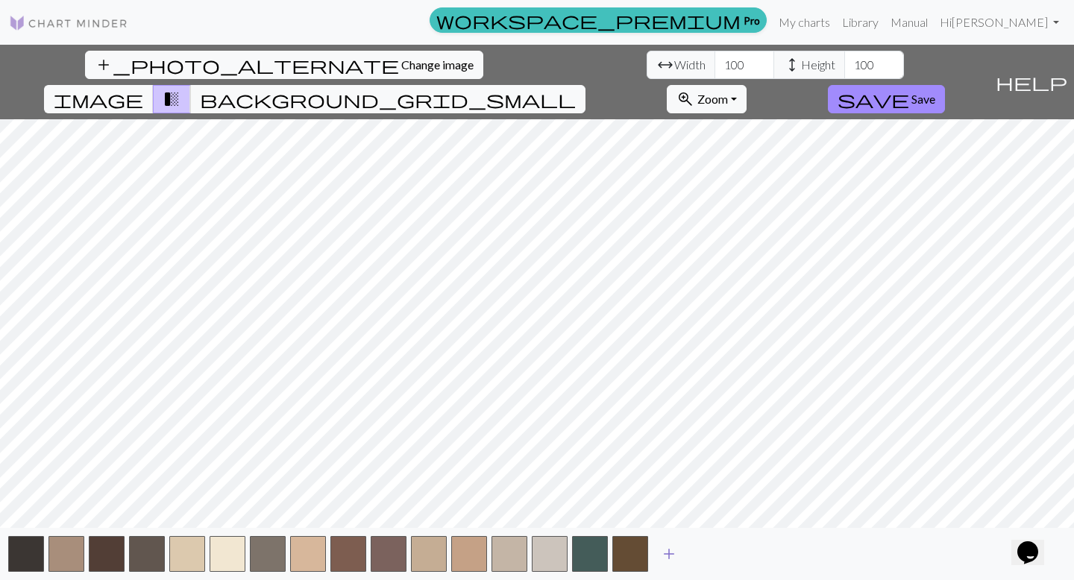
click at [663, 498] on span "add" at bounding box center [669, 554] width 18 height 21
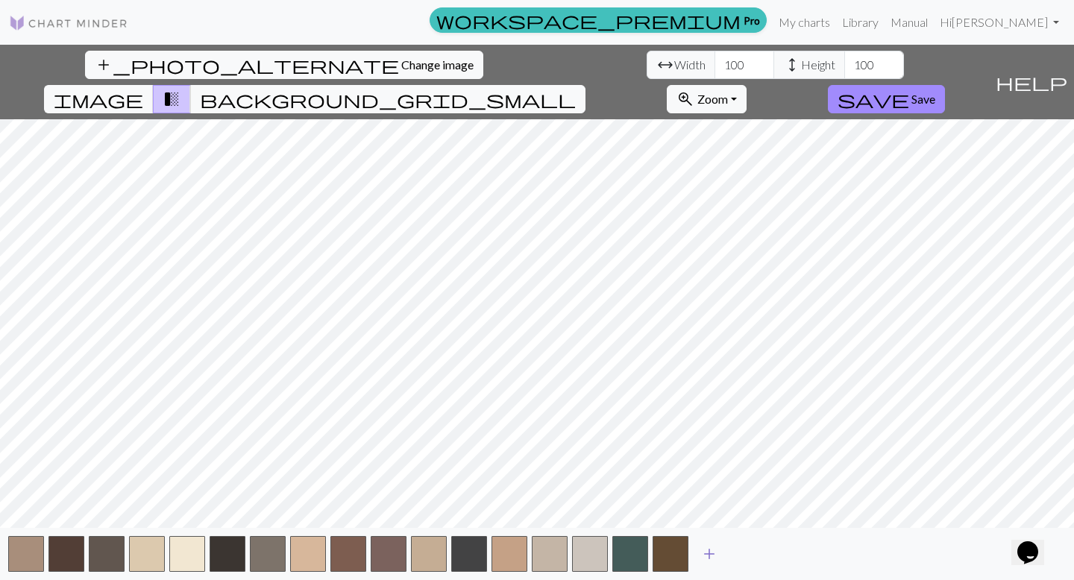
click at [705, 498] on span "add" at bounding box center [709, 554] width 18 height 21
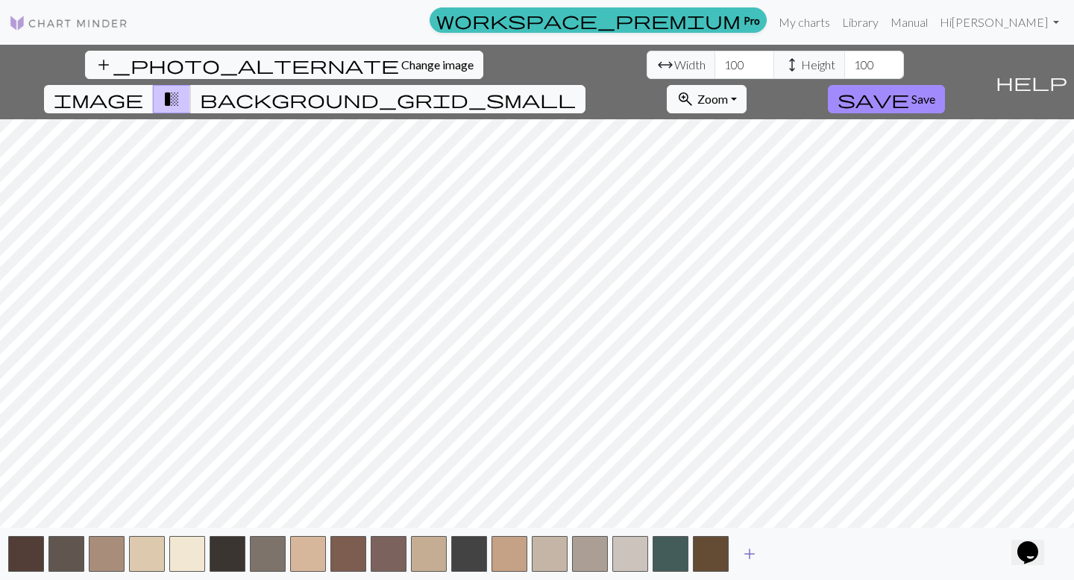
click at [744, 498] on span "add" at bounding box center [750, 554] width 18 height 21
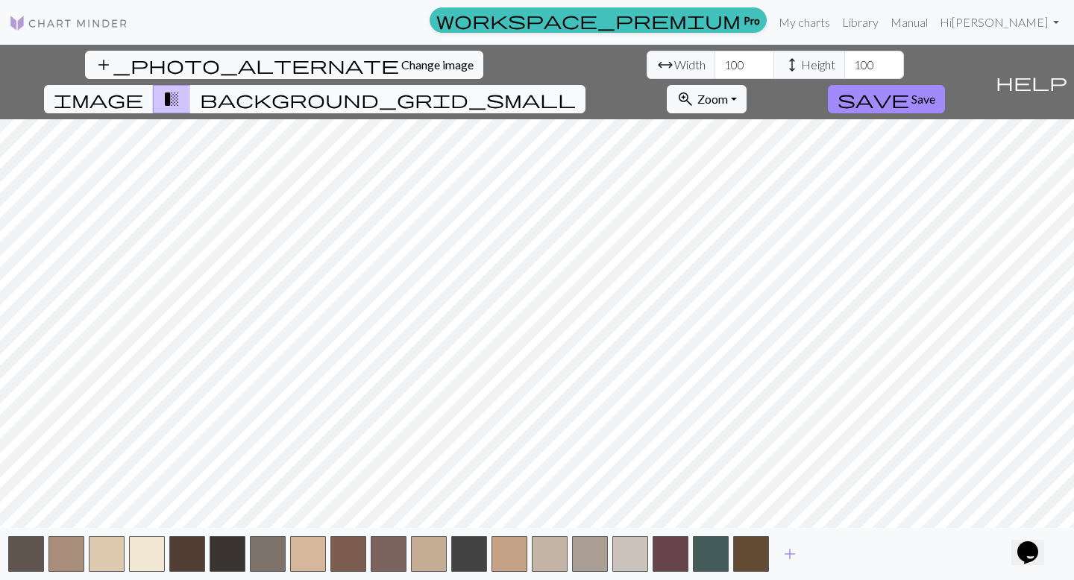
click at [576, 89] on span "background_grid_small" at bounding box center [388, 99] width 376 height 21
